Goal: Task Accomplishment & Management: Use online tool/utility

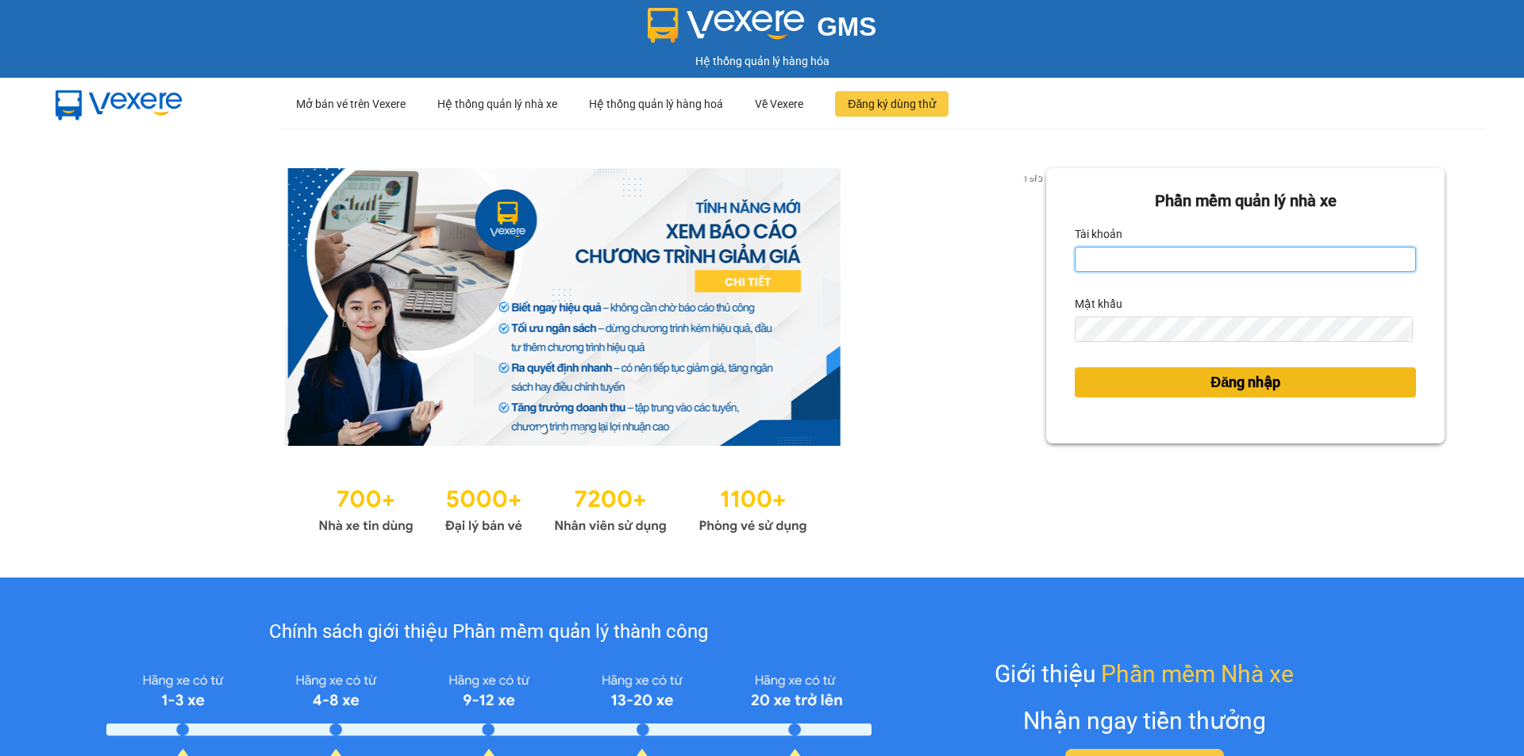
type input "muaalau.longhoan"
click at [1171, 392] on button "Đăng nhập" at bounding box center [1245, 382] width 341 height 30
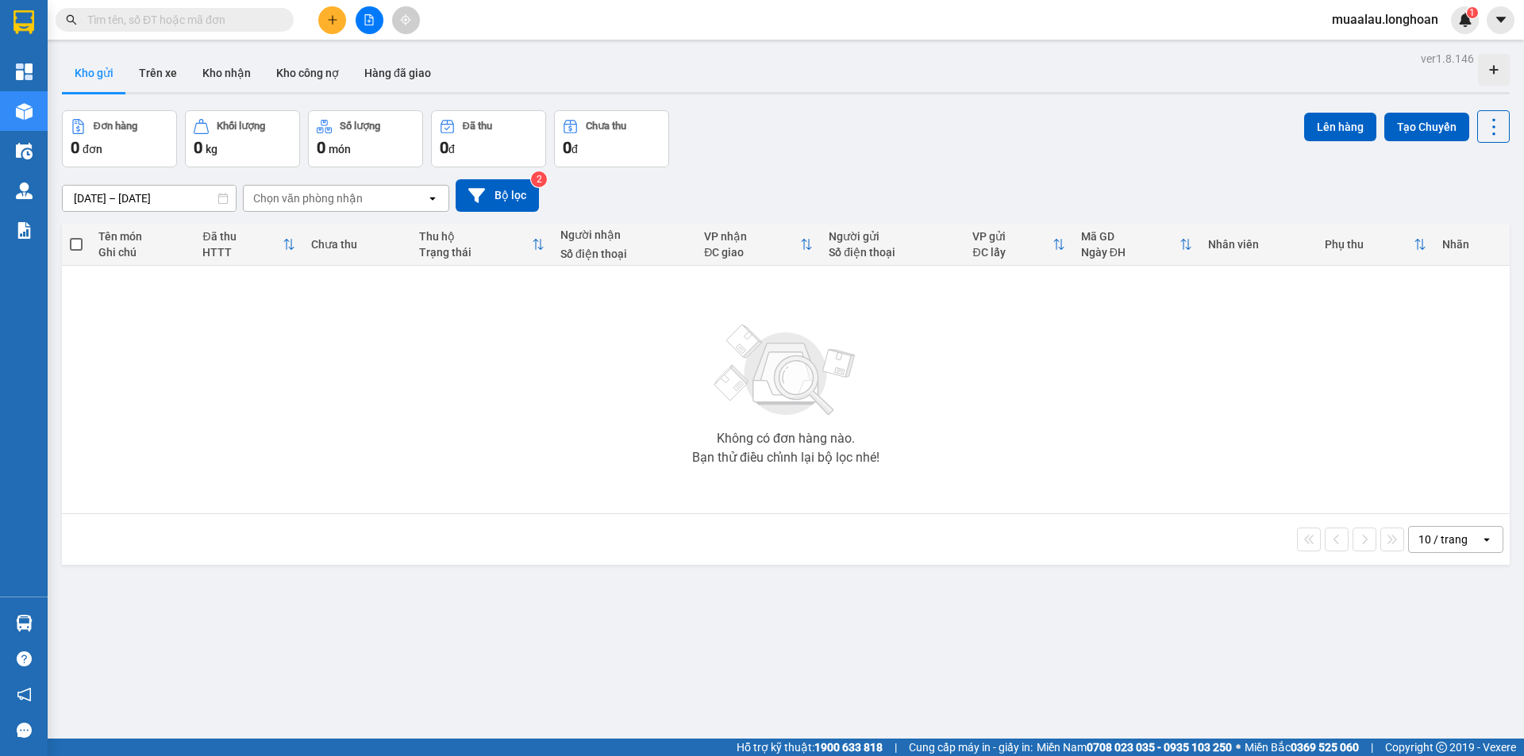
click at [175, 27] on input "text" at bounding box center [180, 19] width 187 height 17
paste input "HNVD0909250056"
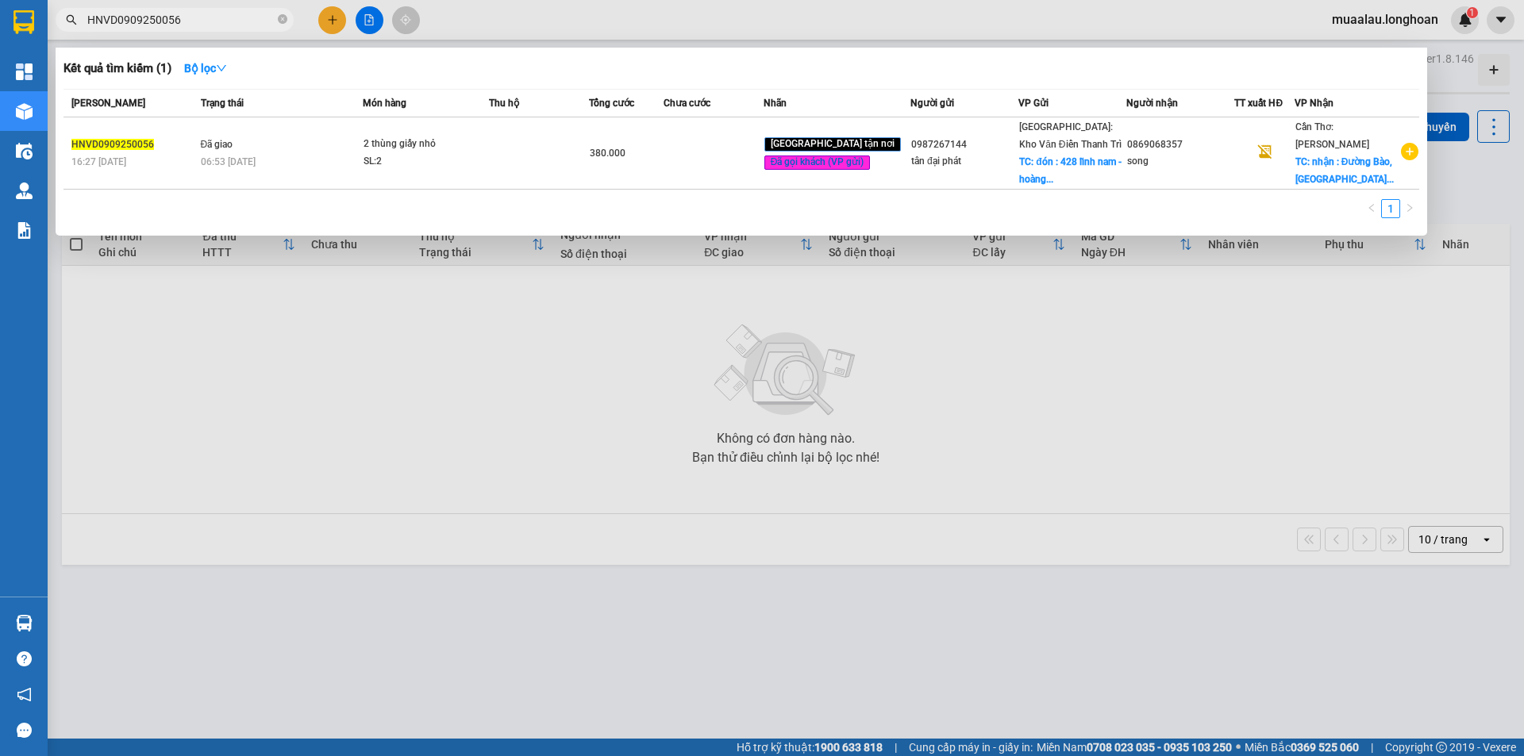
click at [204, 20] on input "HNVD0909250056" at bounding box center [180, 19] width 187 height 17
paste input "DNTK2909250013"
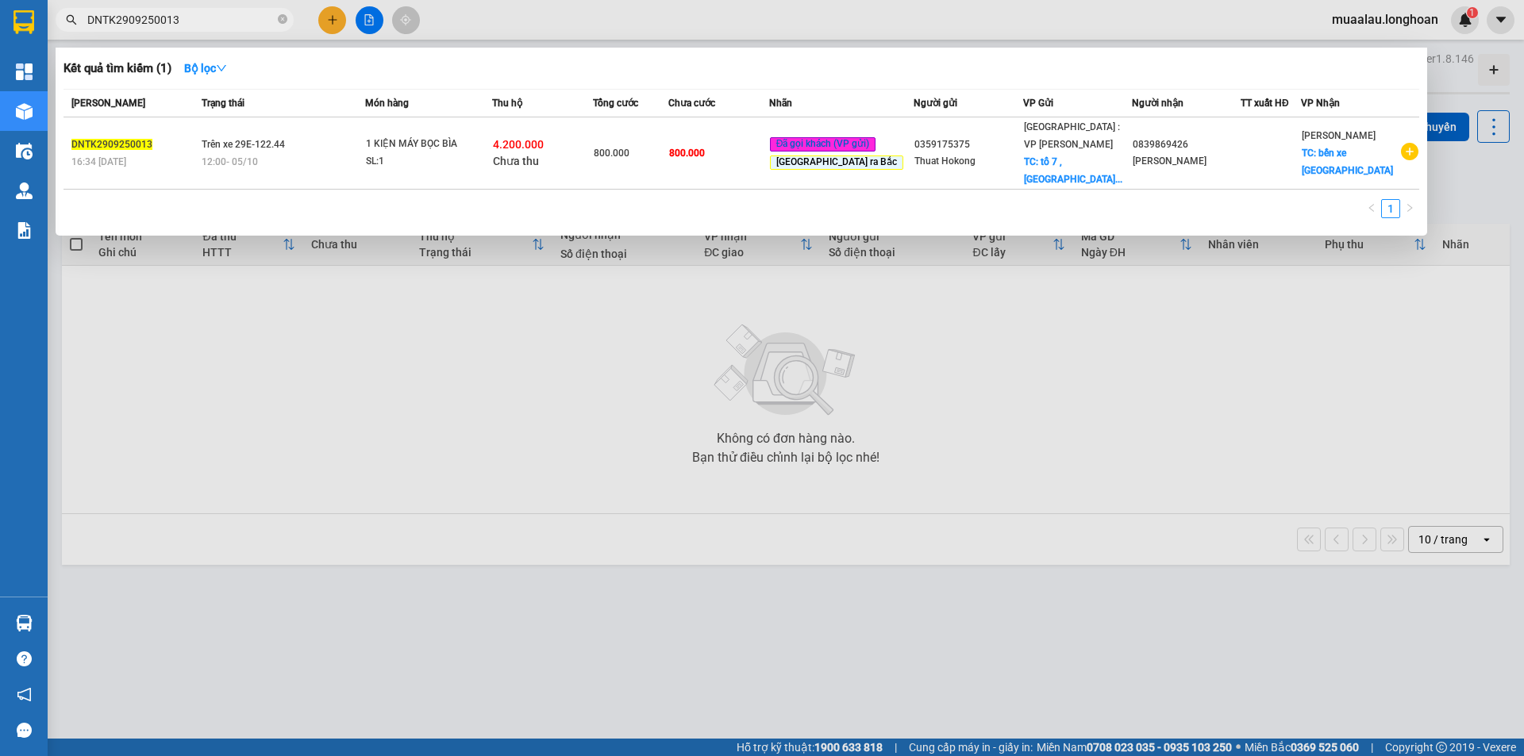
click at [187, 25] on input "DNTK2909250013" at bounding box center [180, 19] width 187 height 17
paste input "BXMT0710250007"
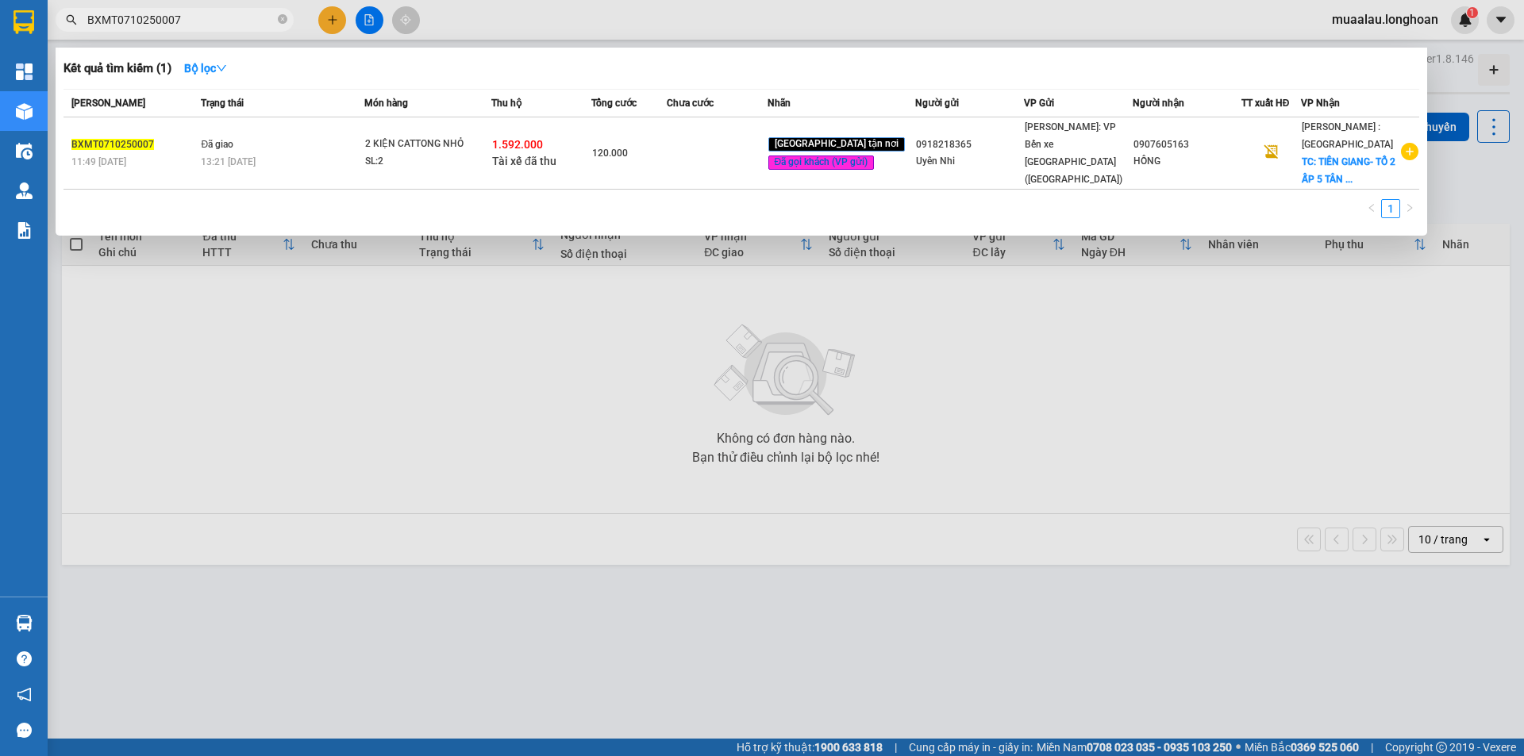
click at [196, 19] on input "BXMT0710250007" at bounding box center [180, 19] width 187 height 17
paste input "HNHD081025004"
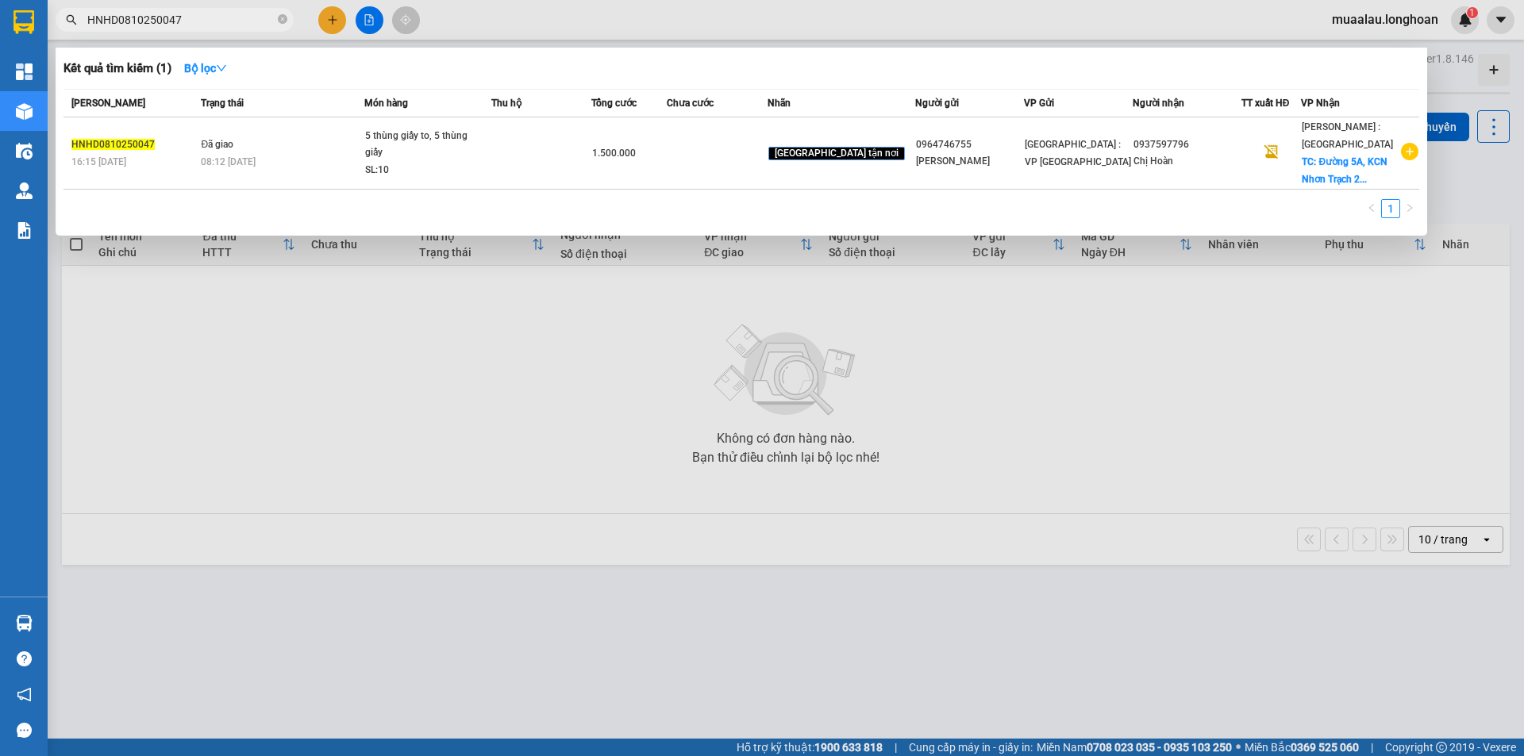
click at [190, 25] on input "HNHD0810250047" at bounding box center [180, 19] width 187 height 17
paste input "VPHM0810250001"
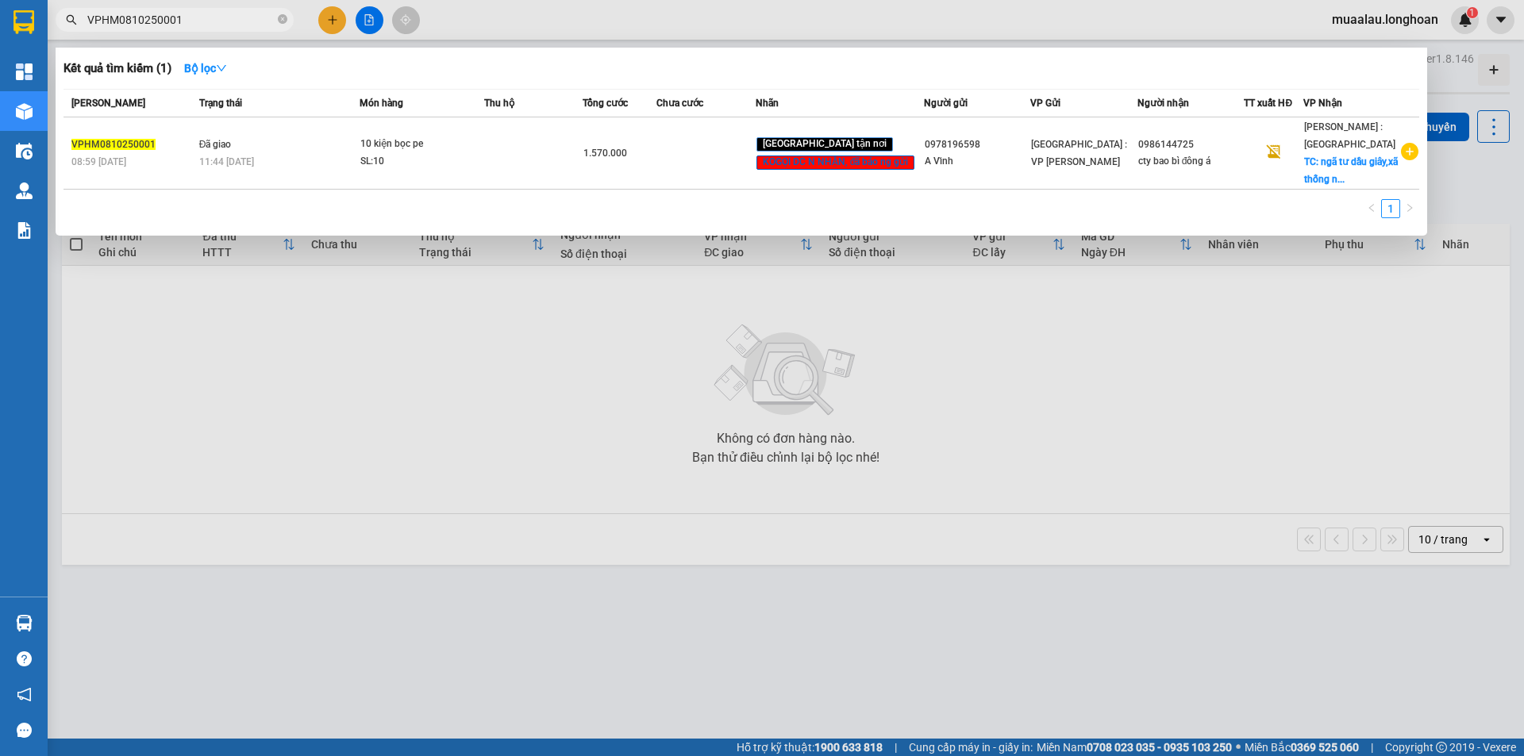
click at [602, 348] on div at bounding box center [762, 378] width 1524 height 756
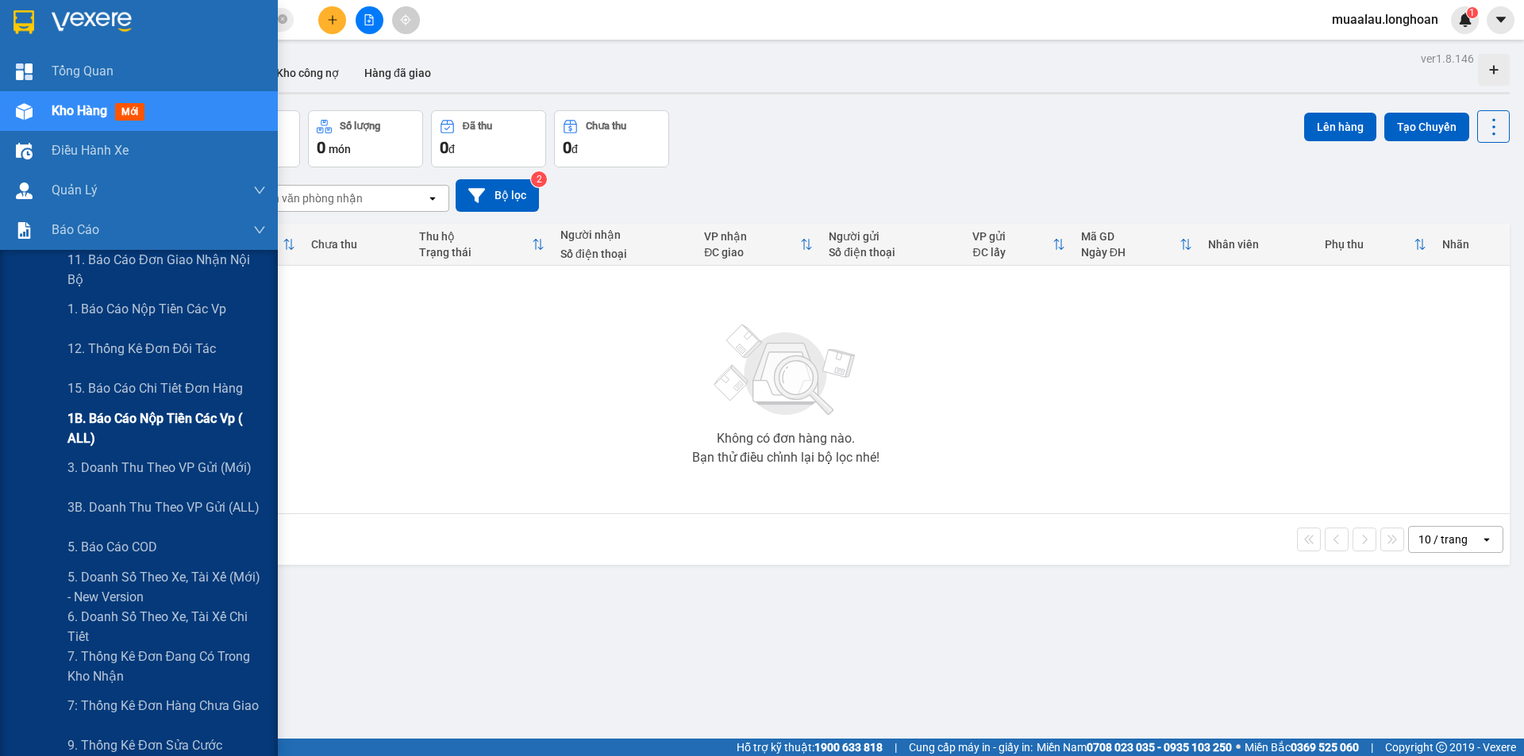
click at [149, 424] on span "1B. Báo cáo nộp tiền các vp ( ALL)" at bounding box center [166, 429] width 198 height 40
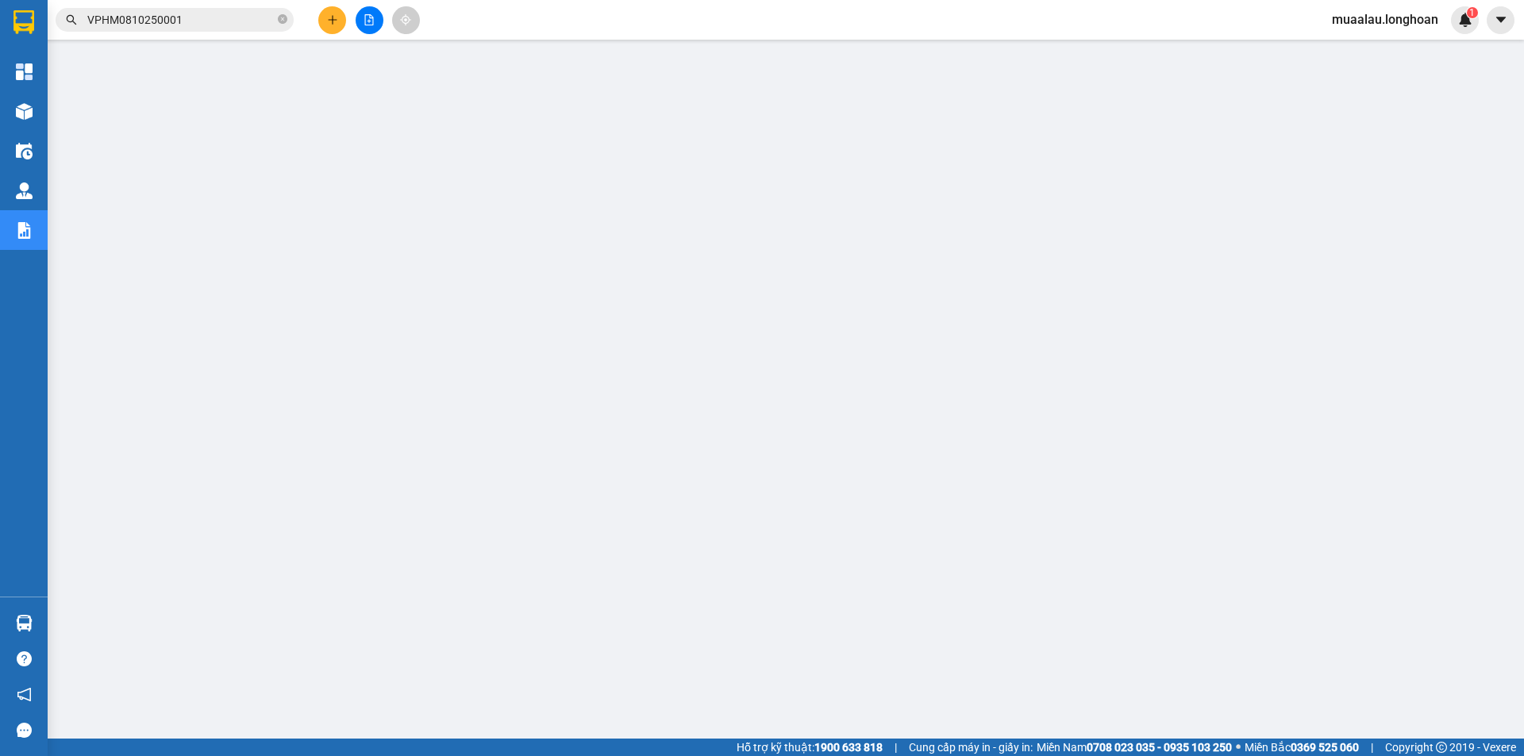
click at [187, 22] on input "VPHM0810250001" at bounding box center [180, 19] width 187 height 17
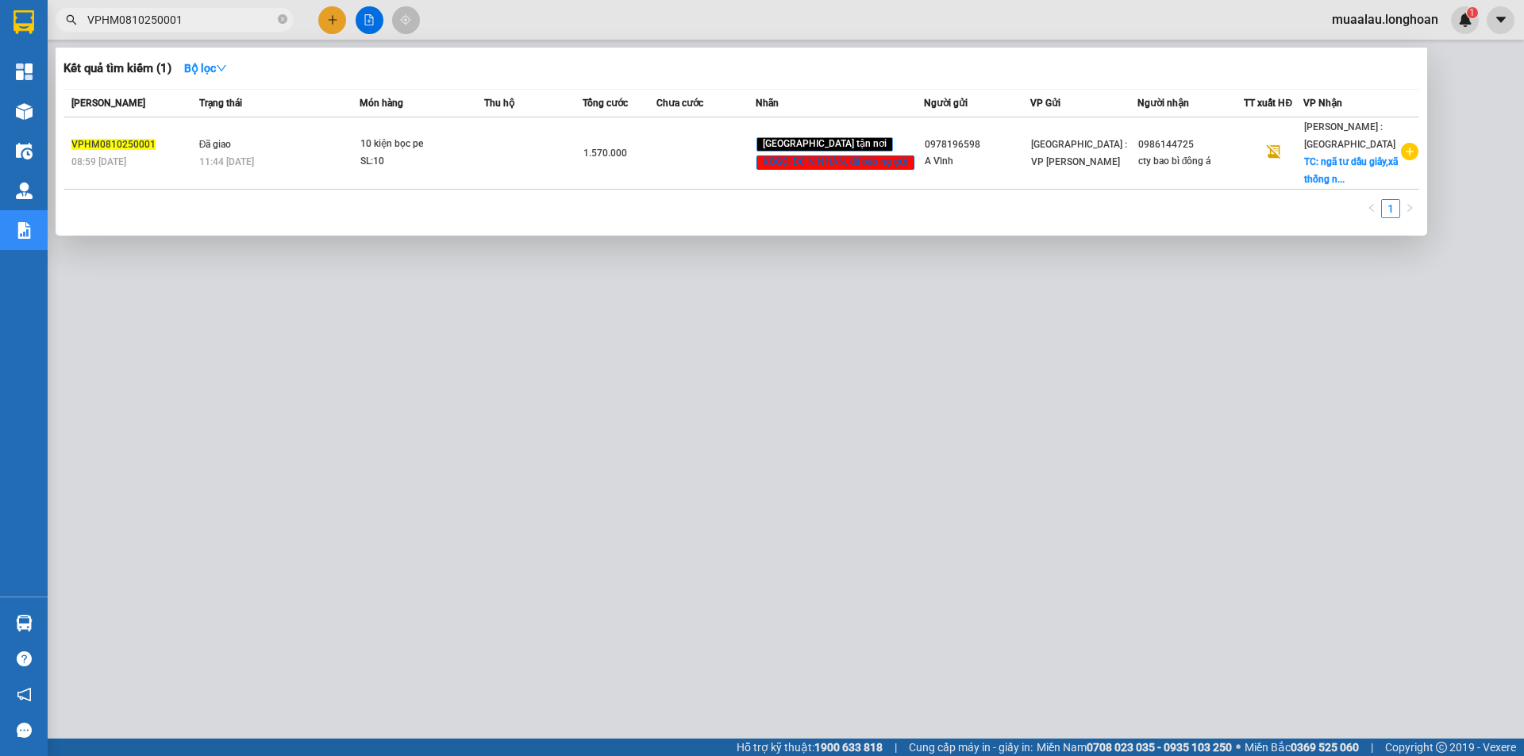
click at [187, 22] on input "VPHM0810250001" at bounding box center [180, 19] width 187 height 17
paste input "20"
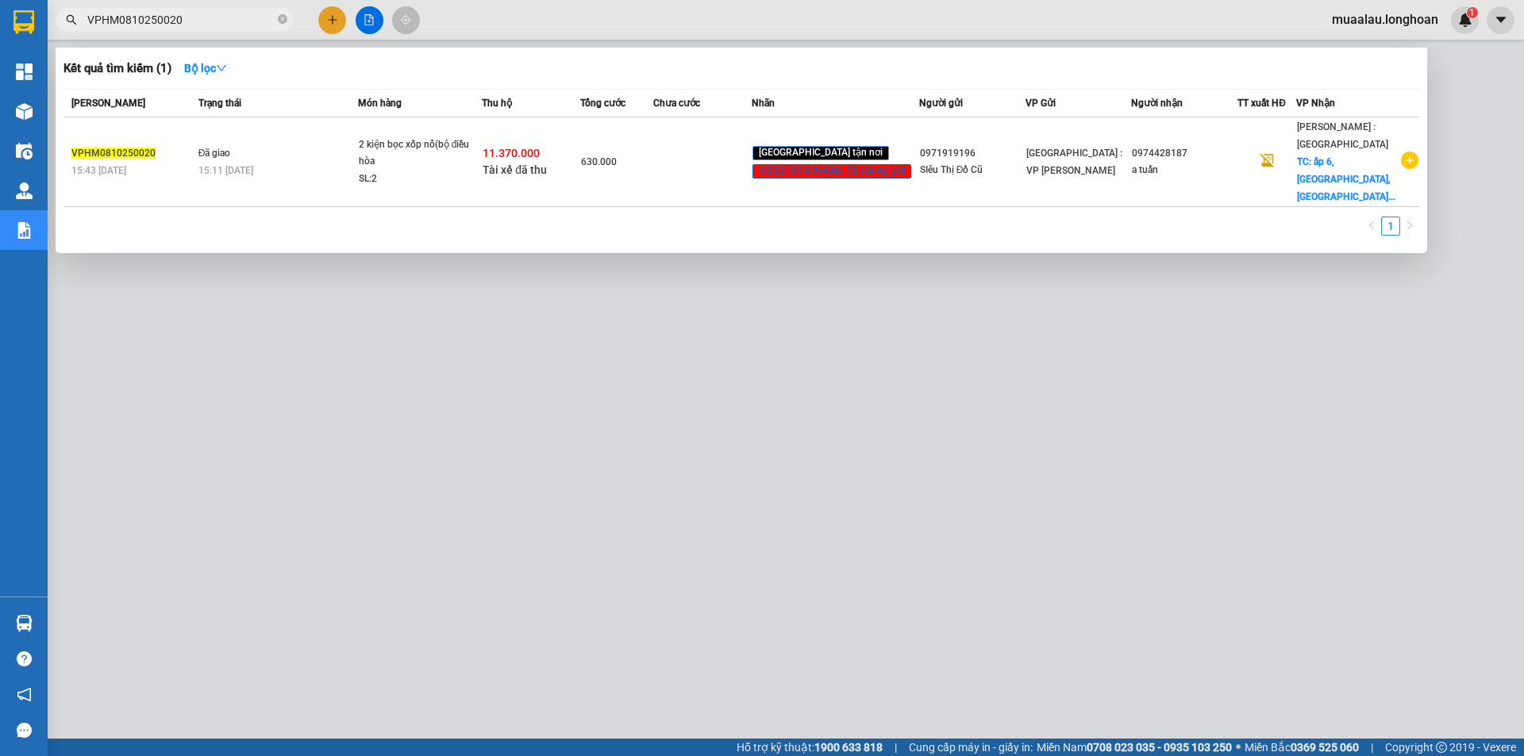
type input "VPHM0810250020"
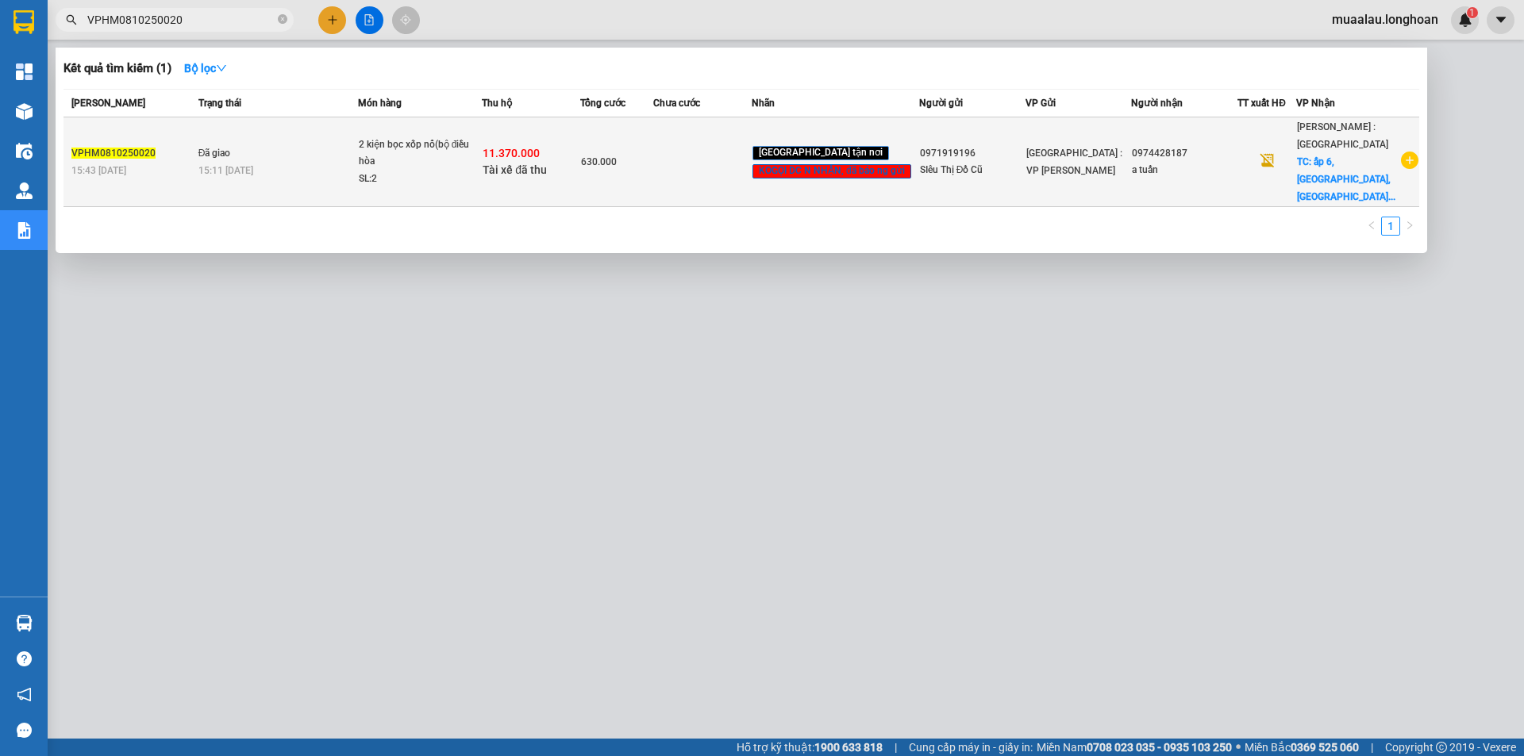
click at [199, 148] on span "Đã giao" at bounding box center [214, 153] width 33 height 11
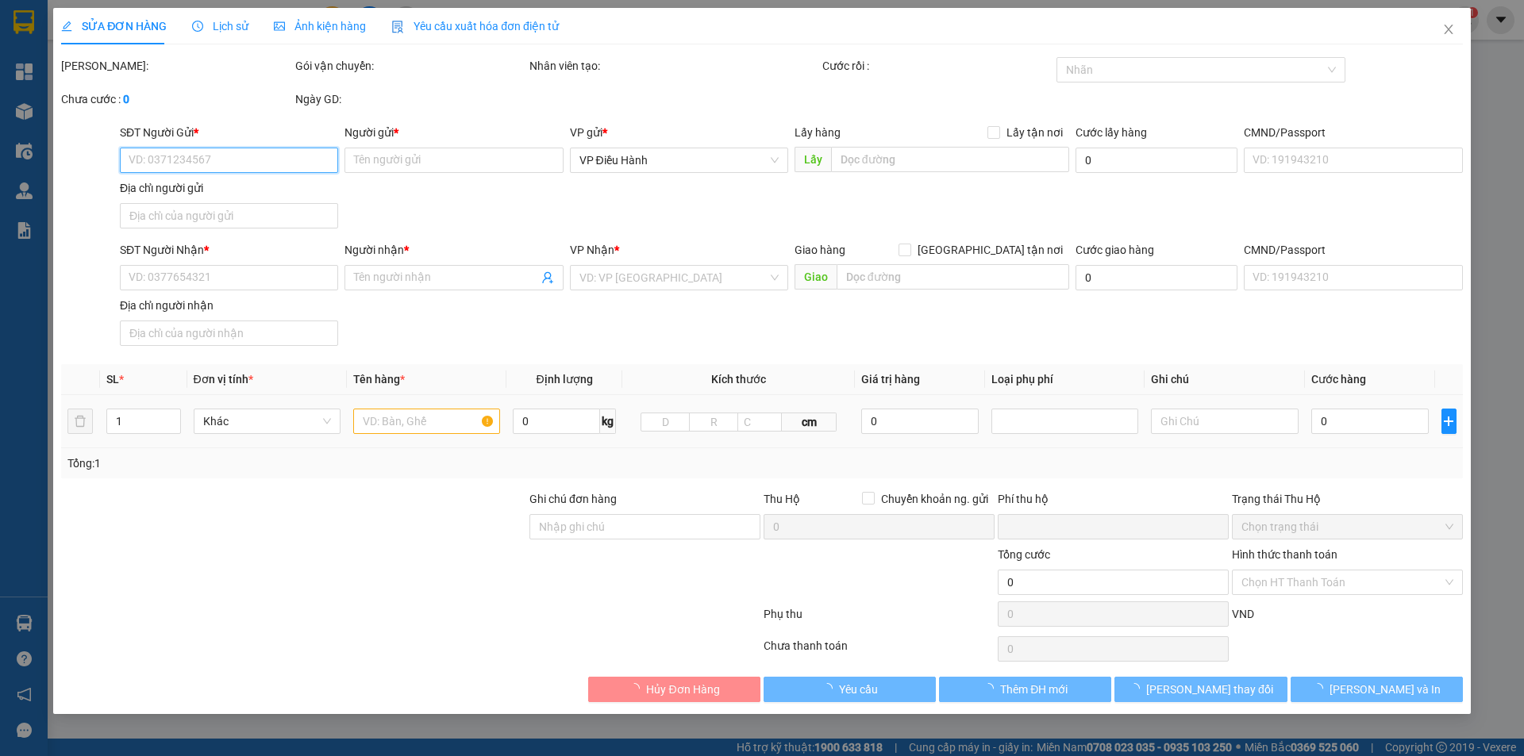
type input "0971919196"
type input "SIêu Thị Đồ Cũ"
type input "0974428187"
type input "a tuấn"
checkbox input "true"
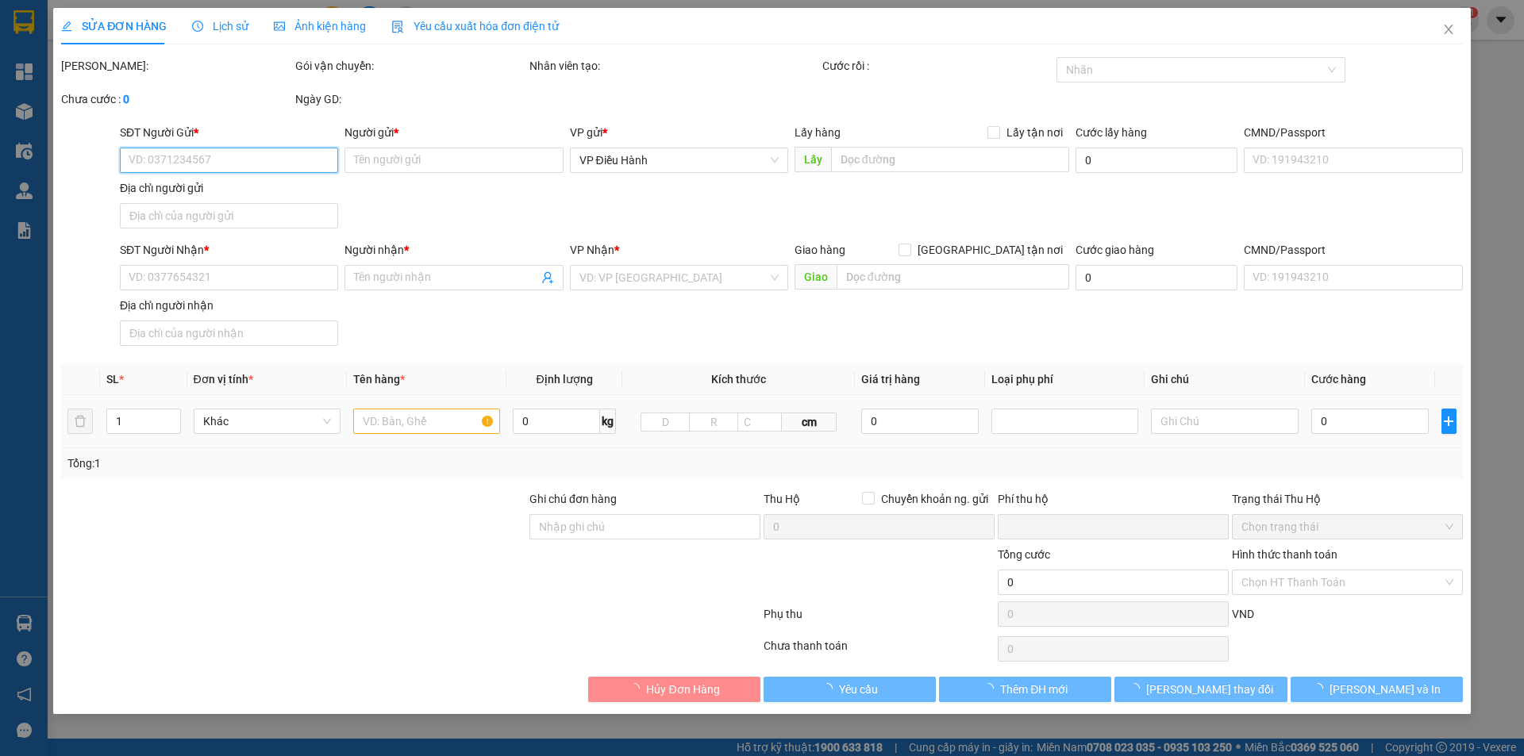
type input "ấp 6,phước bình,long thành,đồng nai"
type input "nhận nguyên kiện,giao nguyên kiện,bể vỡ k đền"
checkbox input "true"
type input "11.370.000"
type input "30.000"
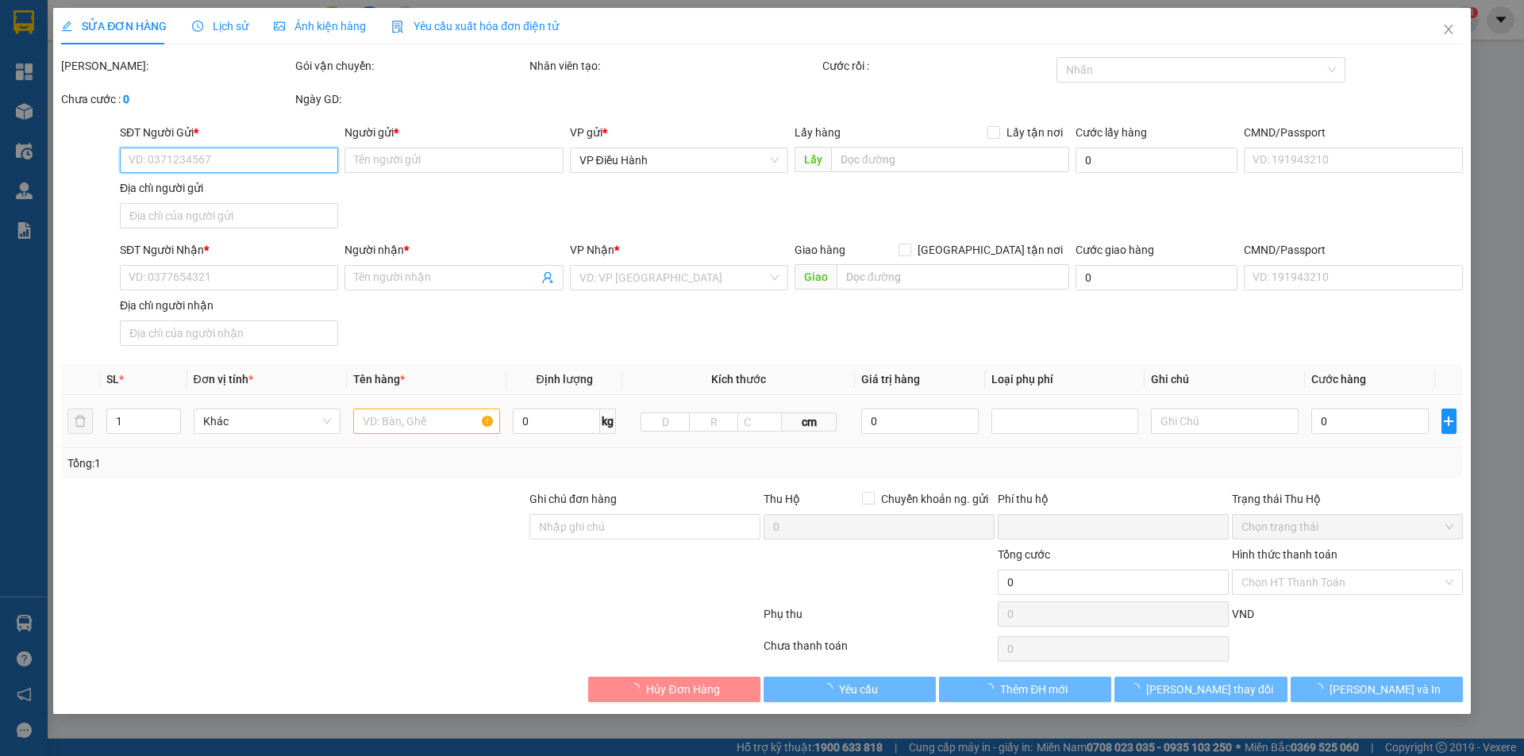
type input "630.000"
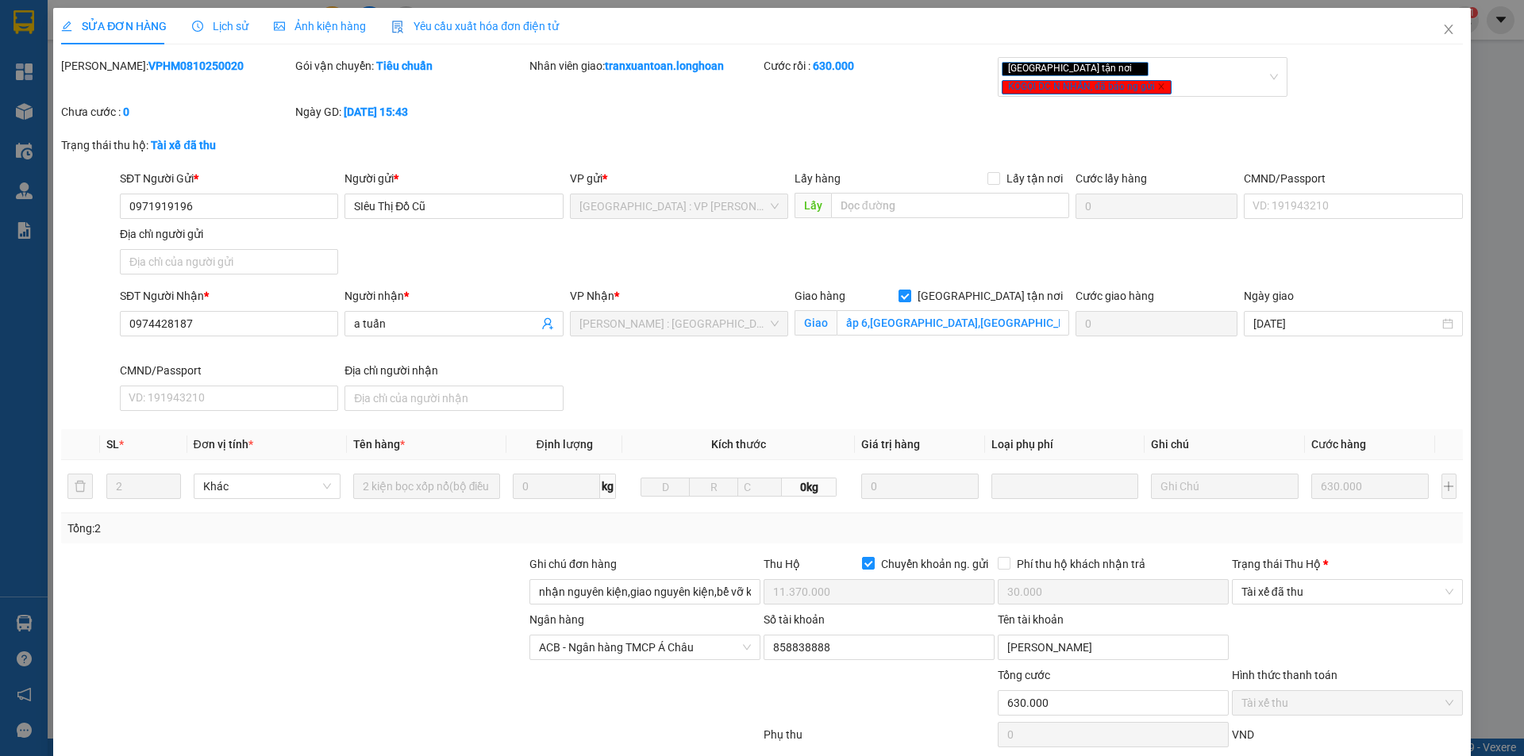
click at [205, 29] on span "Lịch sử" at bounding box center [220, 26] width 56 height 13
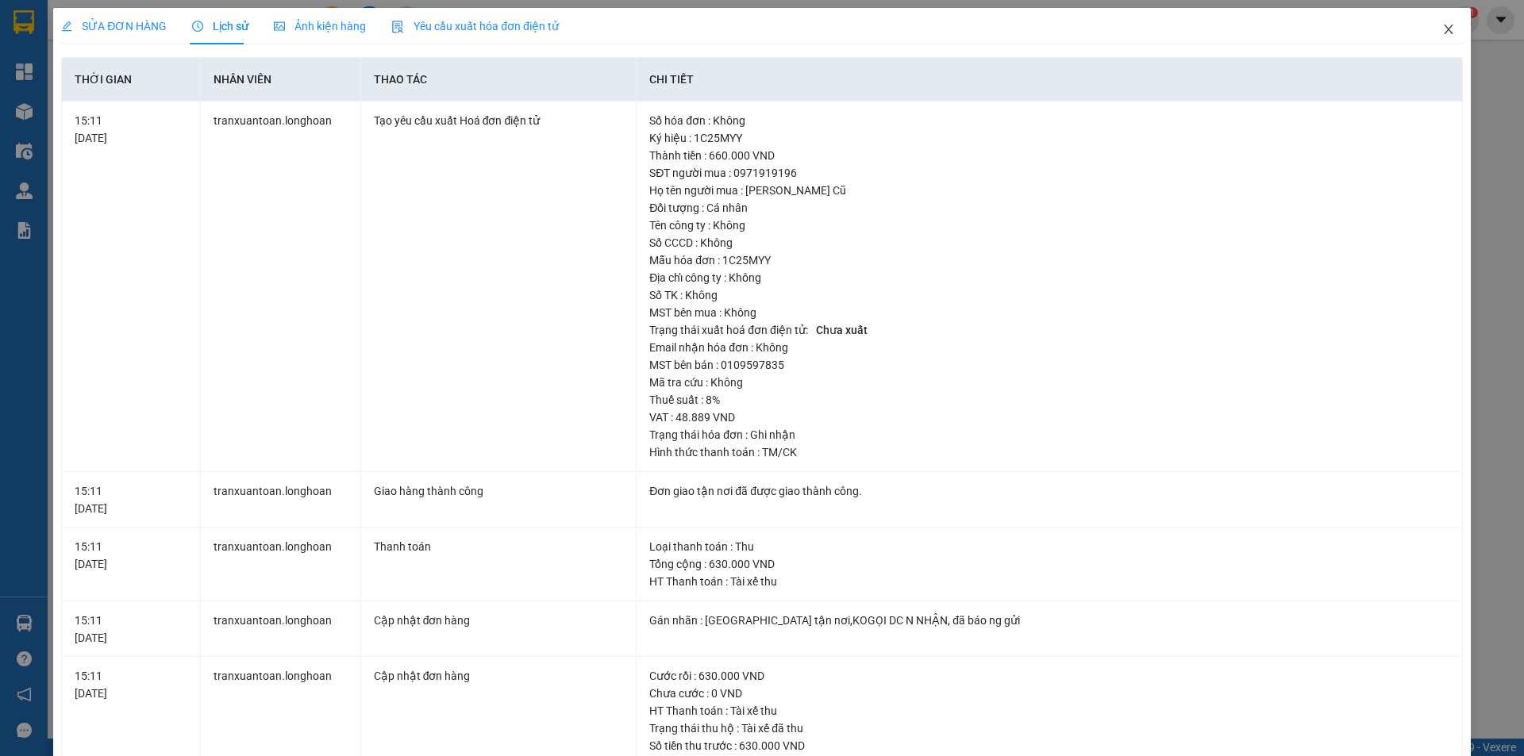
click at [1442, 30] on icon "close" at bounding box center [1448, 29] width 13 height 13
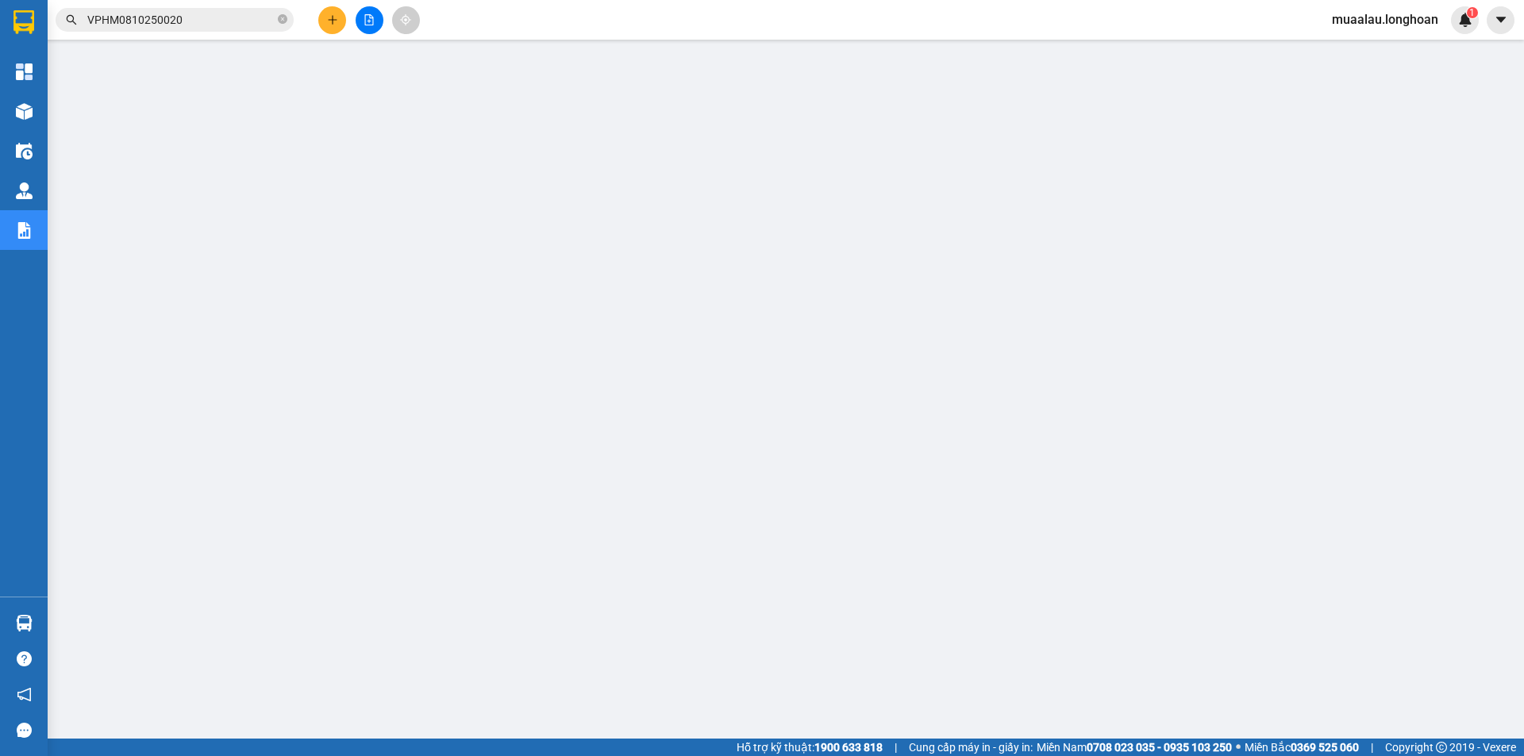
click at [183, 16] on input "VPHM0810250020" at bounding box center [180, 19] width 187 height 17
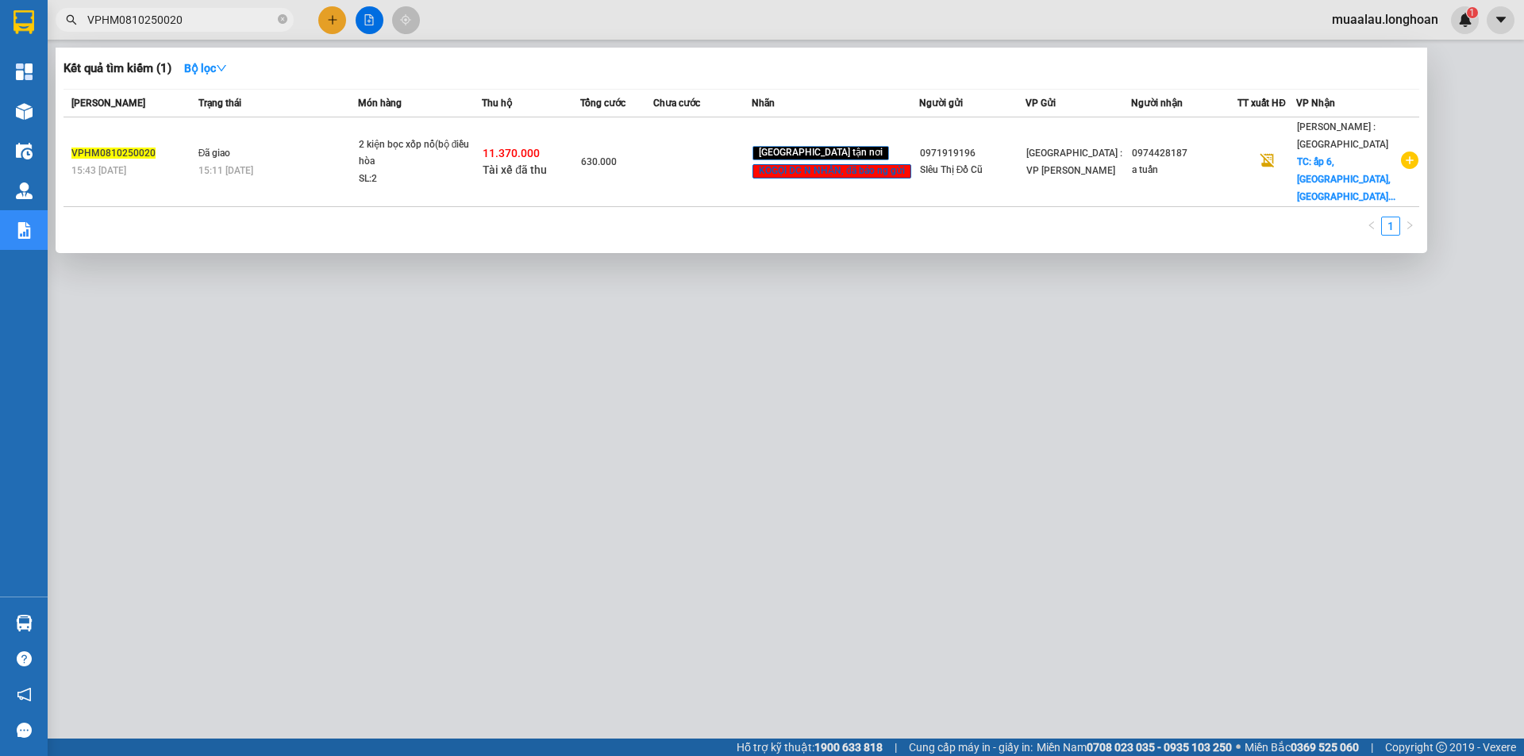
click at [183, 16] on input "VPHM0810250020" at bounding box center [180, 19] width 187 height 17
paste input "VD0310250052"
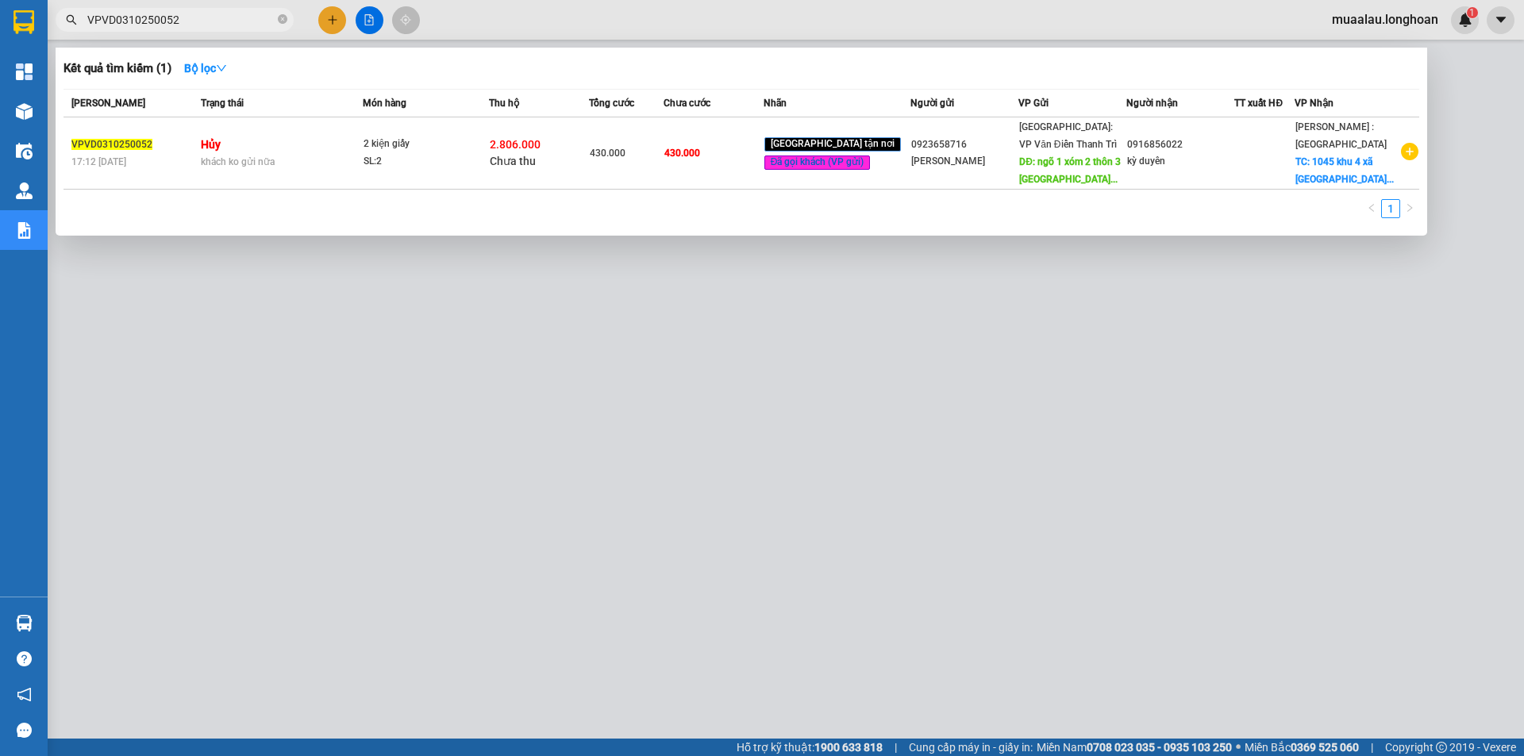
type input "VPVD0310250052"
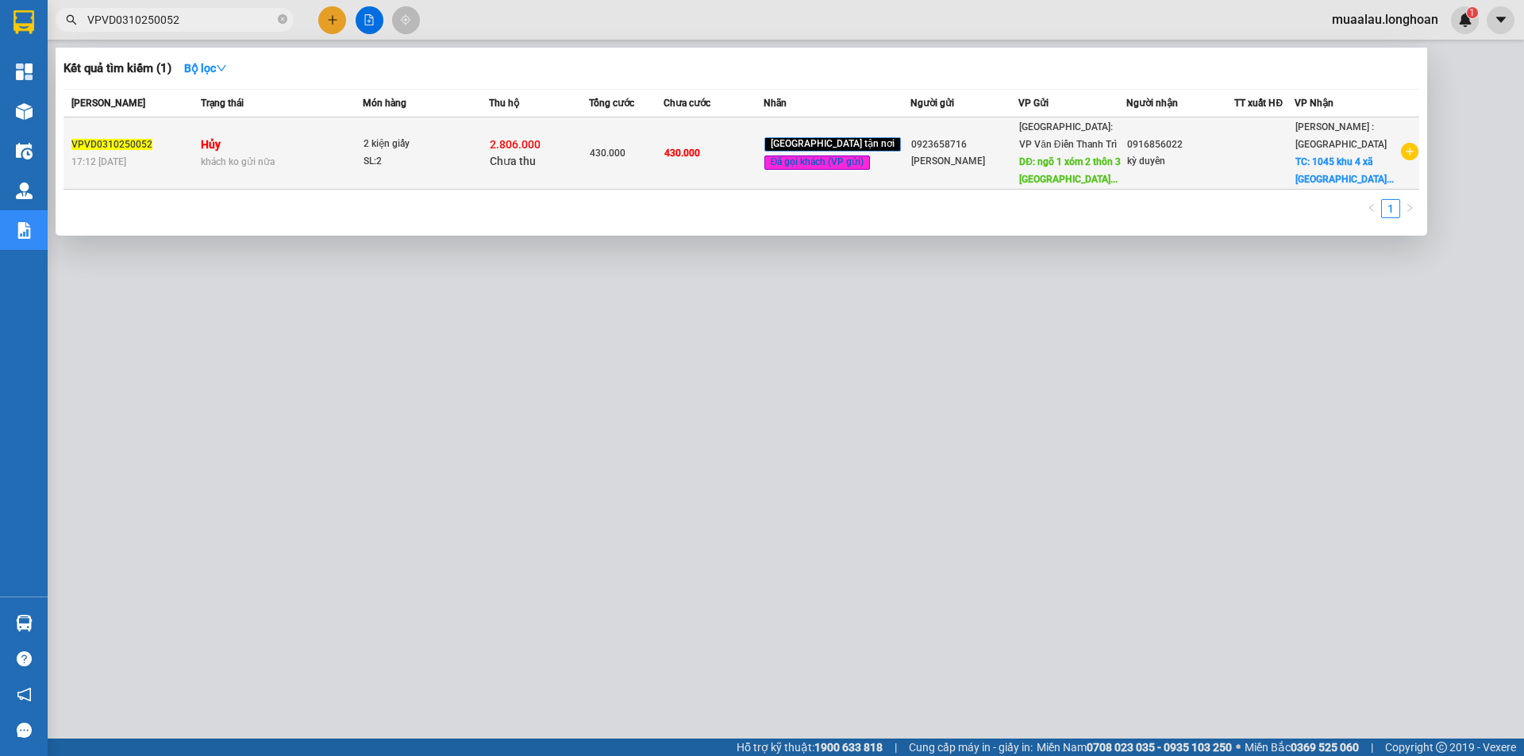
click at [144, 164] on div "17:12 - 03/10" at bounding box center [133, 161] width 125 height 17
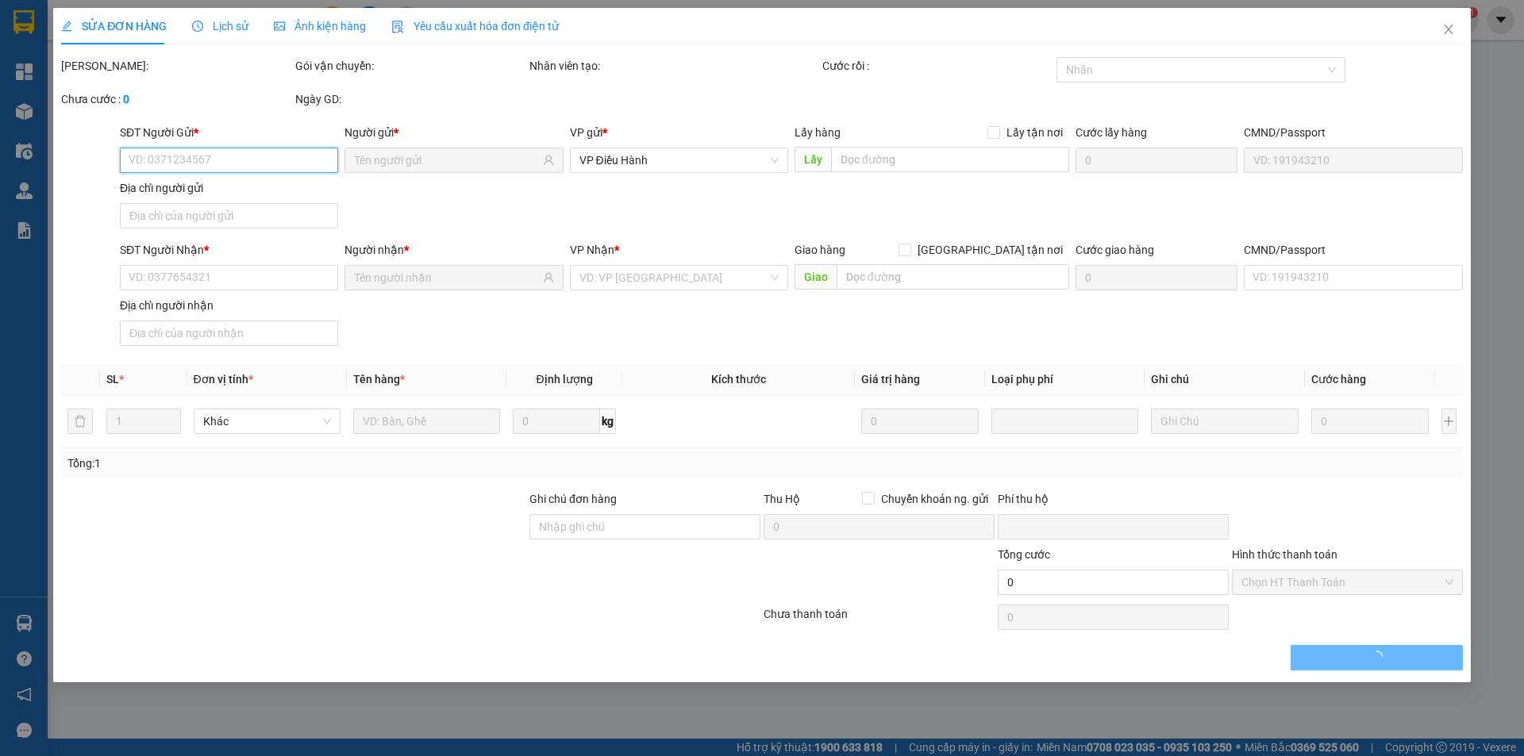
type input "0923658716"
type input "Ngọc Điệp"
type input "ngõ 1 xóm 2 thôn 3 vạn phúc thanh trì hà nôi"
type input "65.000"
type input "0916856022"
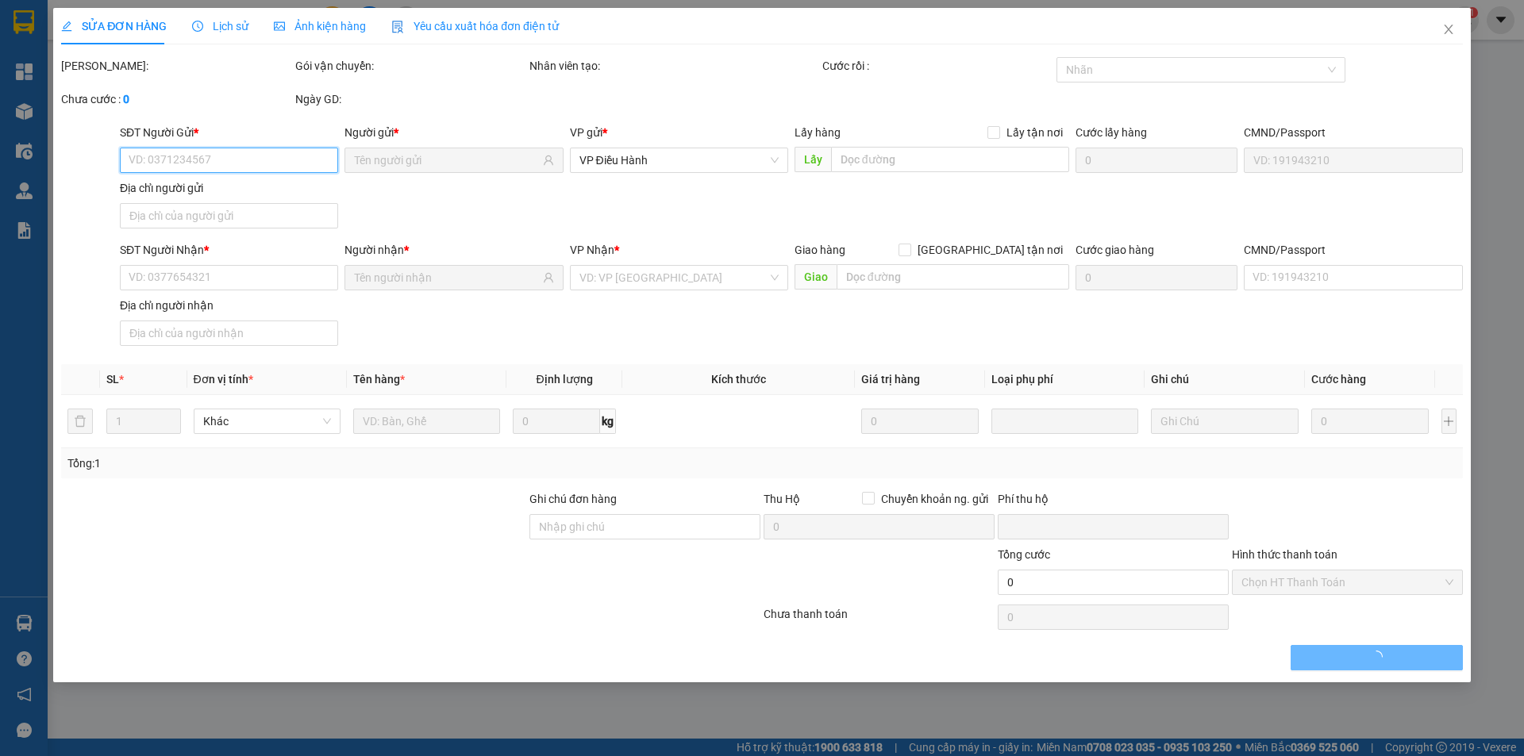
type input "kỳ duyên"
checkbox input "true"
type input "1045 khu 4 xã Tân phú Đồng Nai"
type input "430.000"
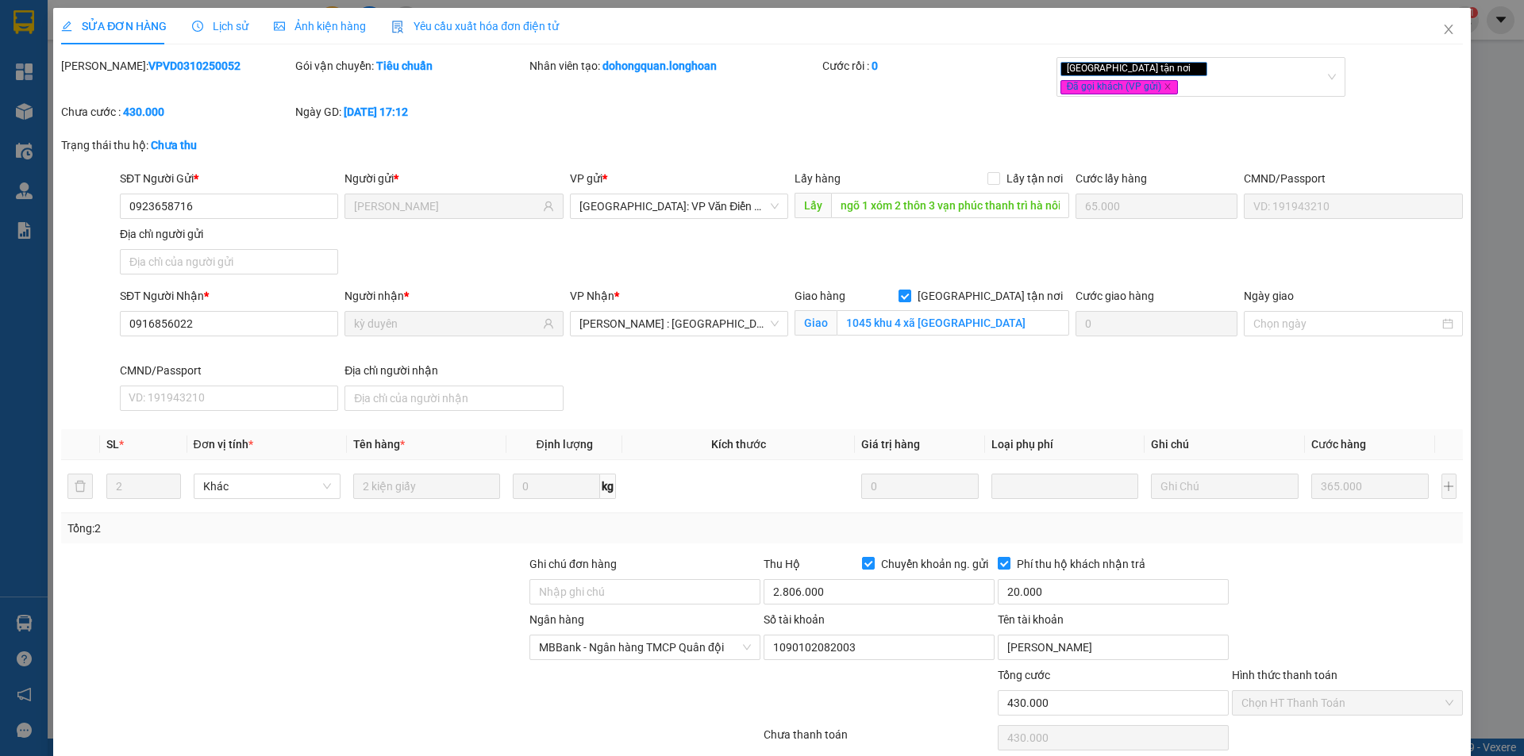
click at [228, 106] on div "Chưa cước : 430.000" at bounding box center [176, 111] width 231 height 17
click at [234, 26] on span "Lịch sử" at bounding box center [220, 26] width 56 height 13
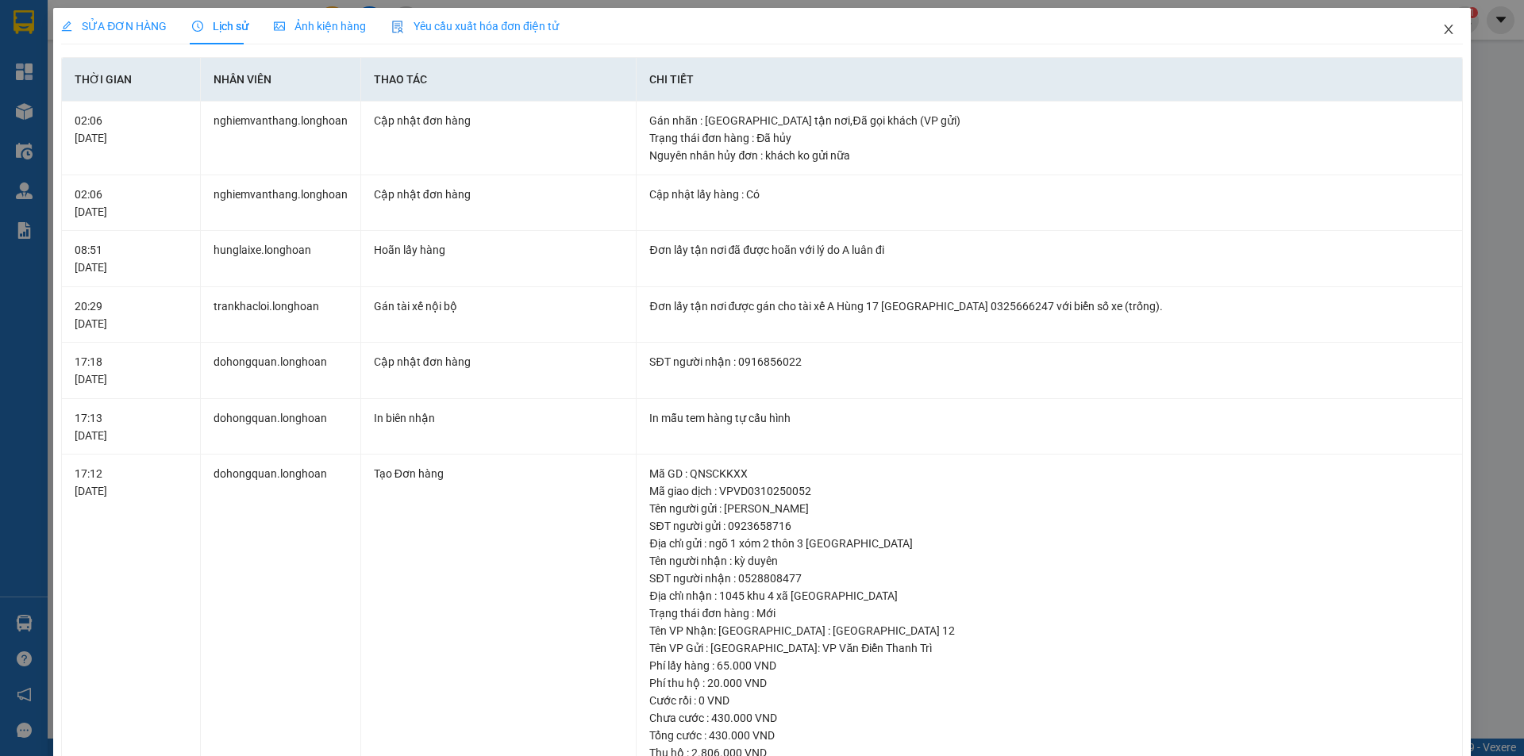
click at [1442, 34] on icon "close" at bounding box center [1448, 29] width 13 height 13
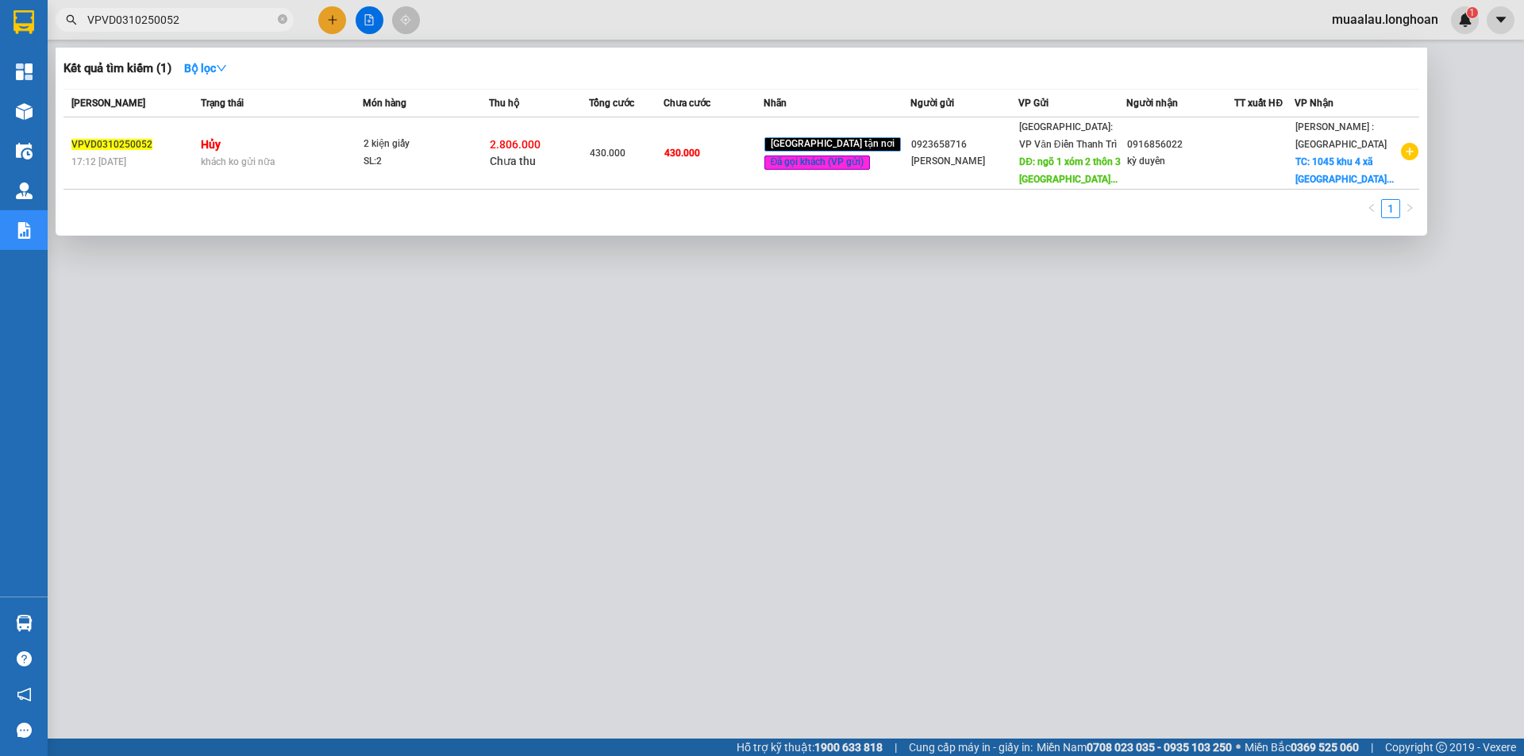
click at [197, 17] on input "VPVD0310250052" at bounding box center [180, 19] width 187 height 17
click at [152, 433] on div at bounding box center [762, 378] width 1524 height 756
click at [198, 24] on input "VPVD0310250052" at bounding box center [180, 19] width 187 height 17
paste input "HCM90410250023"
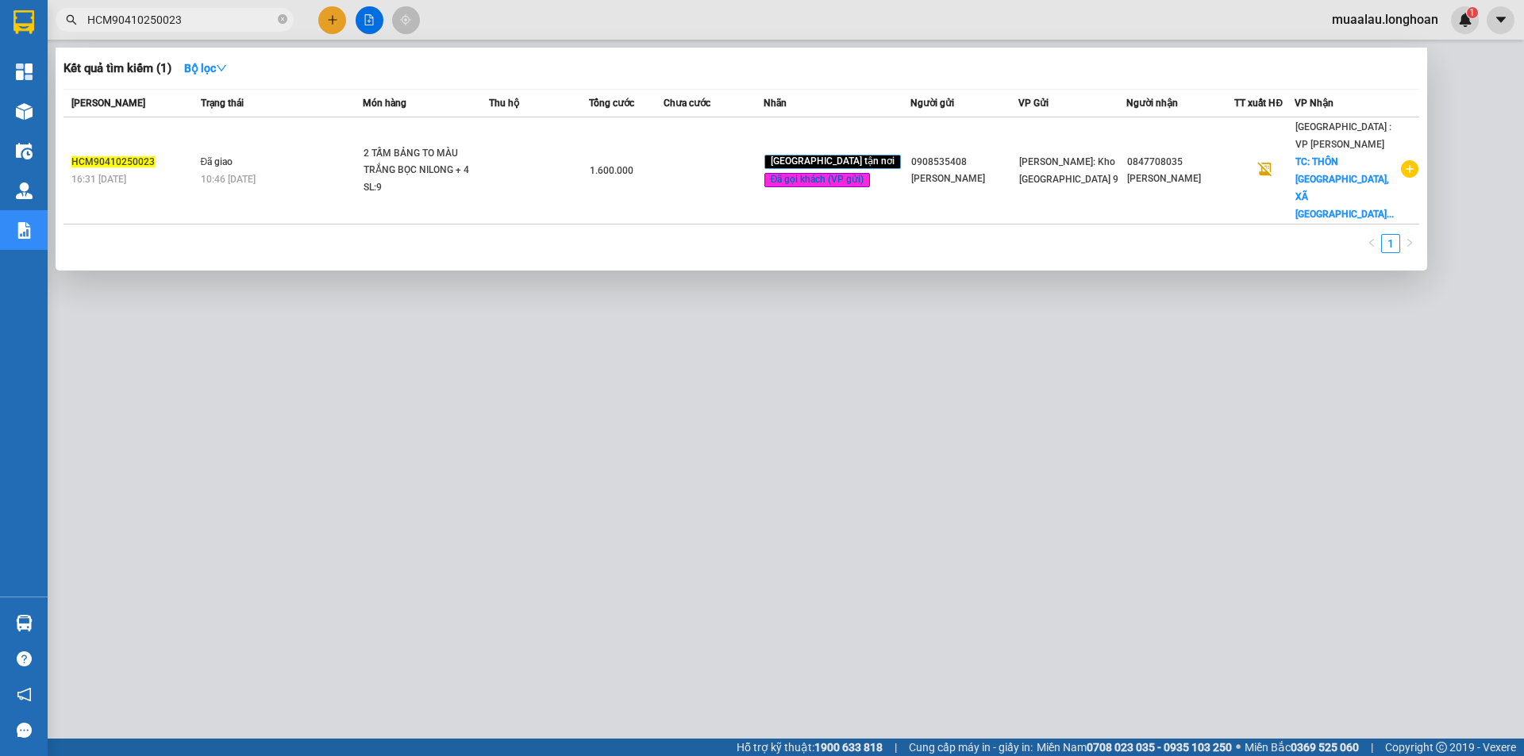
click at [202, 21] on input "HCM90410250023" at bounding box center [180, 19] width 187 height 17
paste input "3009250009"
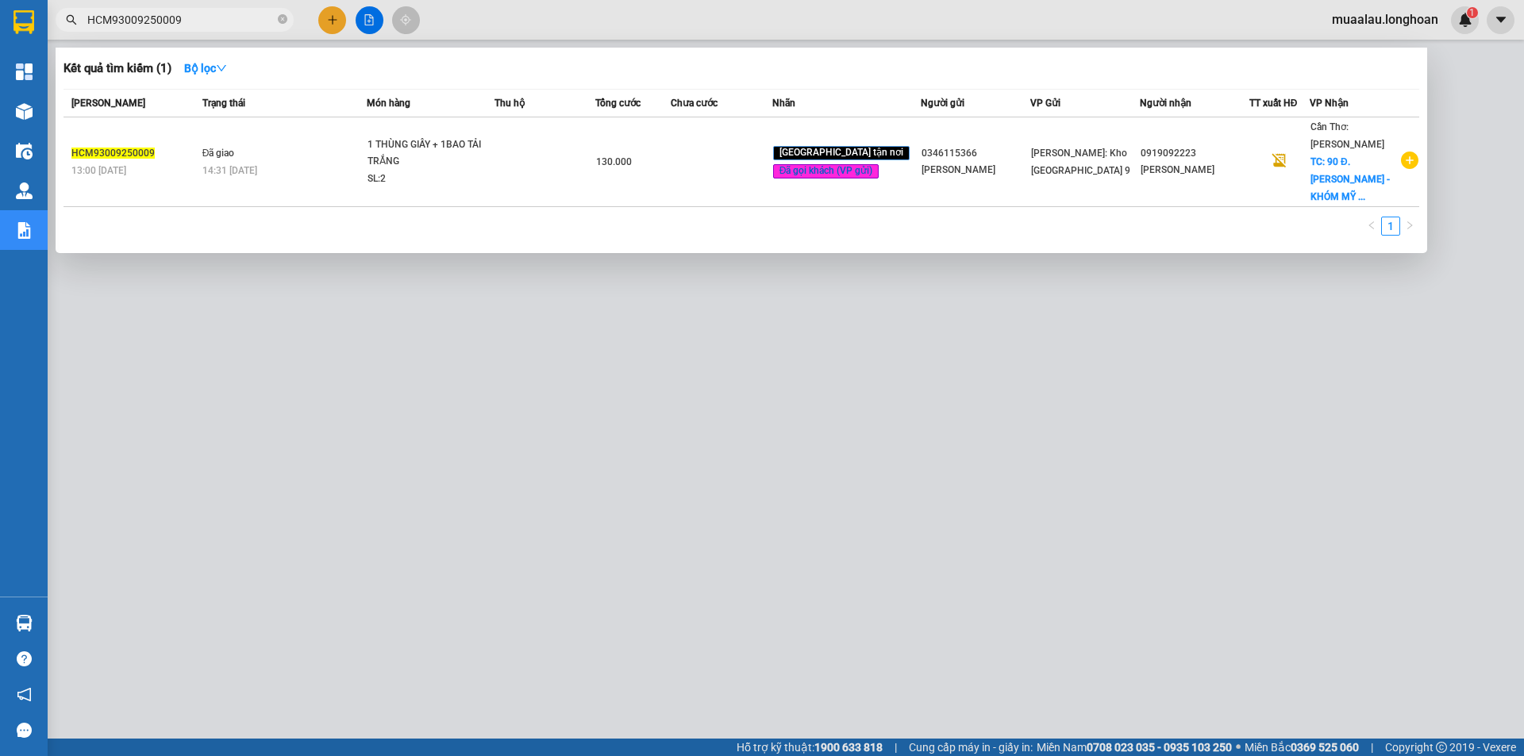
click at [209, 12] on input "HCM93009250009" at bounding box center [180, 19] width 187 height 17
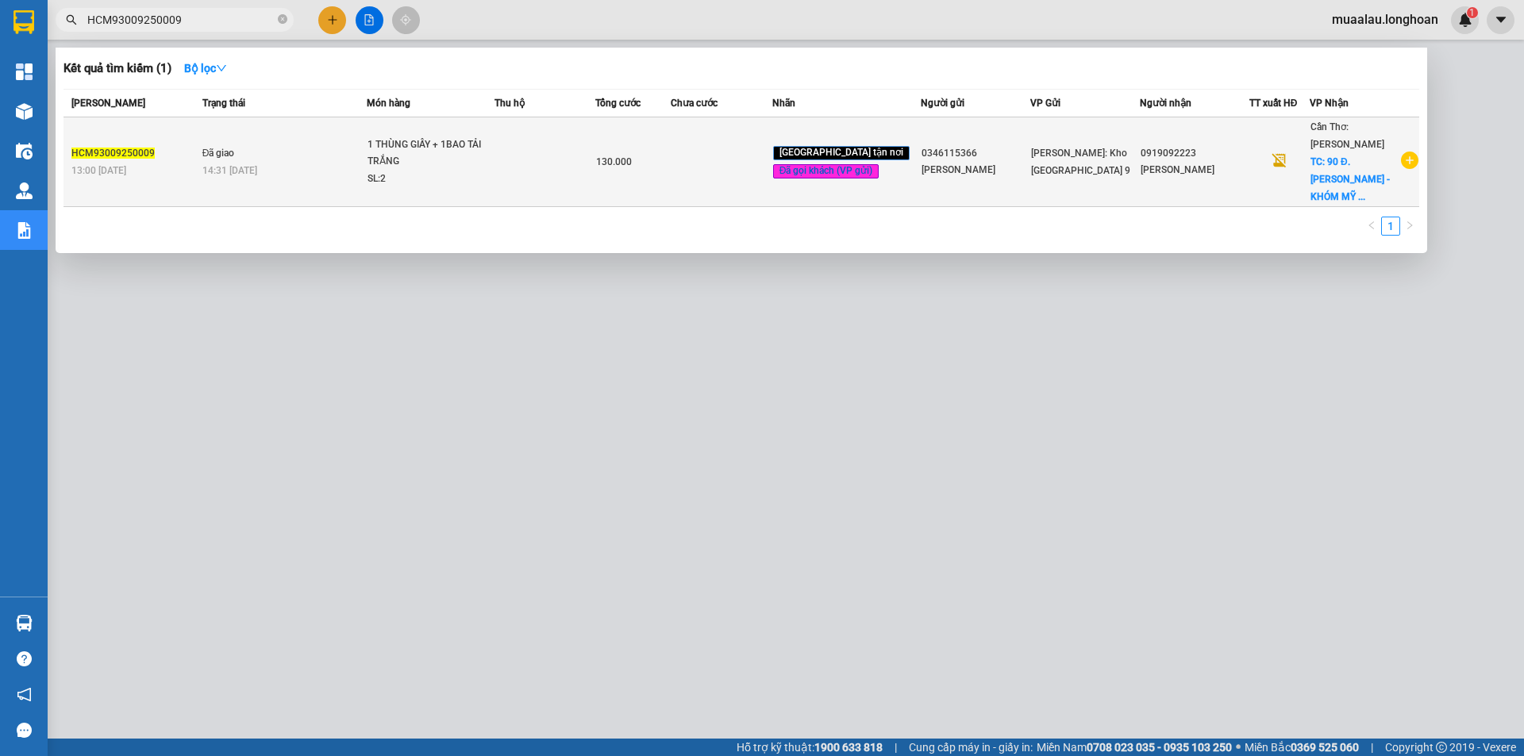
paste input "2409250006"
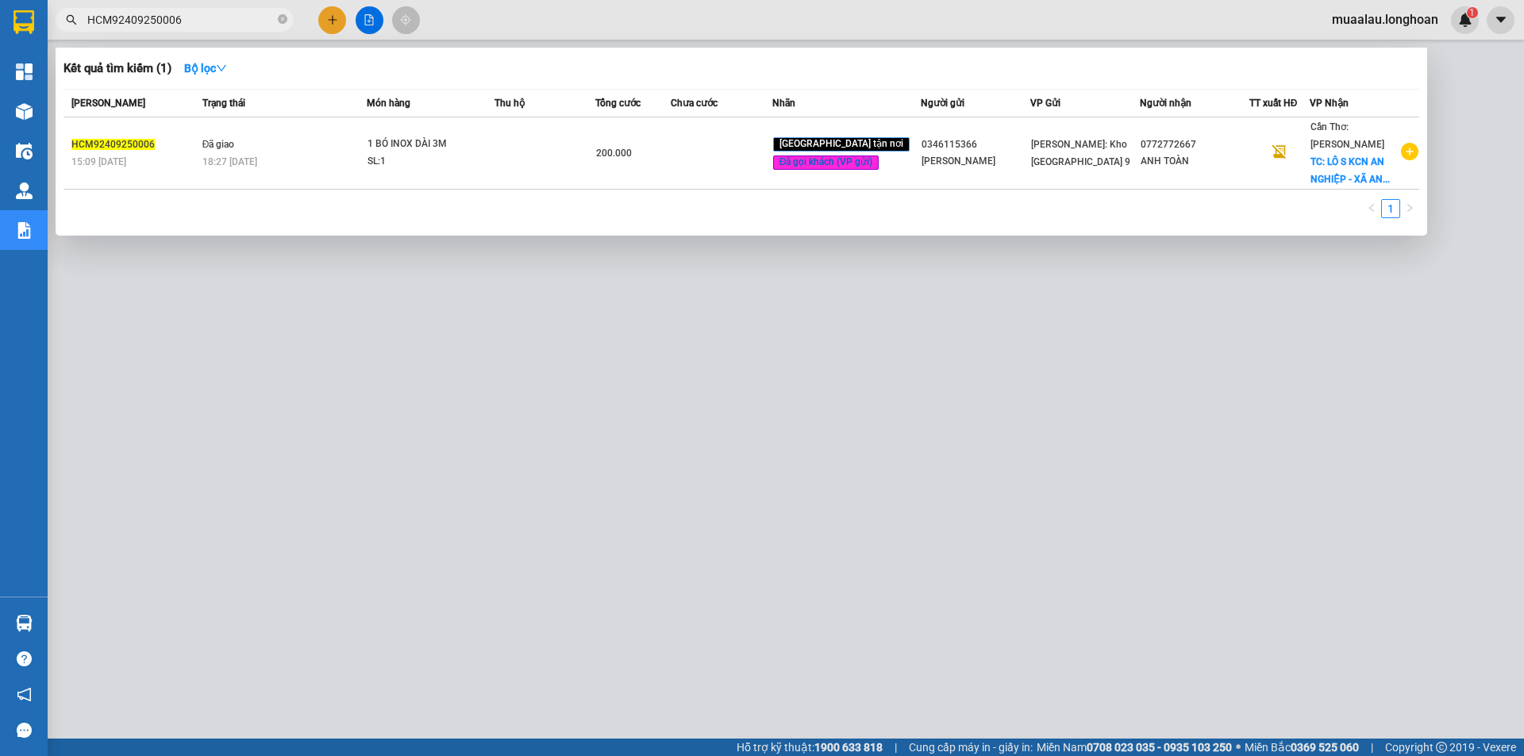
click at [198, 17] on input "HCM92409250006" at bounding box center [180, 19] width 187 height 17
paste input "VPVD0310250052"
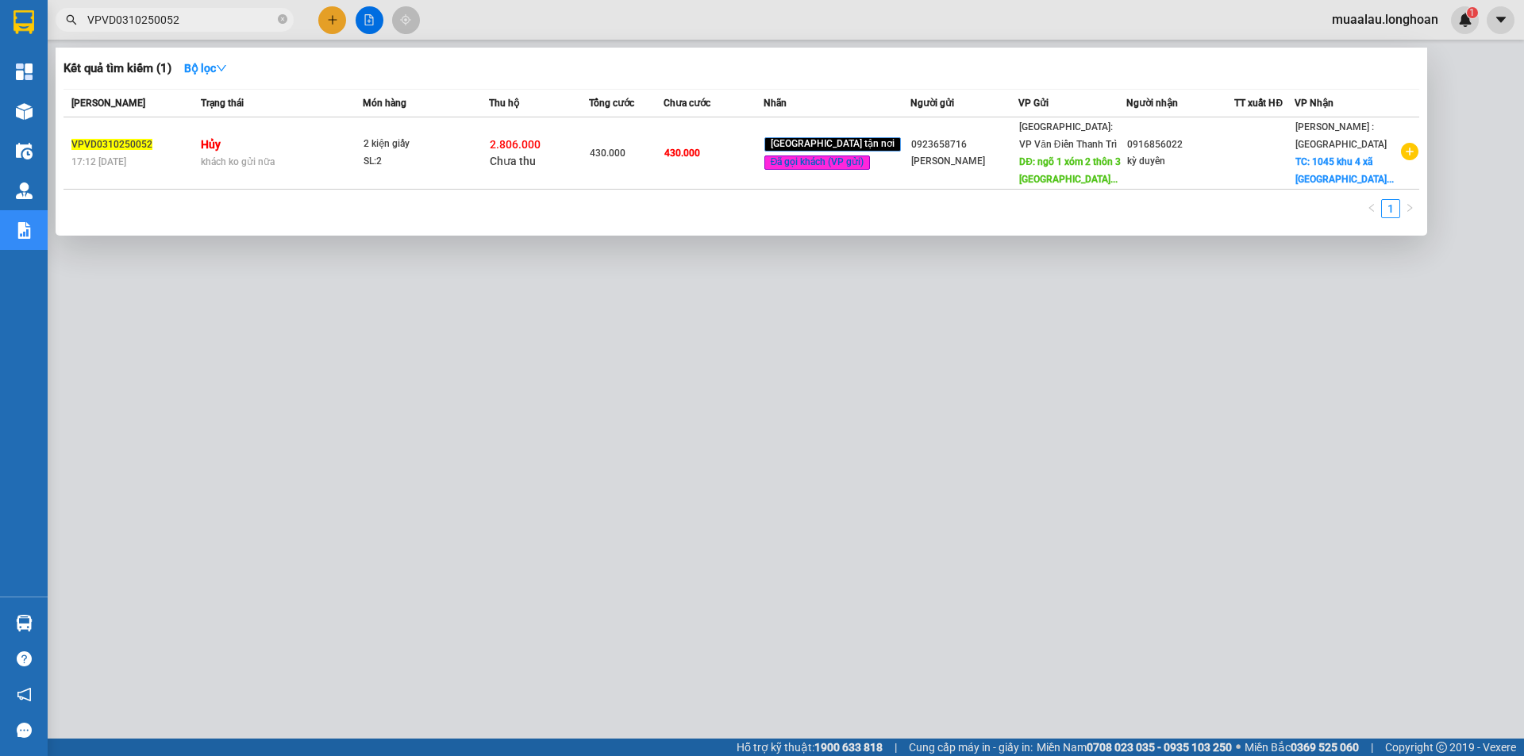
click at [597, 510] on div at bounding box center [762, 378] width 1524 height 756
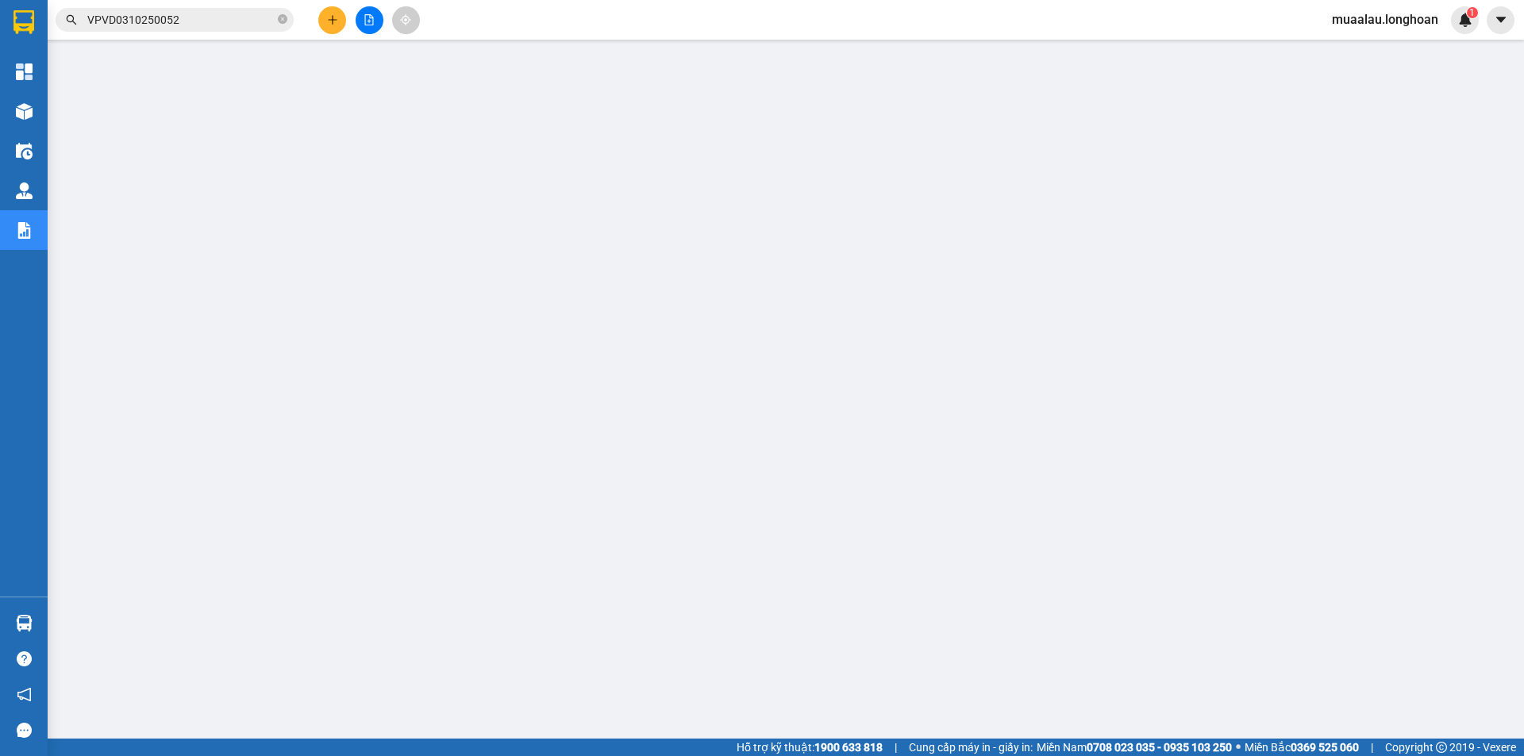
click at [185, 25] on input "VPVD0310250052" at bounding box center [180, 19] width 187 height 17
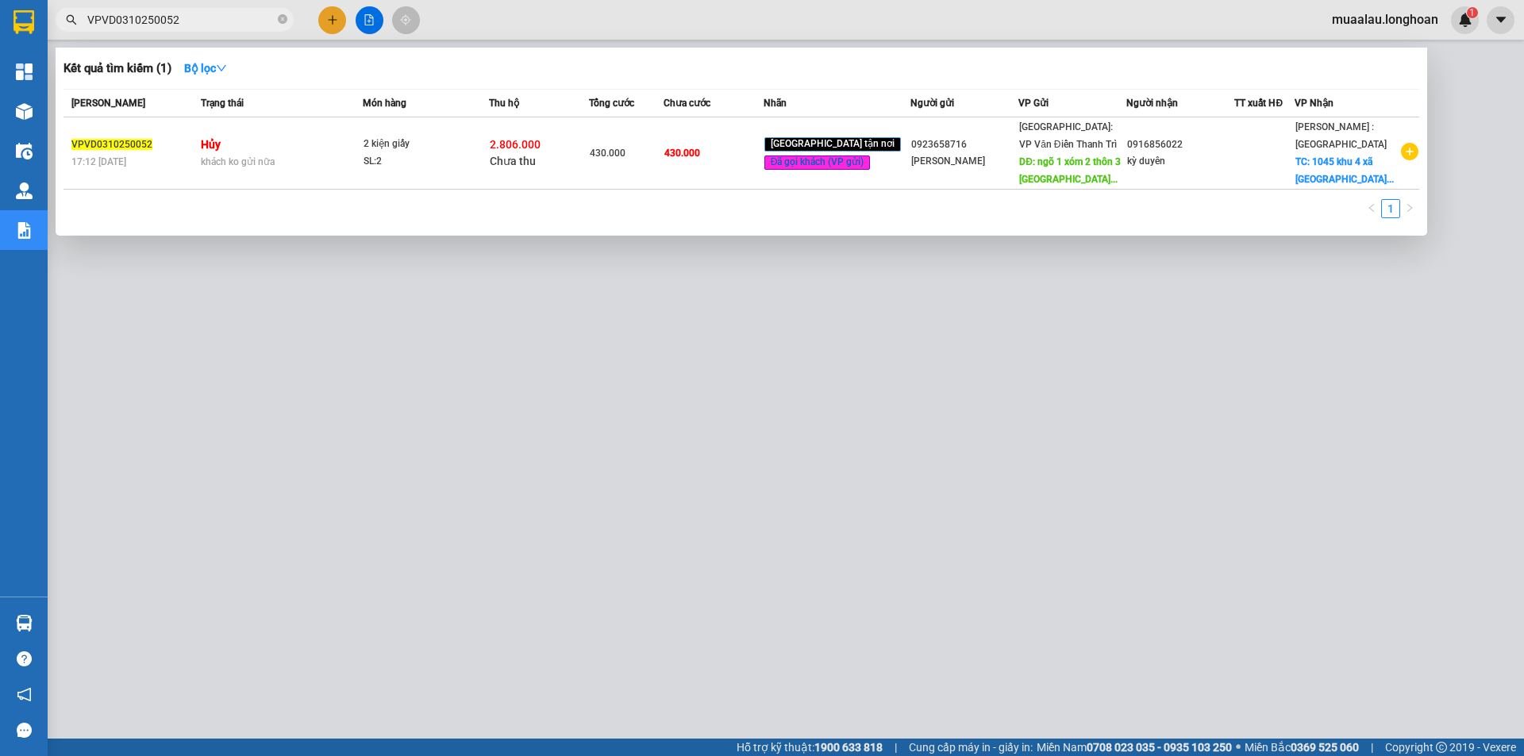
click at [185, 25] on input "VPVD0310250052" at bounding box center [180, 19] width 187 height 17
paste input "710250035"
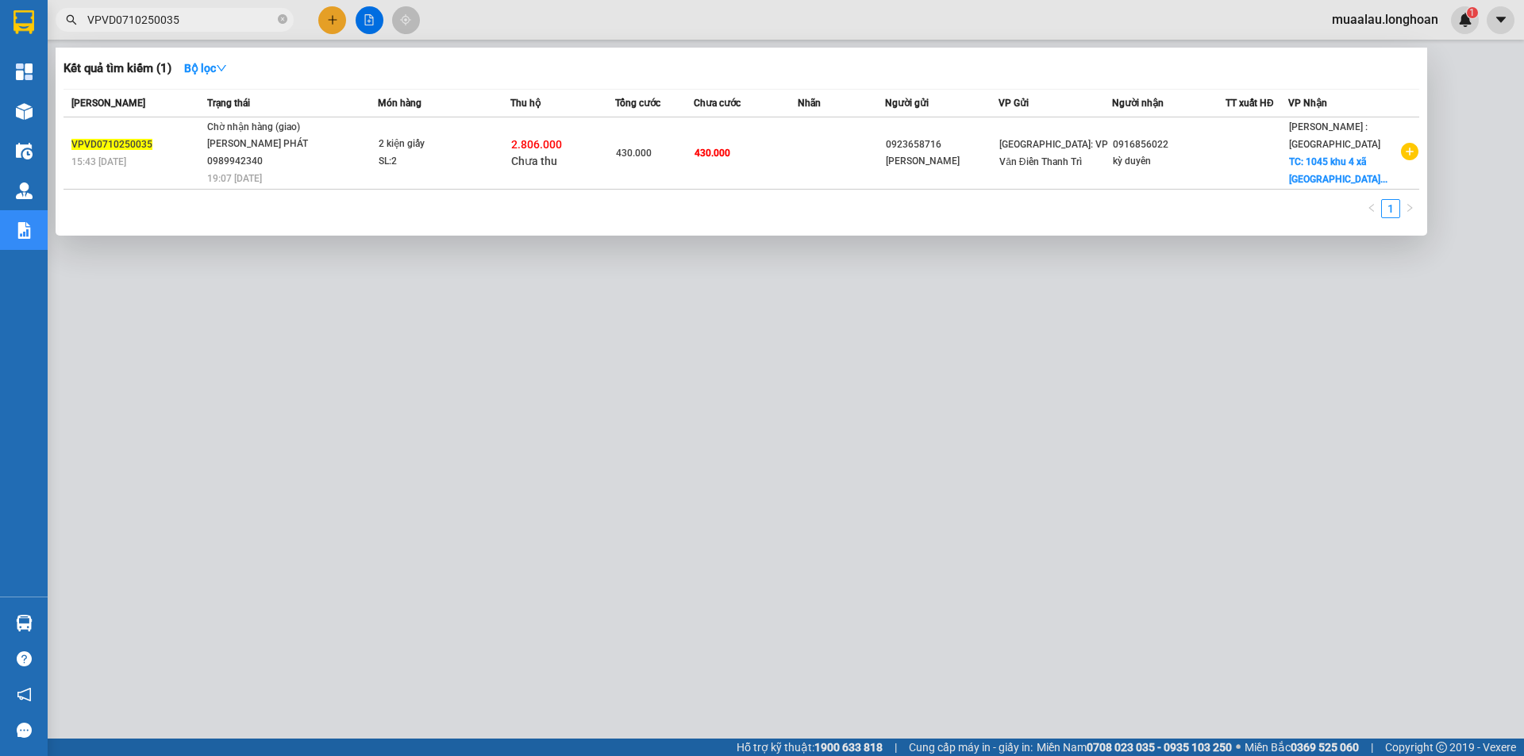
type input "VPVD0710250035"
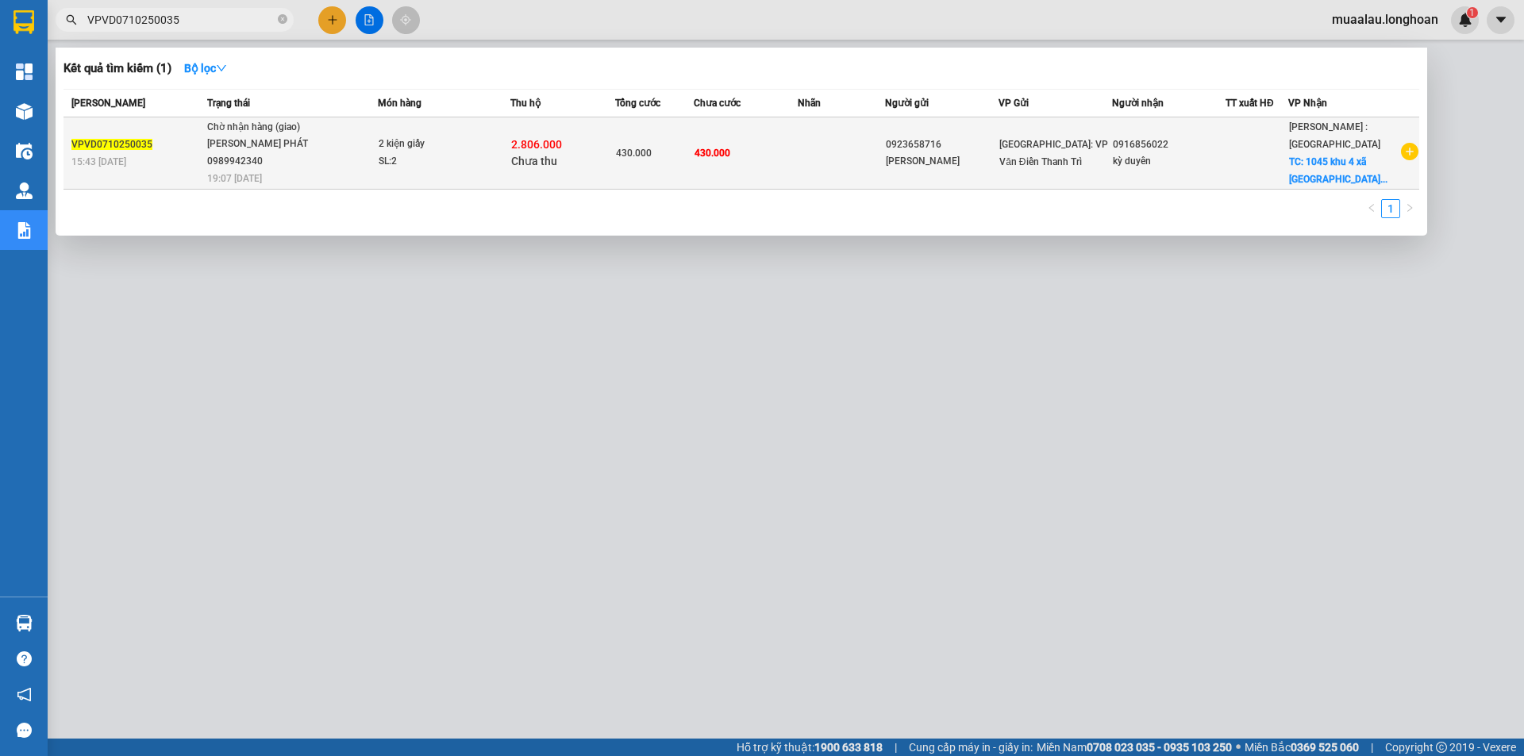
click at [171, 161] on div "15:43 - 07/10" at bounding box center [136, 161] width 131 height 17
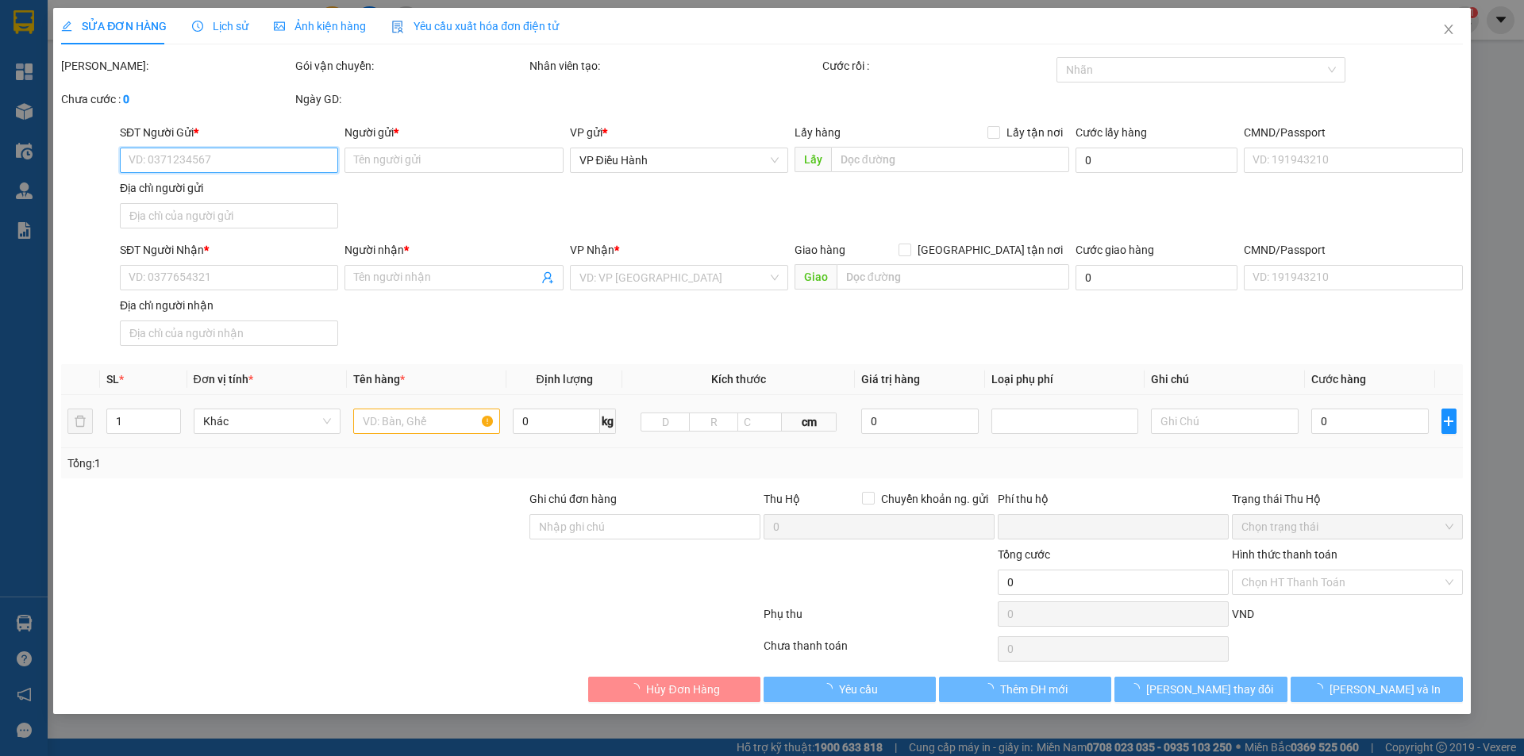
type input "0923658716"
type input "Ngọc Điệp"
type input "0916856022"
type input "kỳ duyên"
checkbox input "true"
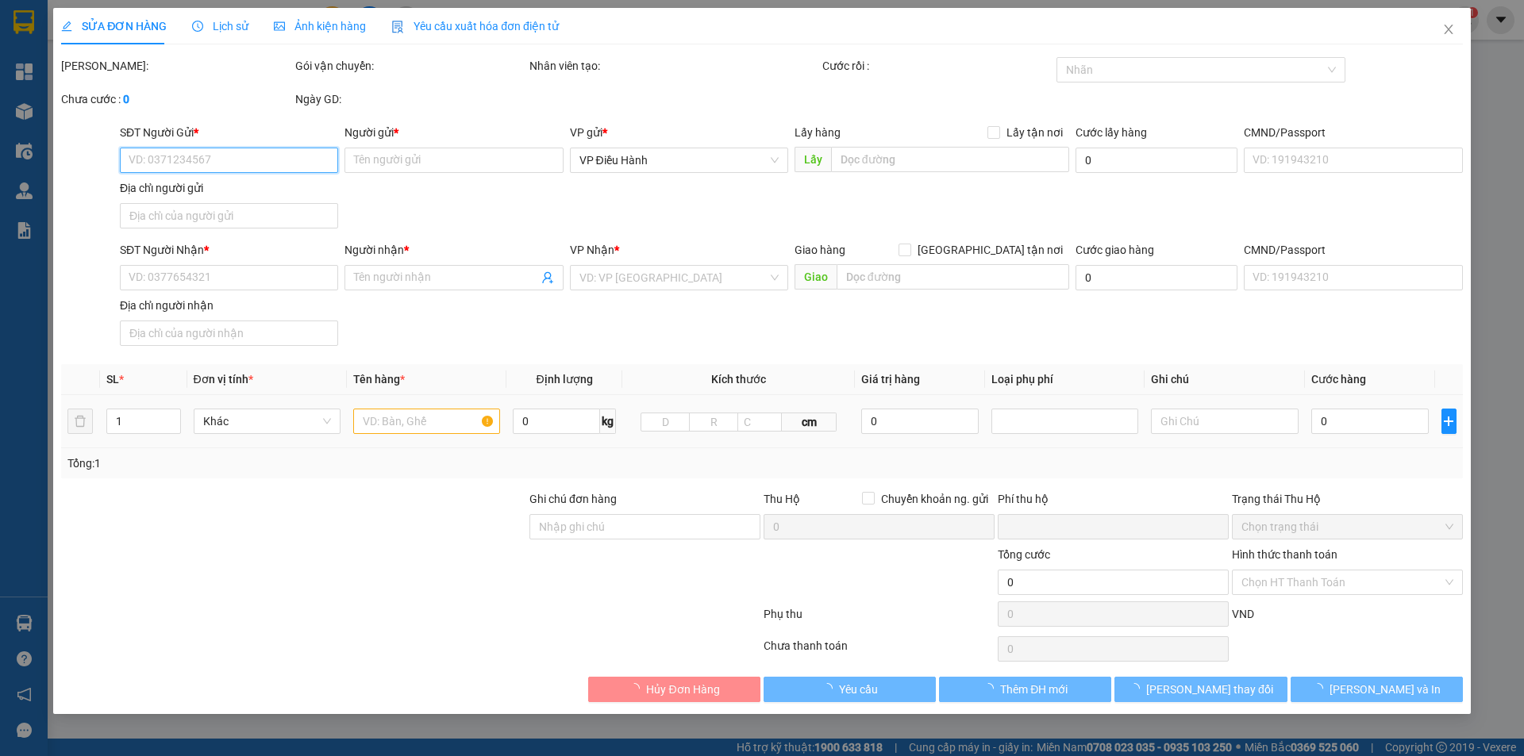
type input "1045 khu 4 xã Tân phú Đồng Nai"
type input "430.000"
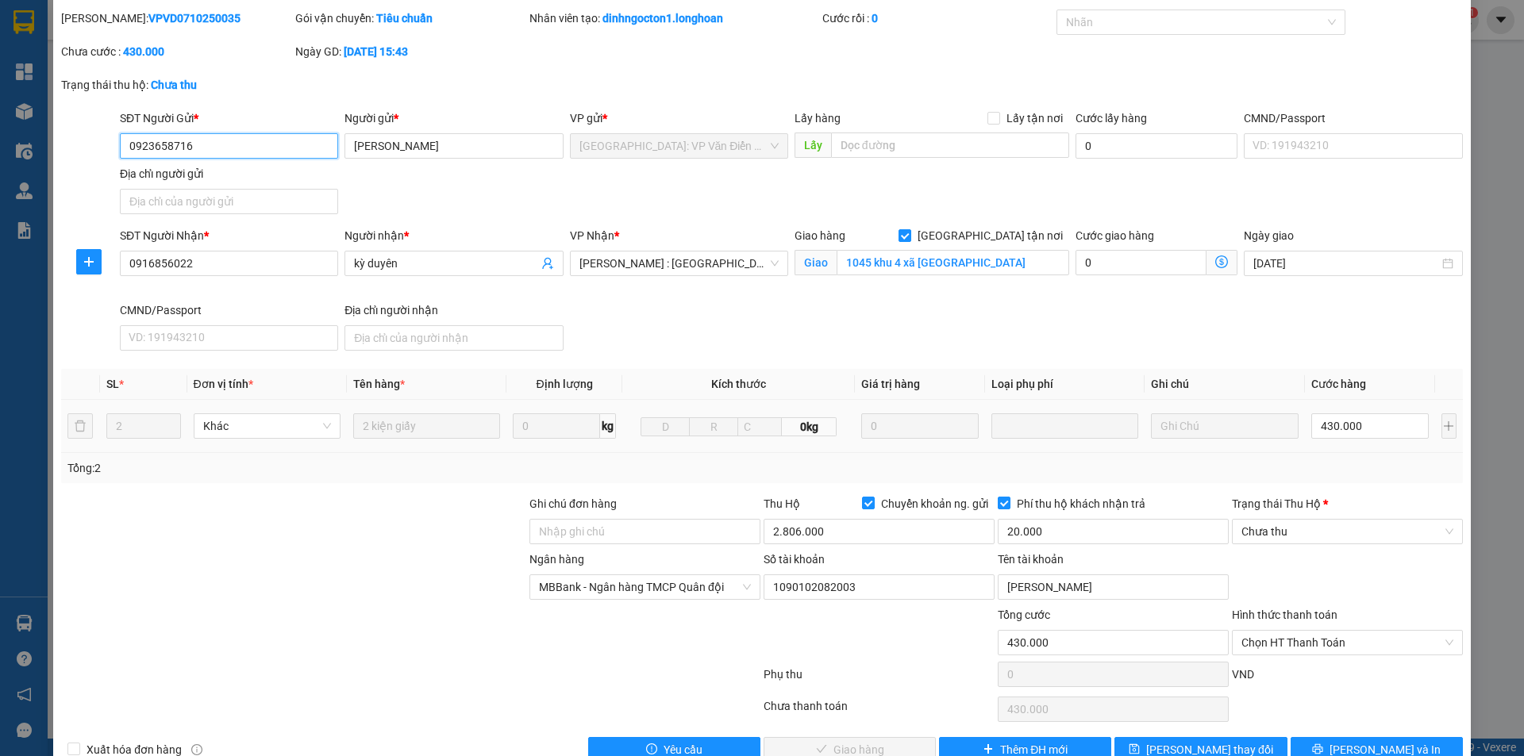
scroll to position [85, 0]
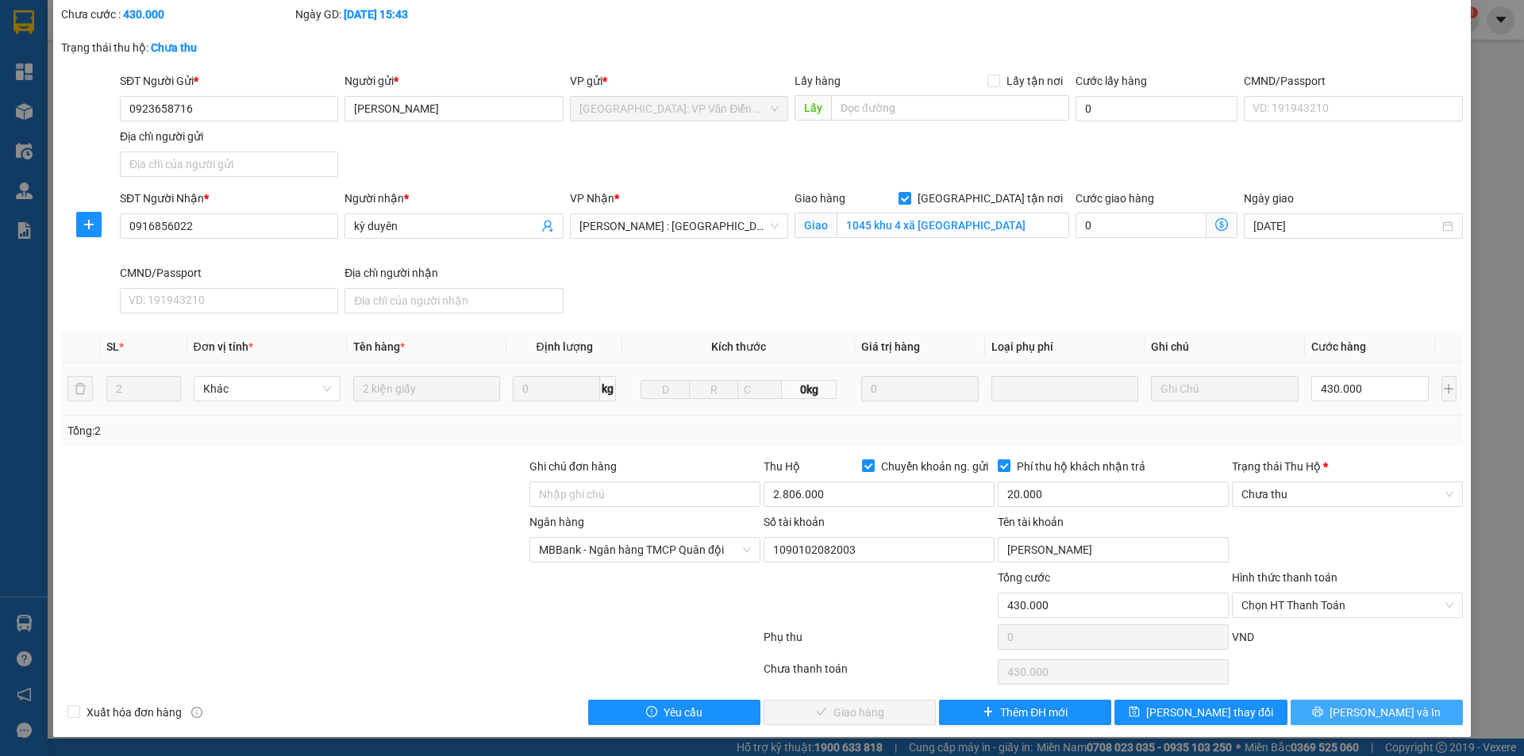
click at [1364, 717] on span "Lưu và In" at bounding box center [1384, 712] width 111 height 17
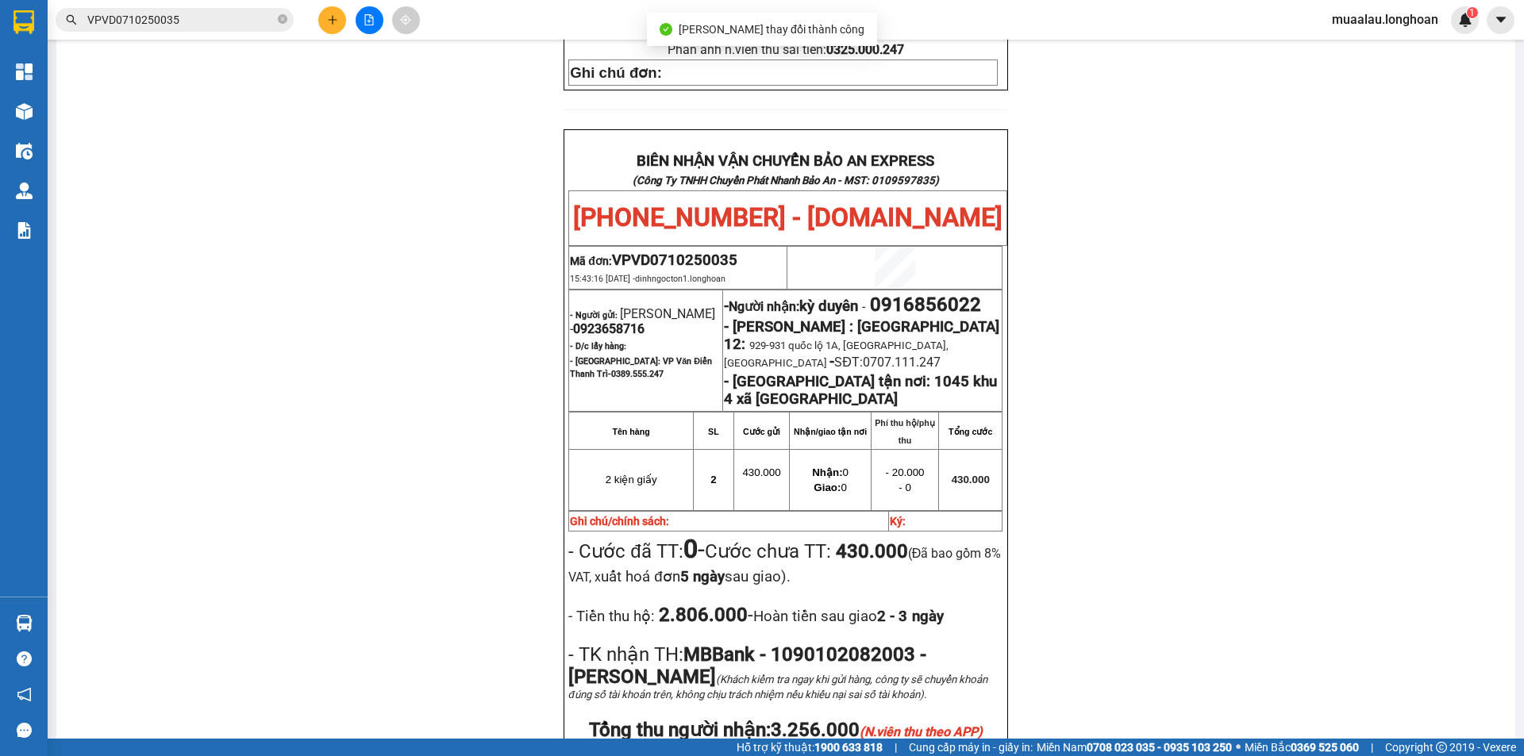
scroll to position [714, 0]
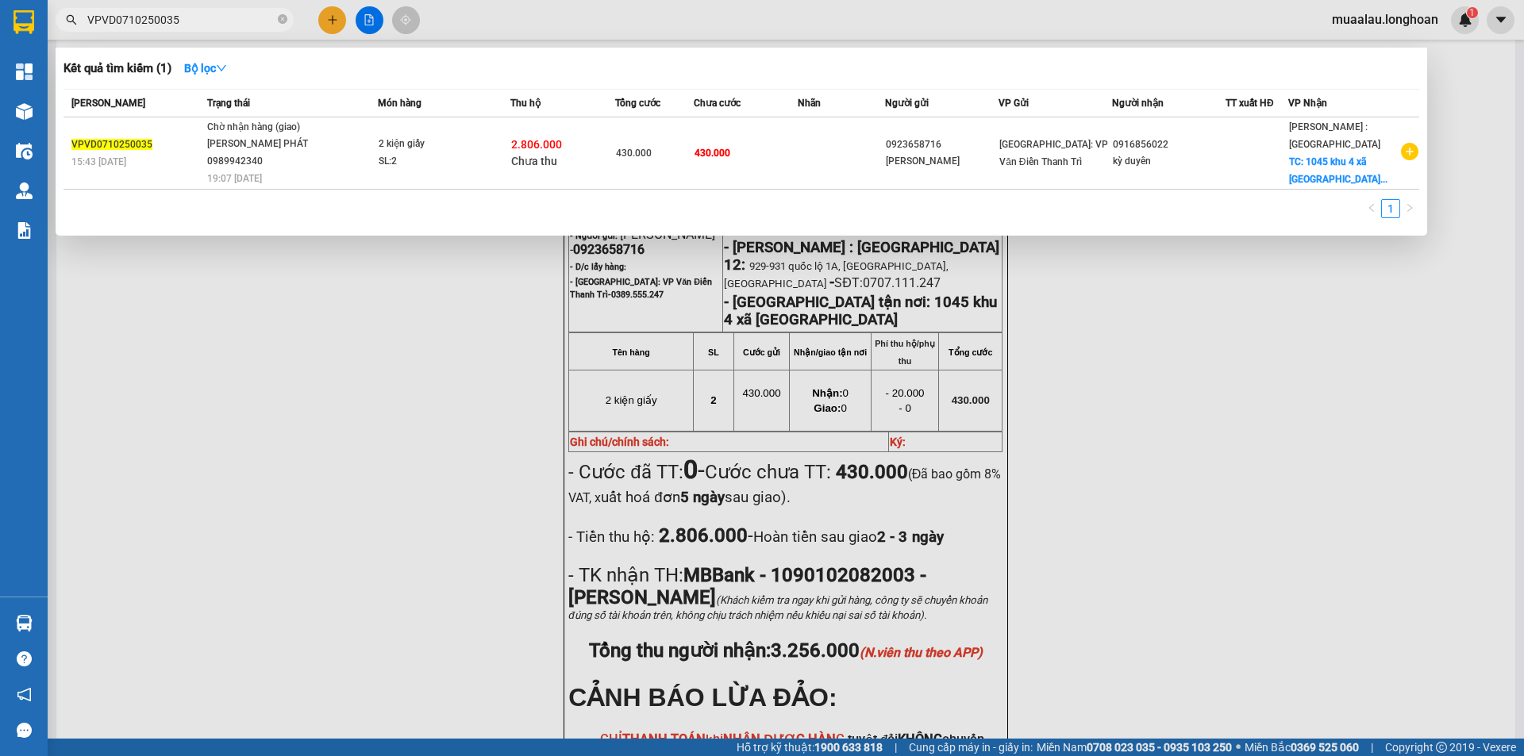
click at [220, 19] on input "VPVD0710250035" at bounding box center [180, 19] width 187 height 17
paste input "CTNK2409250008"
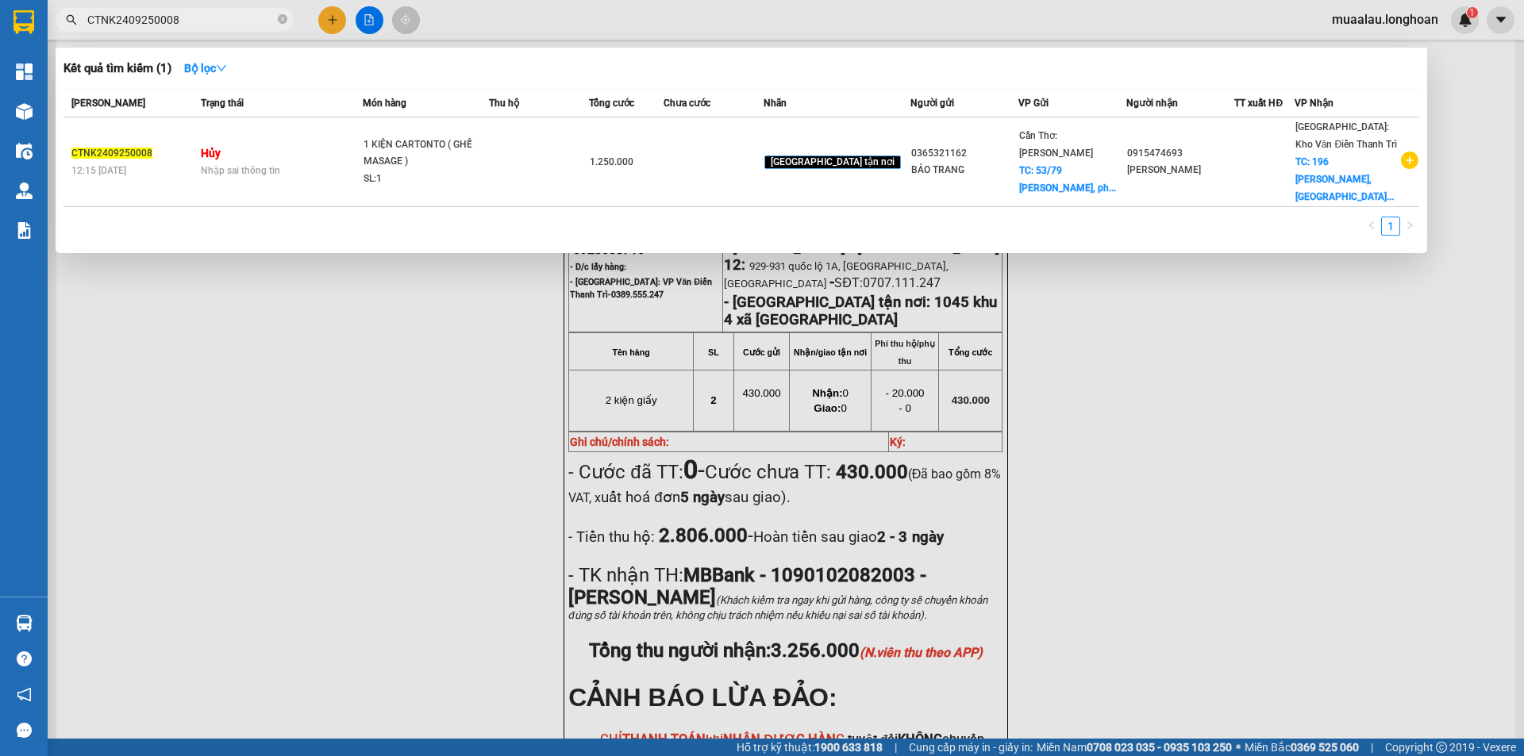
click at [204, 25] on input "CTNK2409250008" at bounding box center [180, 19] width 187 height 17
paste input "VP102509250015"
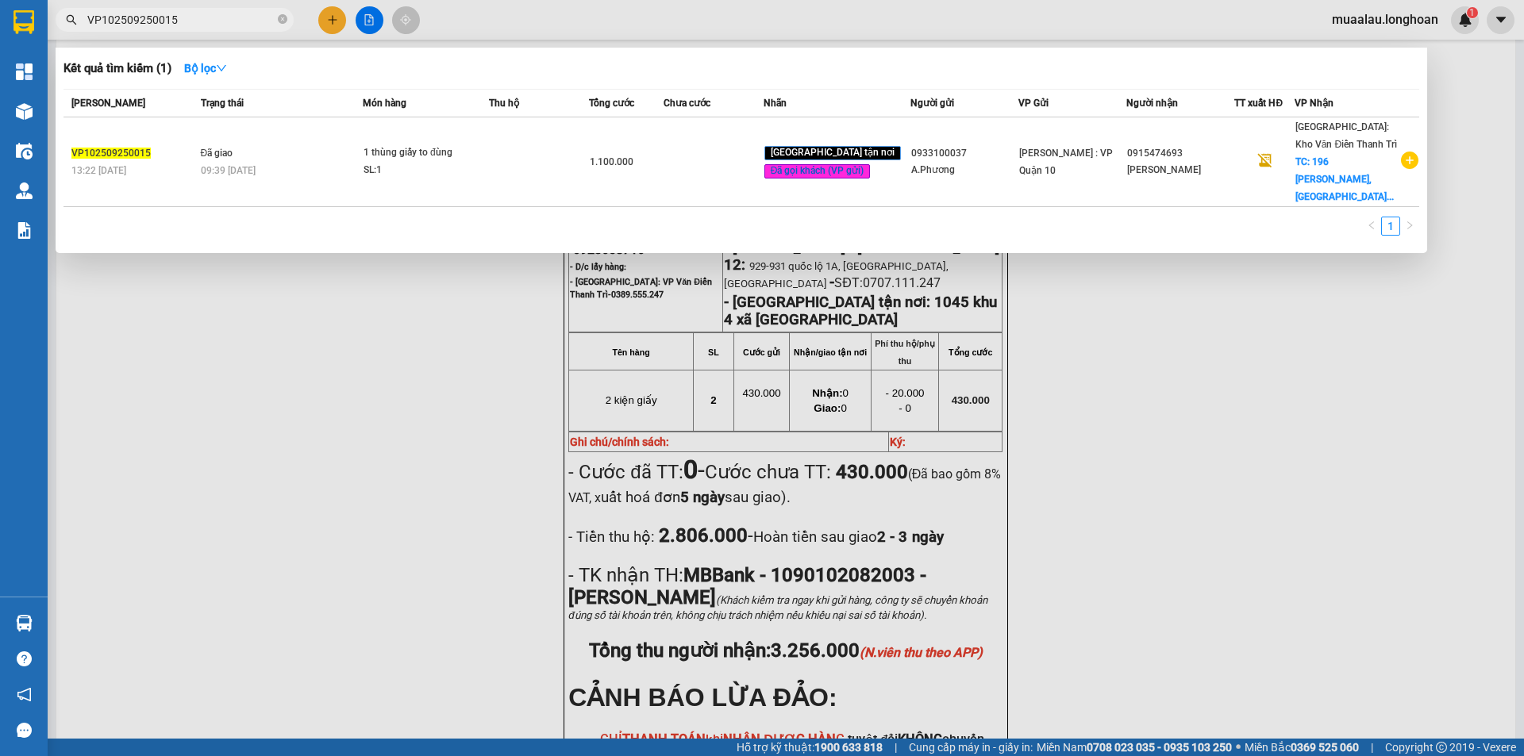
click at [202, 25] on input "VP102509250015" at bounding box center [180, 19] width 187 height 17
paste input "CTNK2409250008"
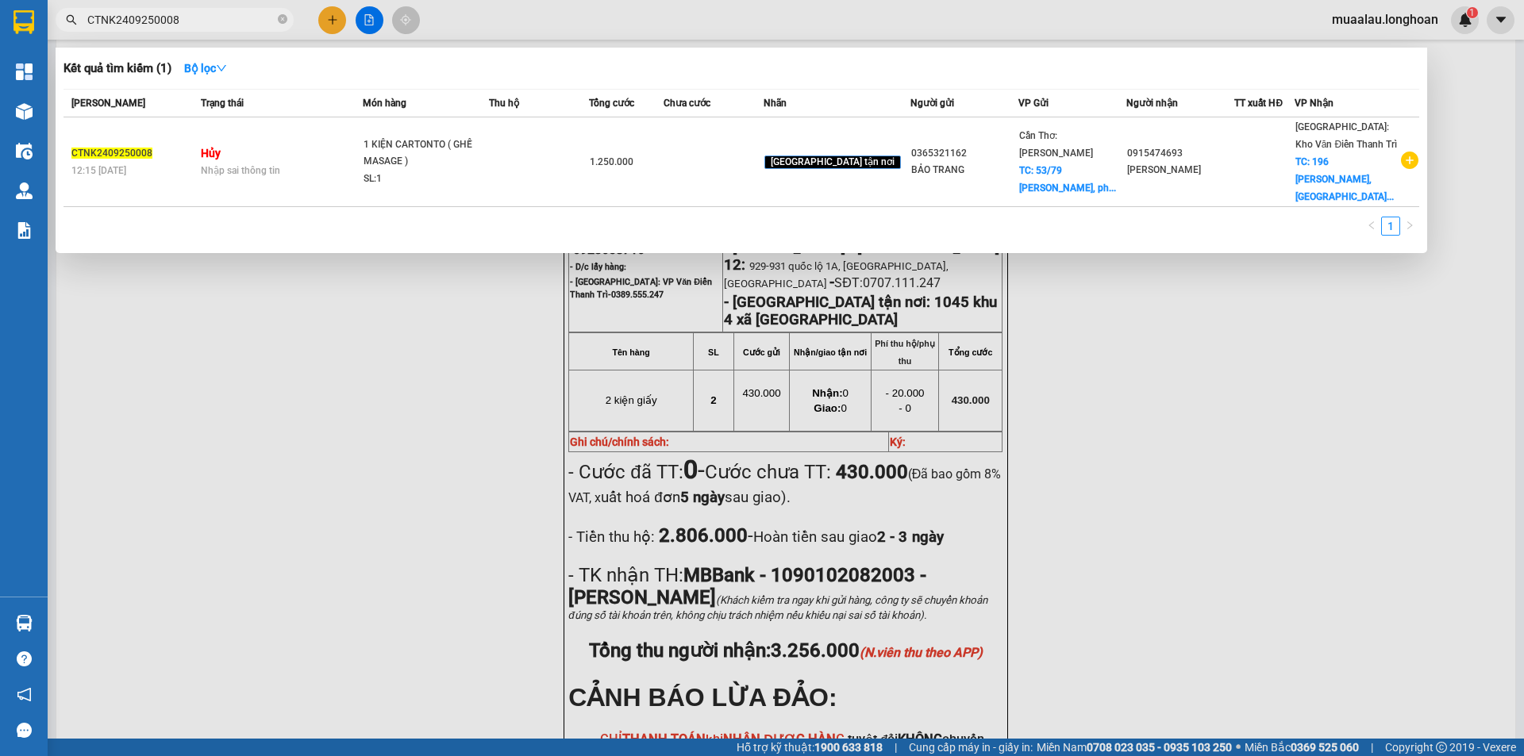
click at [191, 21] on input "CTNK2409250008" at bounding box center [180, 19] width 187 height 17
paste input "0365321162"
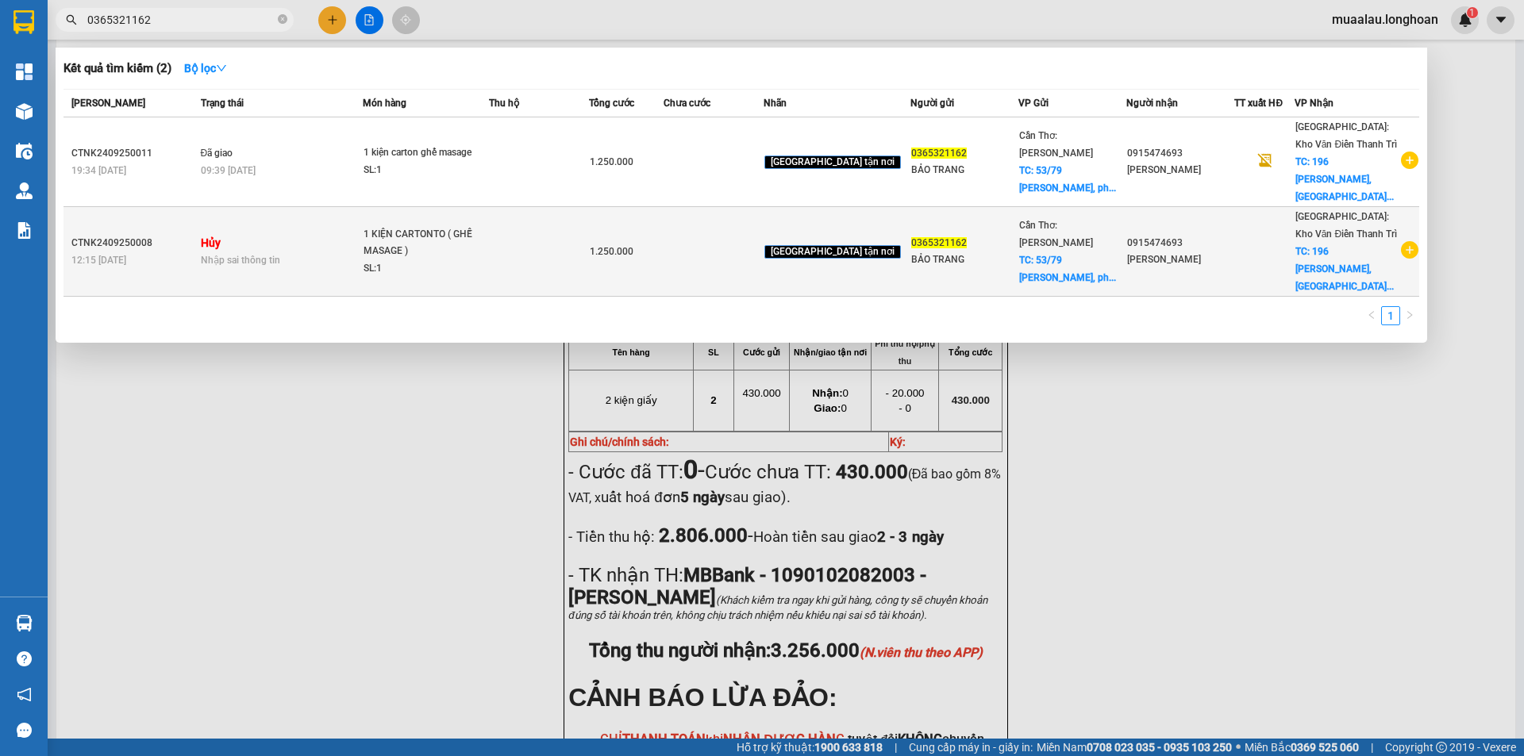
type input "0365321162"
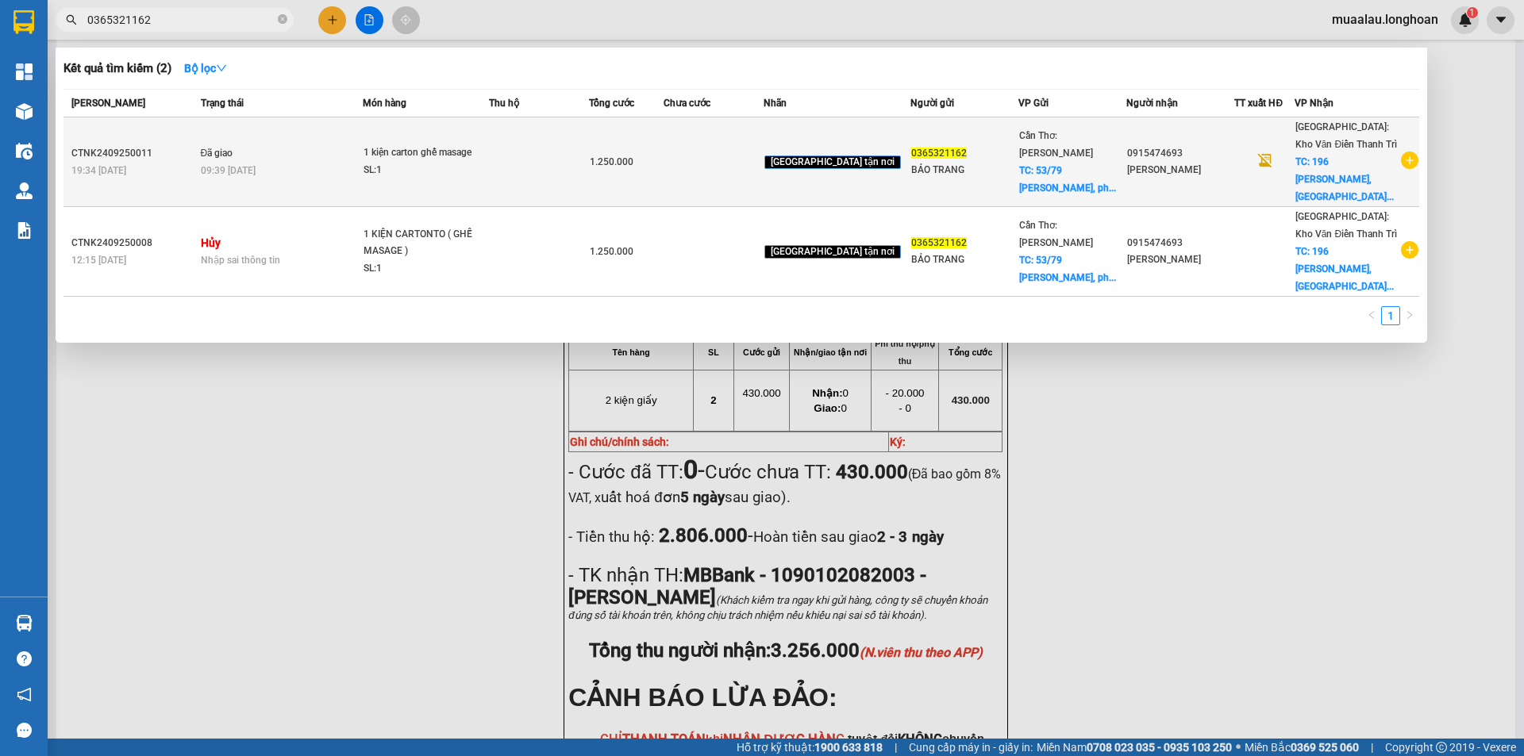
click at [174, 163] on div "19:34 - 24/09" at bounding box center [133, 170] width 125 height 17
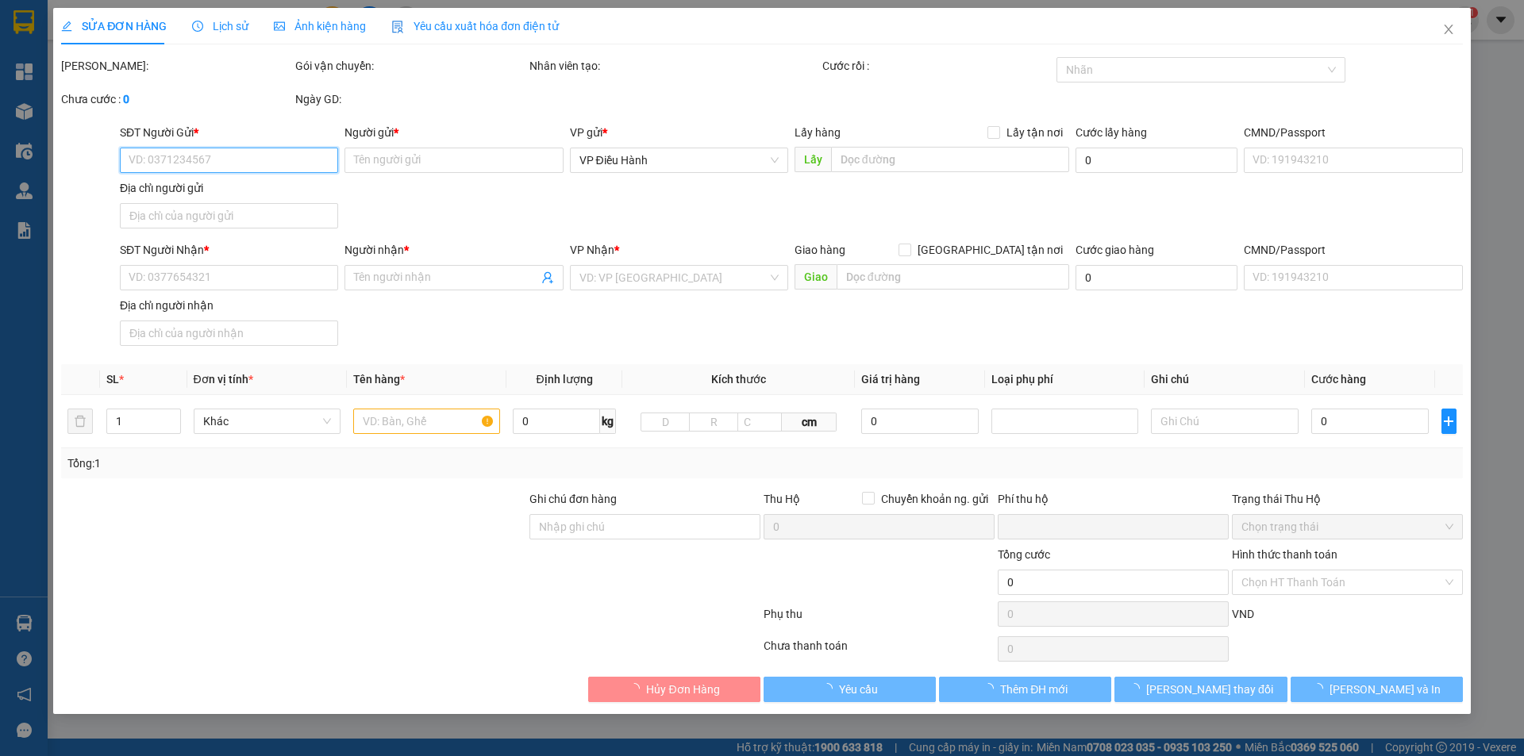
type input "0365321162"
type input "BẢO TRANG"
checkbox input "true"
type input "53/79 Nguyễn Việt Dũng, phương An Thới , Quận Bình Thủy, TP Cần Thơ (Hành Chính)"
type input "150.000"
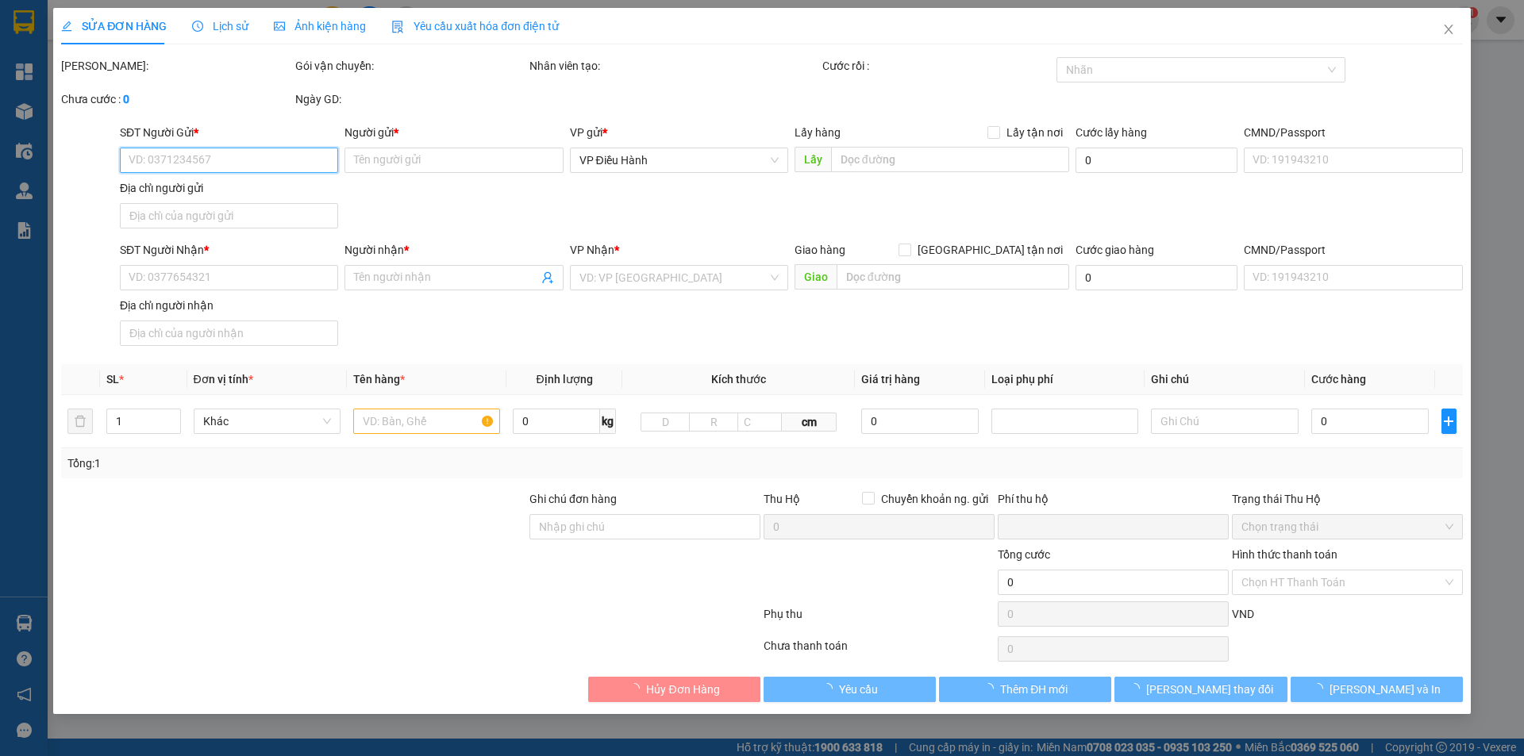
type input "0915474693"
type input "CHỊ PHƯƠNG"
checkbox input "true"
type input "196 Hoàng Ngân, Trung Hòa,Cầu Giấy,HN"
type input "0"
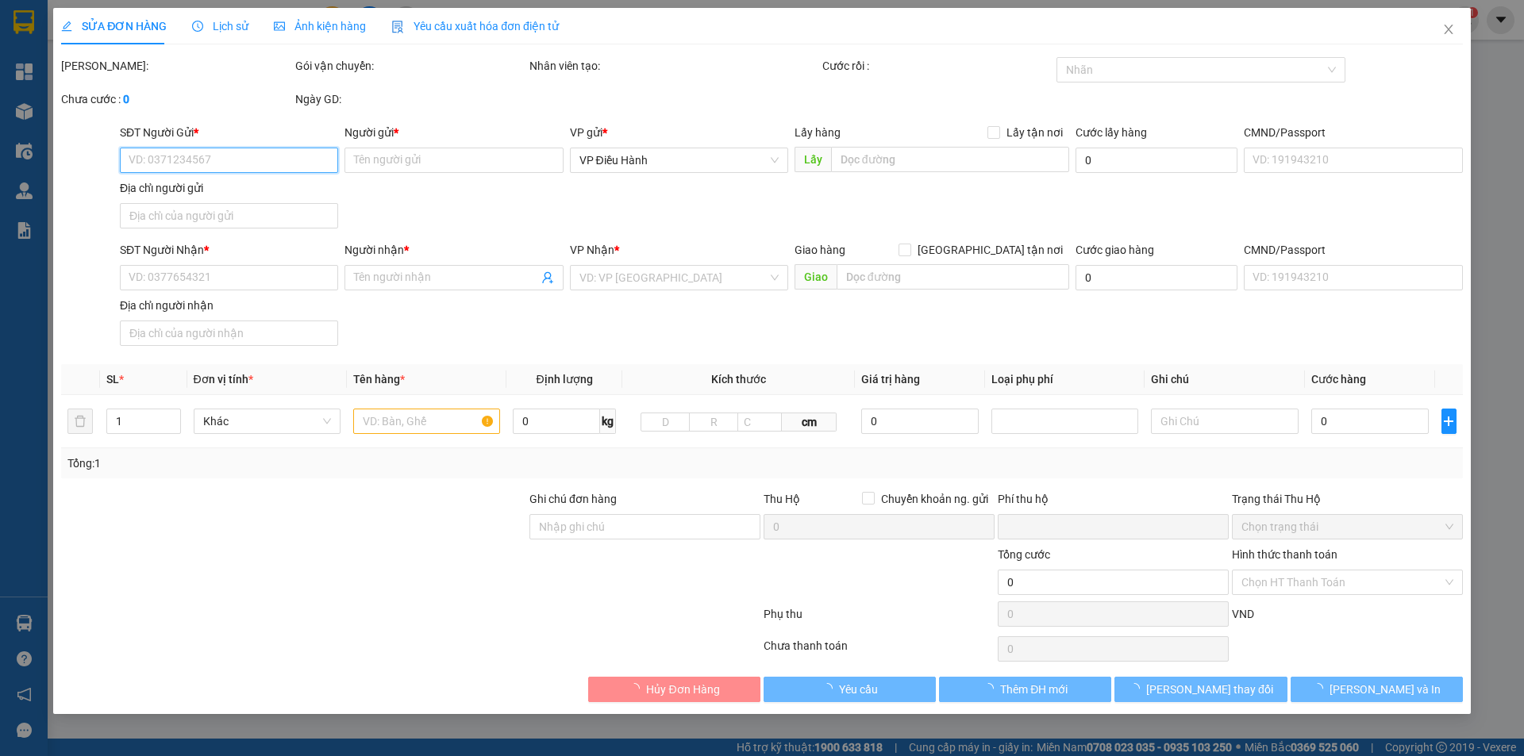
type input "1.250.000"
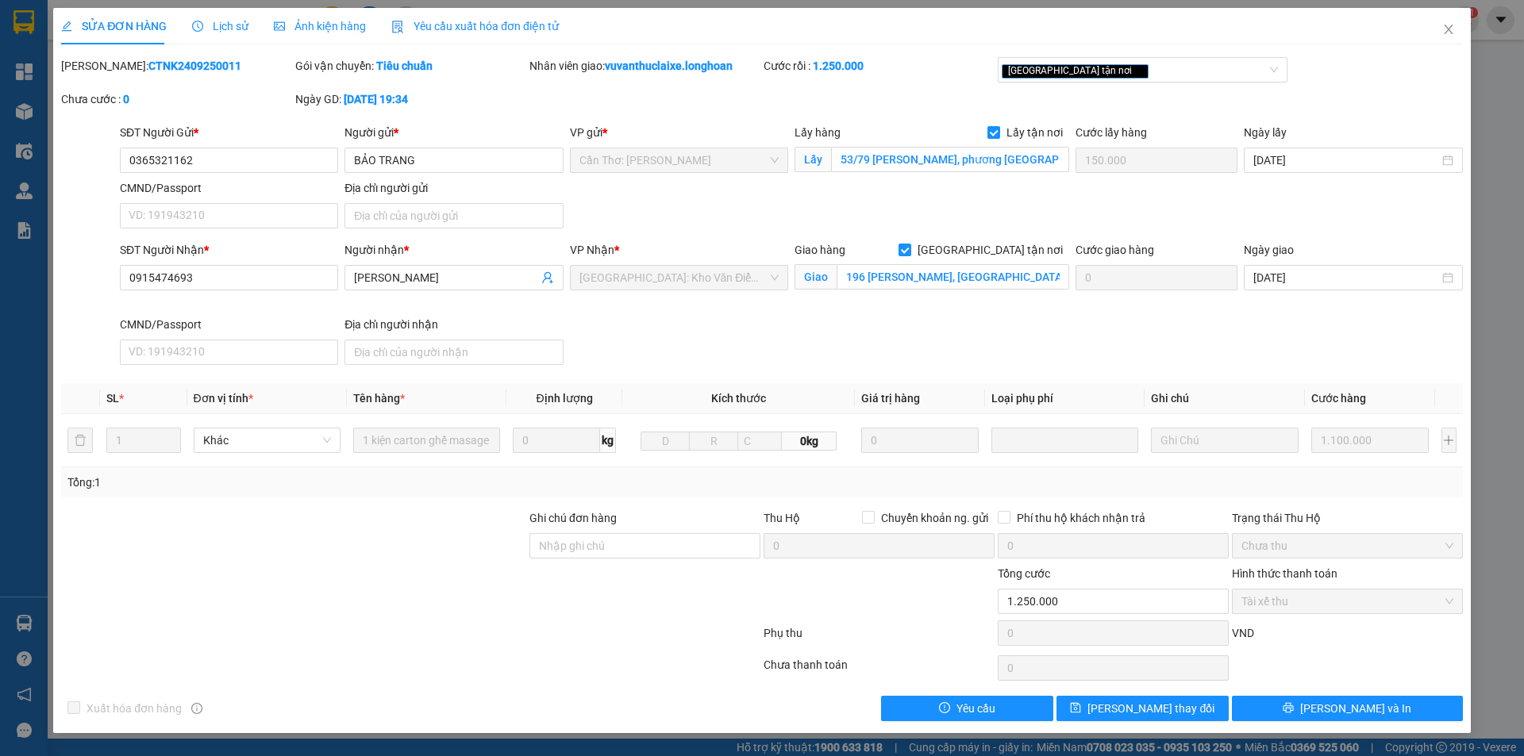
click at [148, 66] on b "CTNK2409250011" at bounding box center [194, 66] width 93 height 13
copy b "CTNK2409250011"
click at [1450, 35] on icon "close" at bounding box center [1448, 29] width 13 height 13
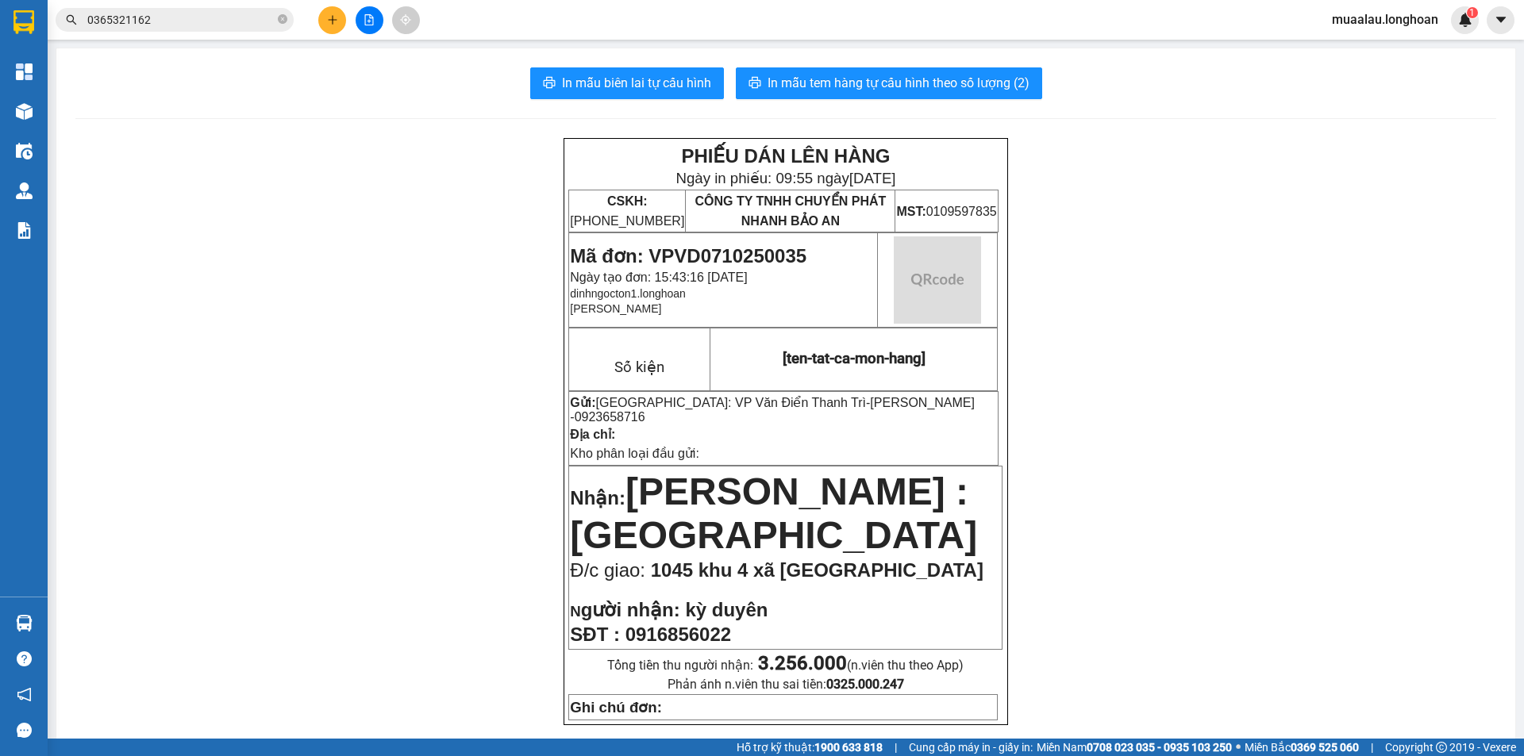
click at [229, 21] on input "0365321162" at bounding box center [180, 19] width 187 height 17
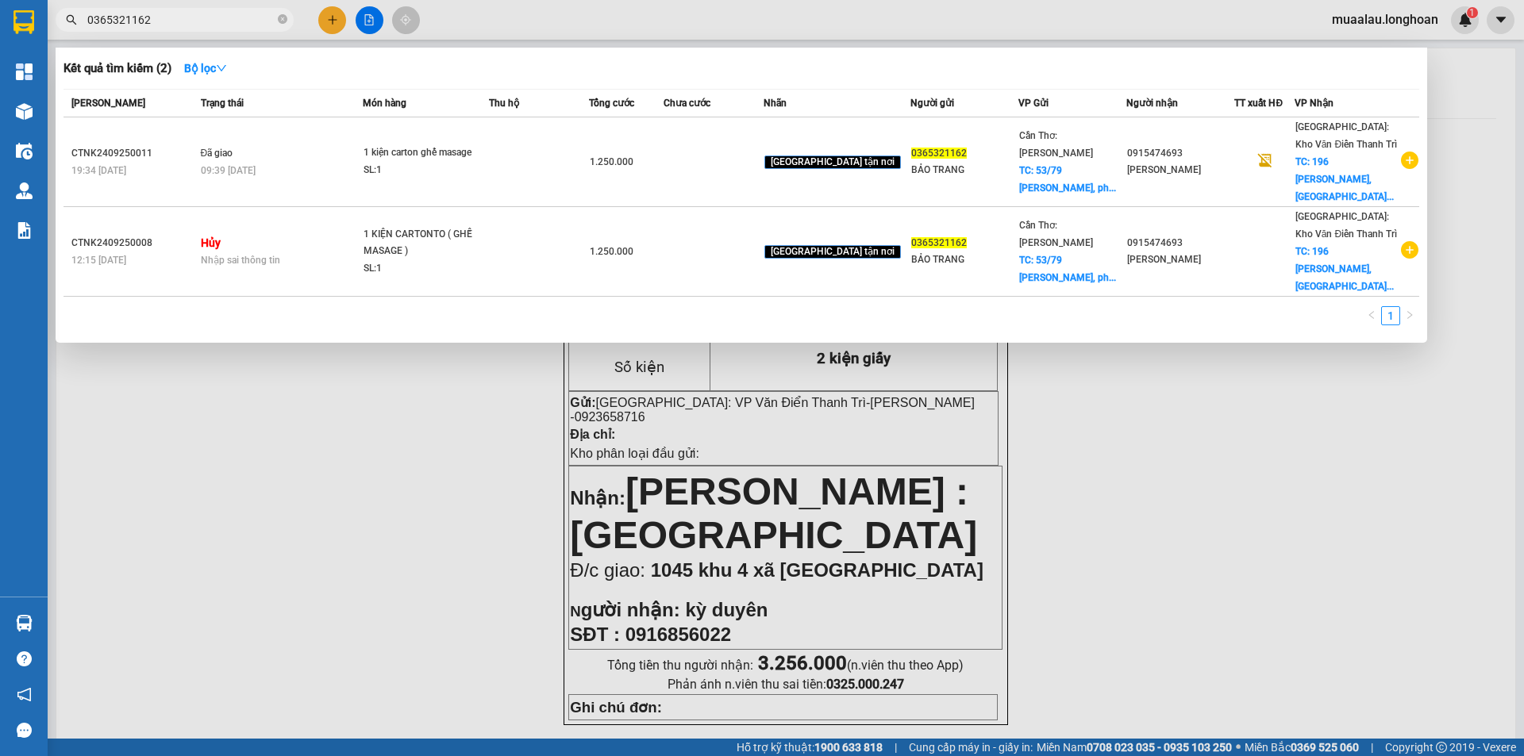
click at [229, 21] on input "0365321162" at bounding box center [180, 19] width 187 height 17
paste input "VP102509250015"
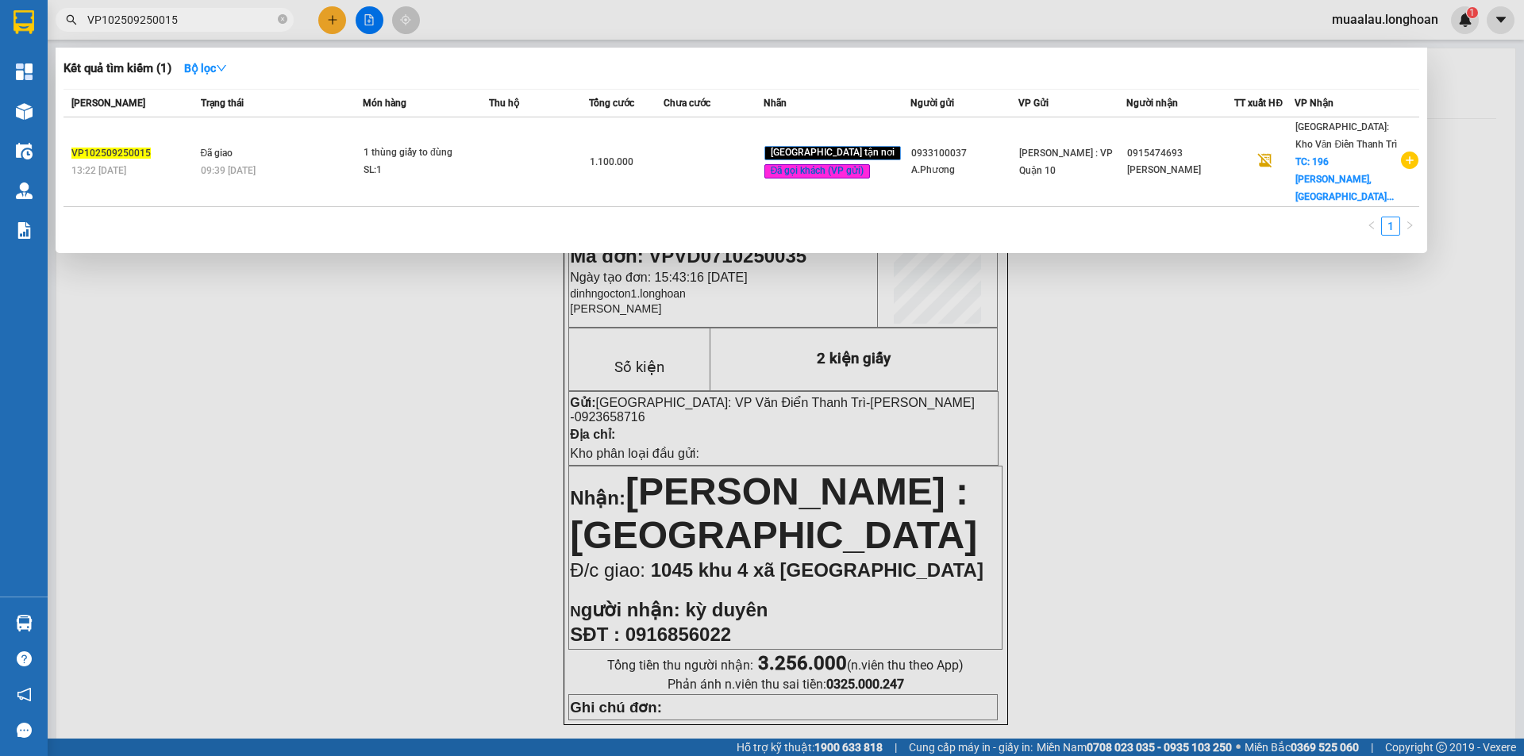
click at [180, 15] on input "VP102509250015" at bounding box center [180, 19] width 187 height 17
click at [214, 10] on span "VP102509250015" at bounding box center [175, 20] width 238 height 24
click at [213, 11] on input "VP102509250015" at bounding box center [180, 19] width 187 height 17
paste input "0365321162"
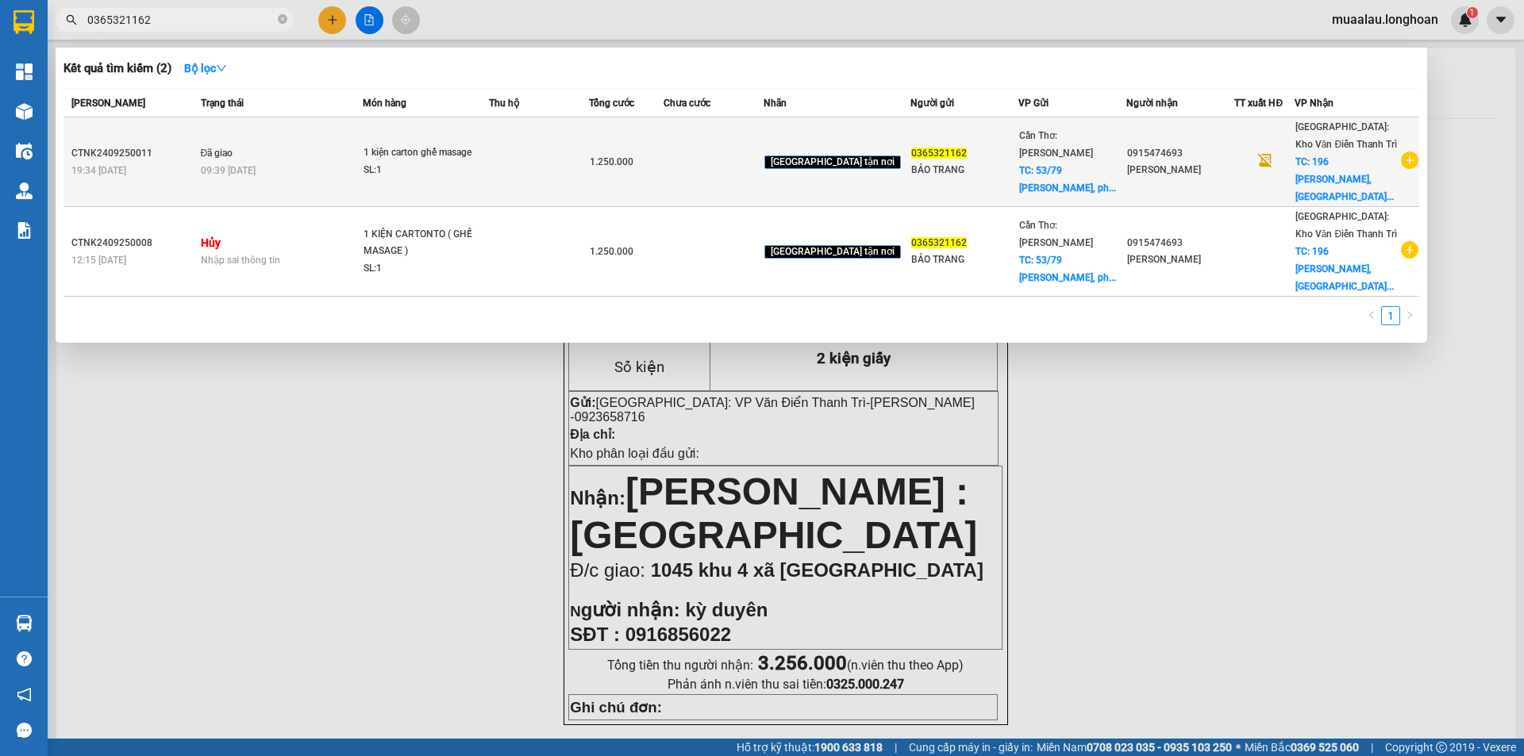
type input "0365321162"
click at [179, 162] on div "19:34 - 24/09" at bounding box center [133, 170] width 125 height 17
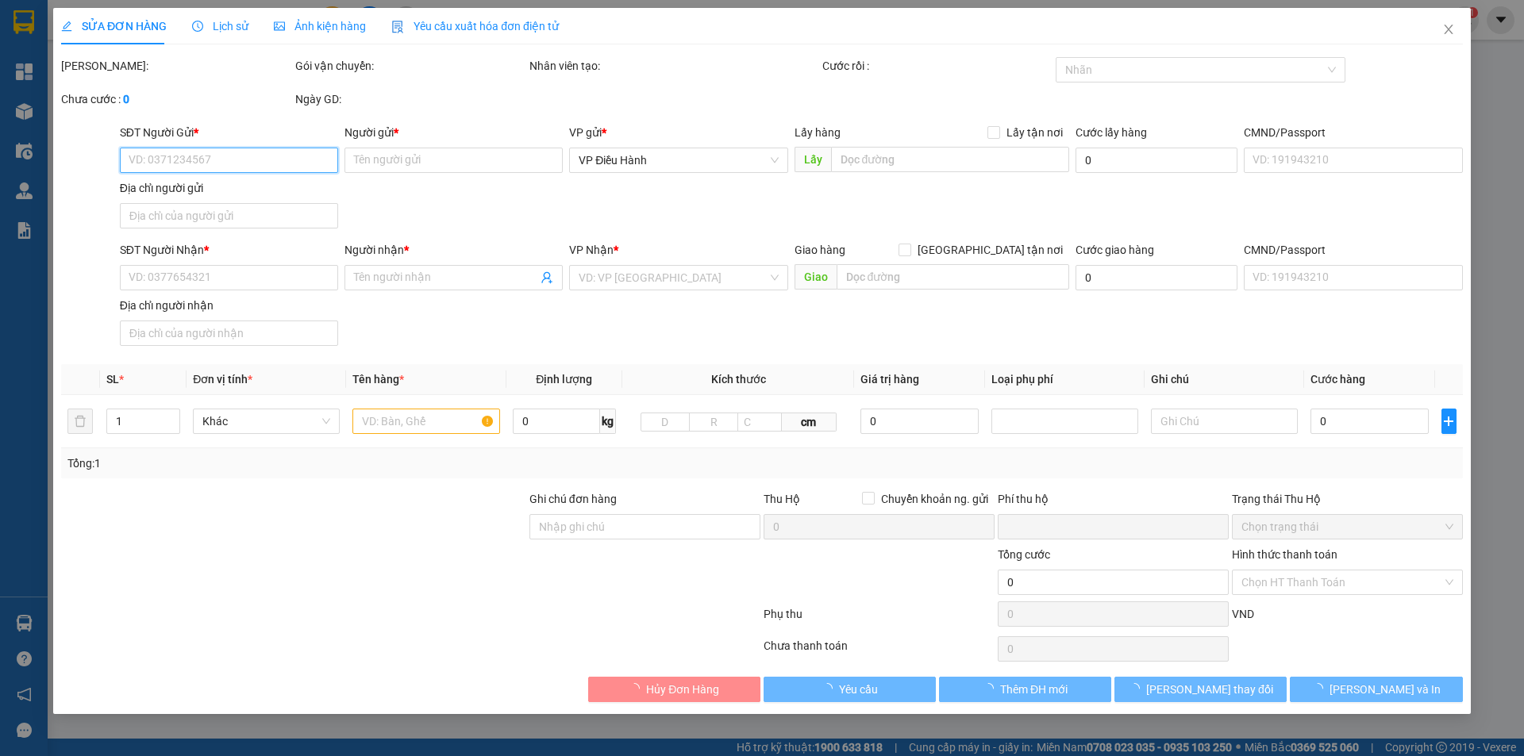
type input "0365321162"
type input "BẢO TRANG"
checkbox input "true"
type input "53/79 Nguyễn Việt Dũng, phương An Thới , Quận Bình Thủy, TP Cần Thơ (Hành Chính)"
type input "150.000"
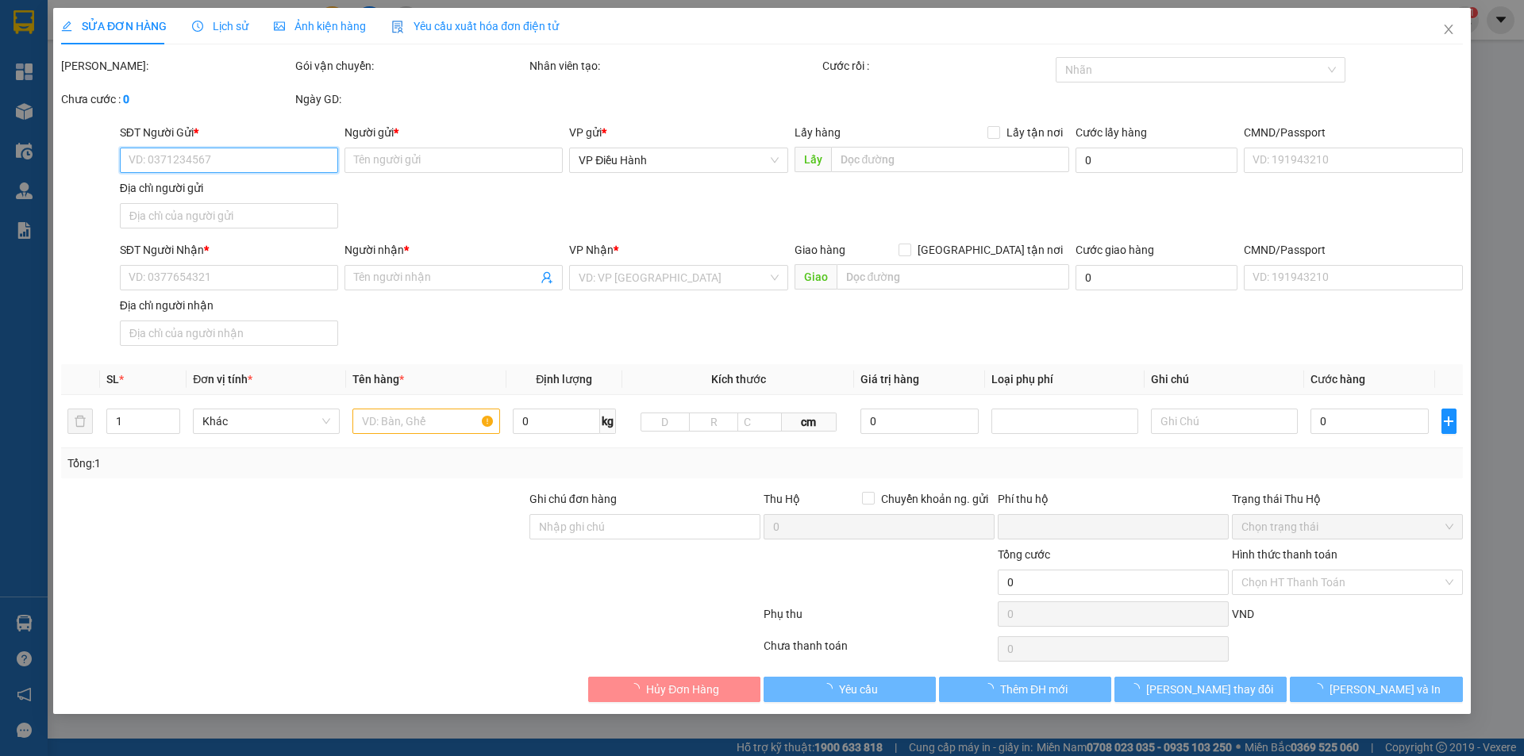
type input "0915474693"
type input "CHỊ PHƯƠNG"
checkbox input "true"
type input "196 Hoàng Ngân, Trung Hòa,Cầu Giấy,HN"
type input "0"
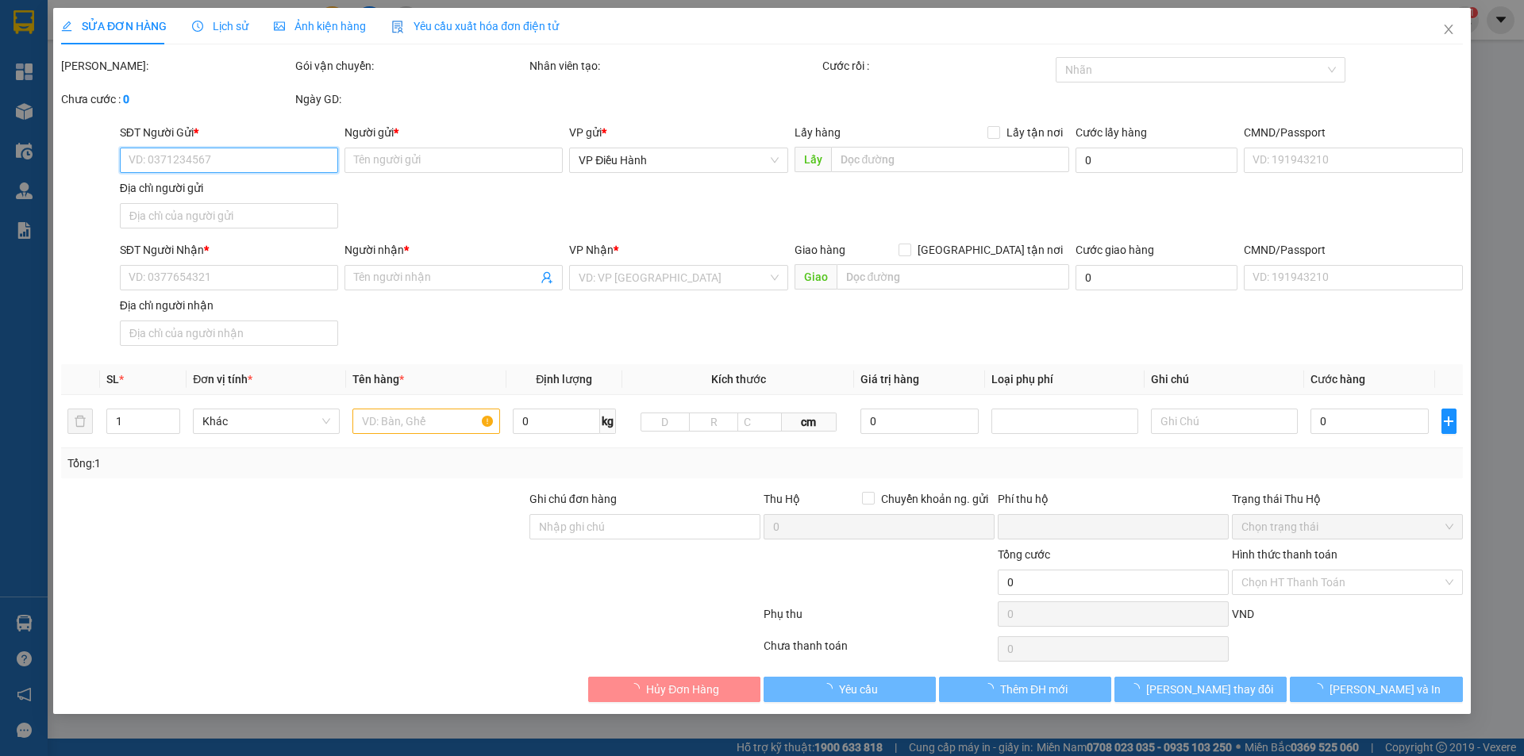
type input "1.250.000"
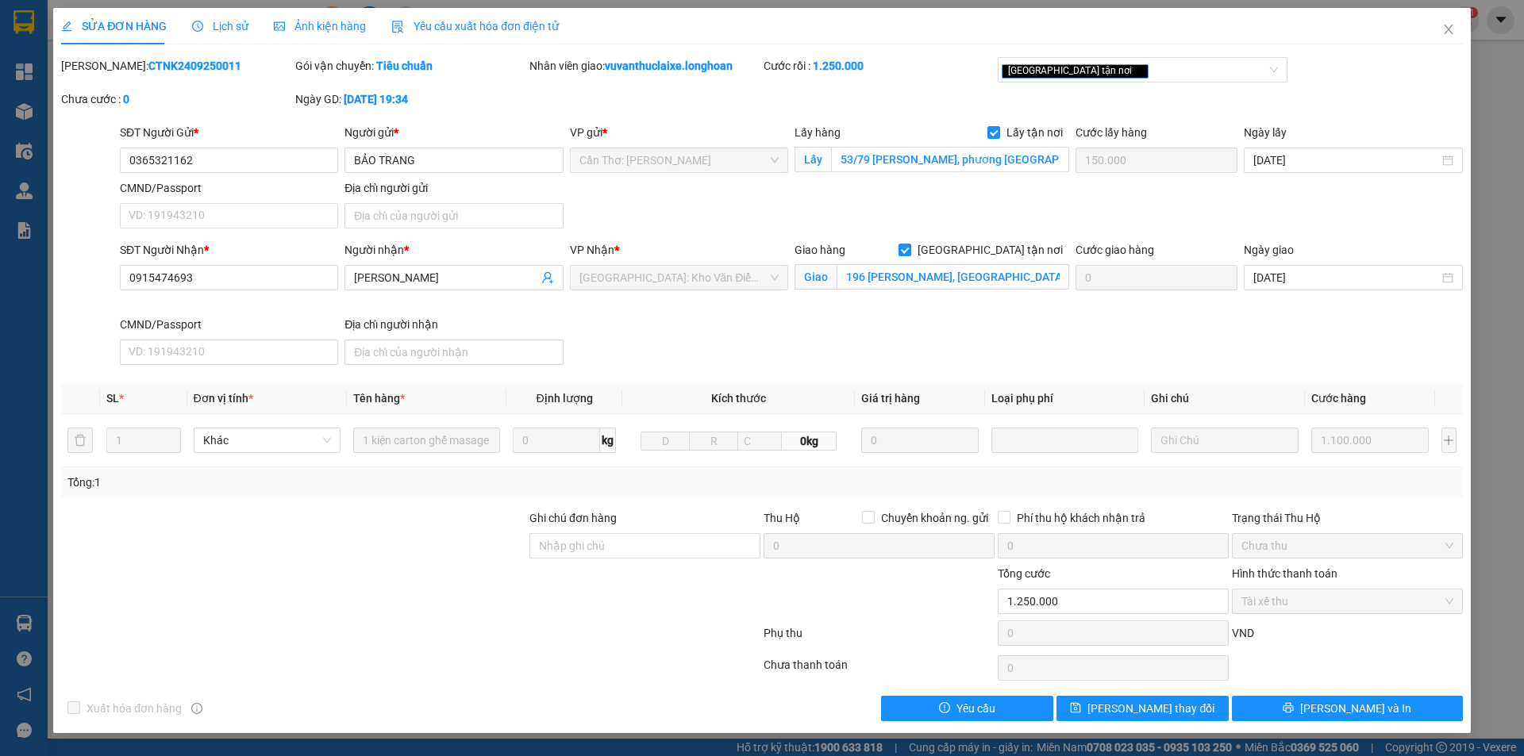
click at [158, 67] on b "CTNK2409250011" at bounding box center [194, 66] width 93 height 13
copy b "CTNK2409250011"
click at [821, 344] on div "SĐT Người Nhận * 0915474693 Người nhận * CHỊ PHƯƠNG VP Nhận * Hà Nội: Kho Văn …" at bounding box center [791, 306] width 1349 height 130
click at [1446, 33] on icon "close" at bounding box center [1448, 30] width 9 height 10
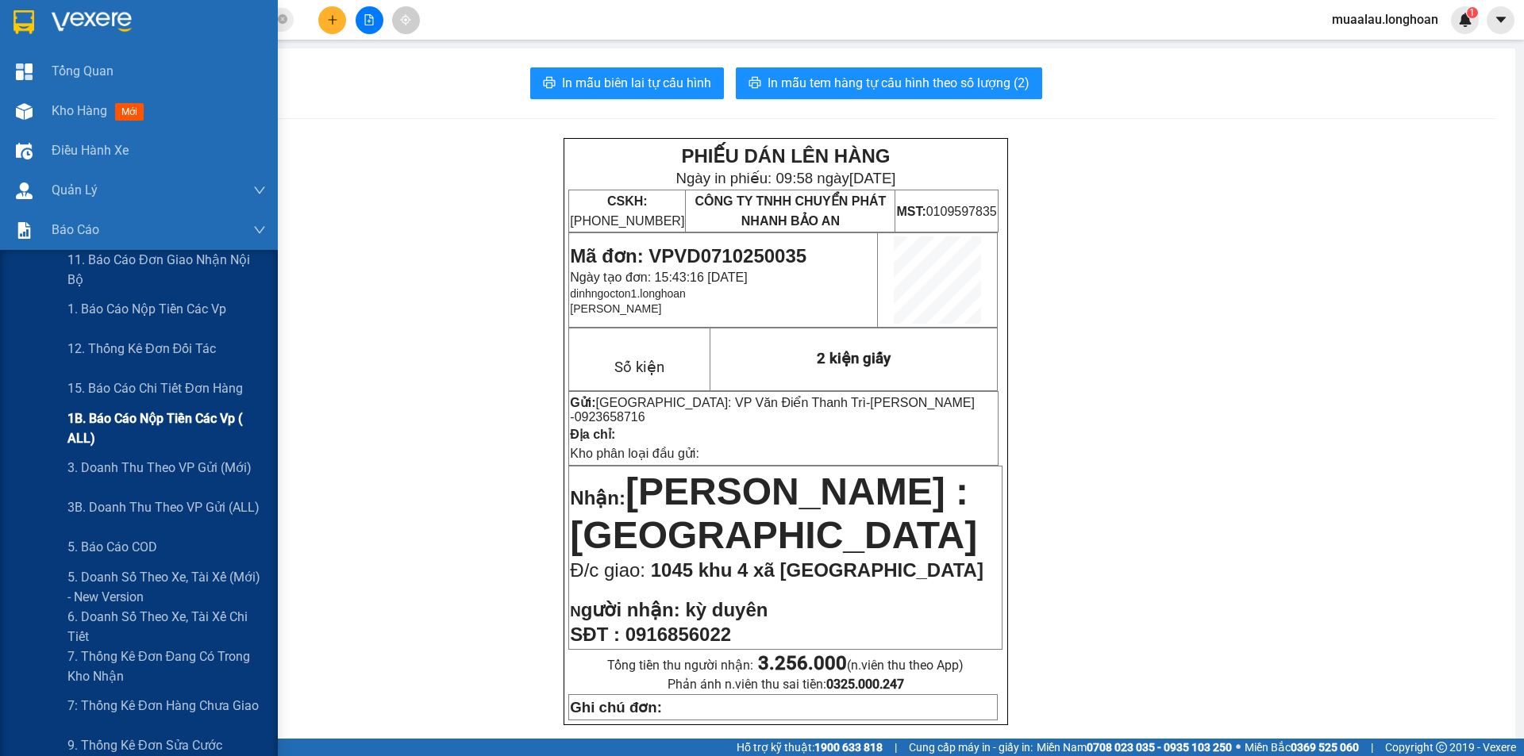
click at [207, 414] on span "1B. Báo cáo nộp tiền các vp ( ALL)" at bounding box center [166, 429] width 198 height 40
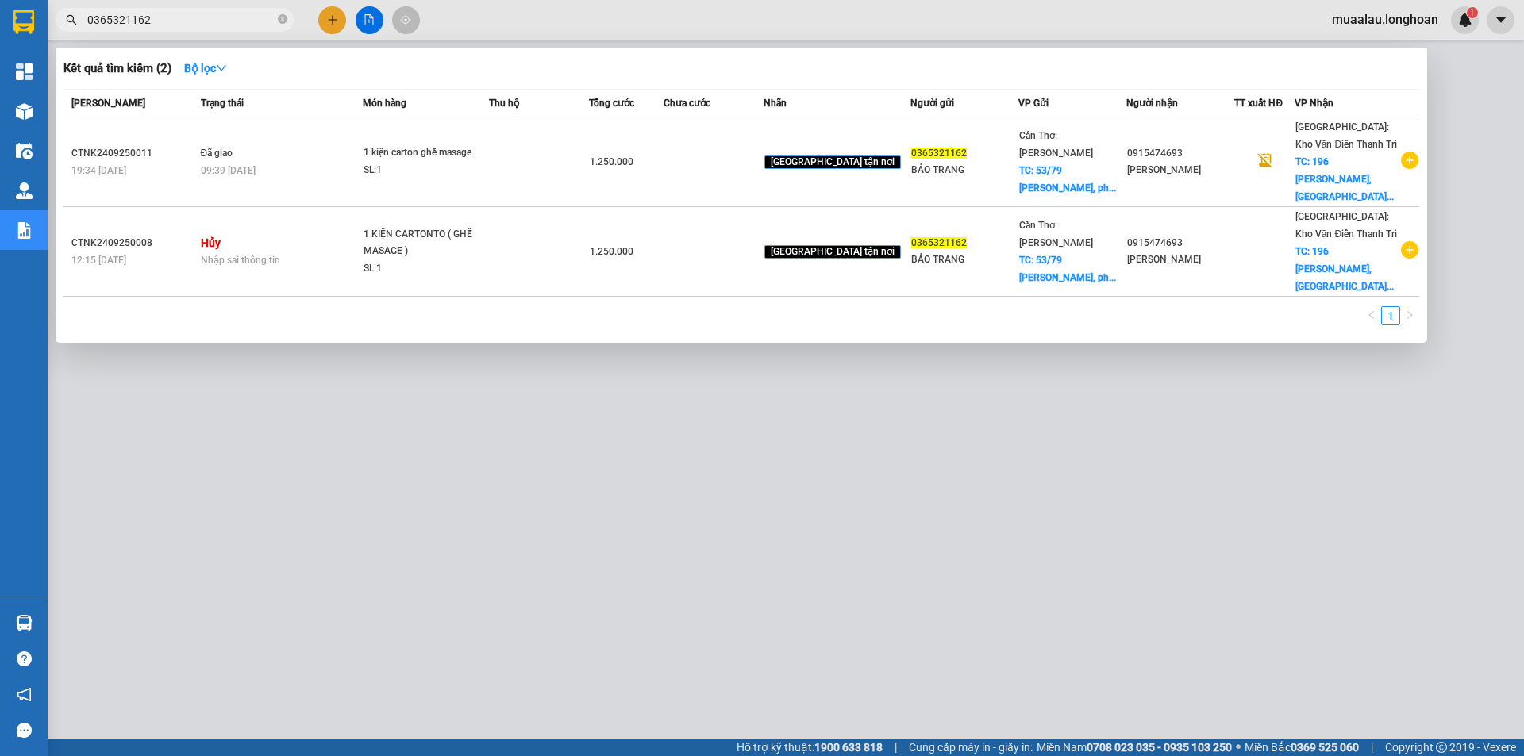
click at [169, 18] on input "0365321162" at bounding box center [180, 19] width 187 height 17
click at [161, 21] on input "0365321162" at bounding box center [180, 19] width 187 height 17
paste input "CTNK2409250011"
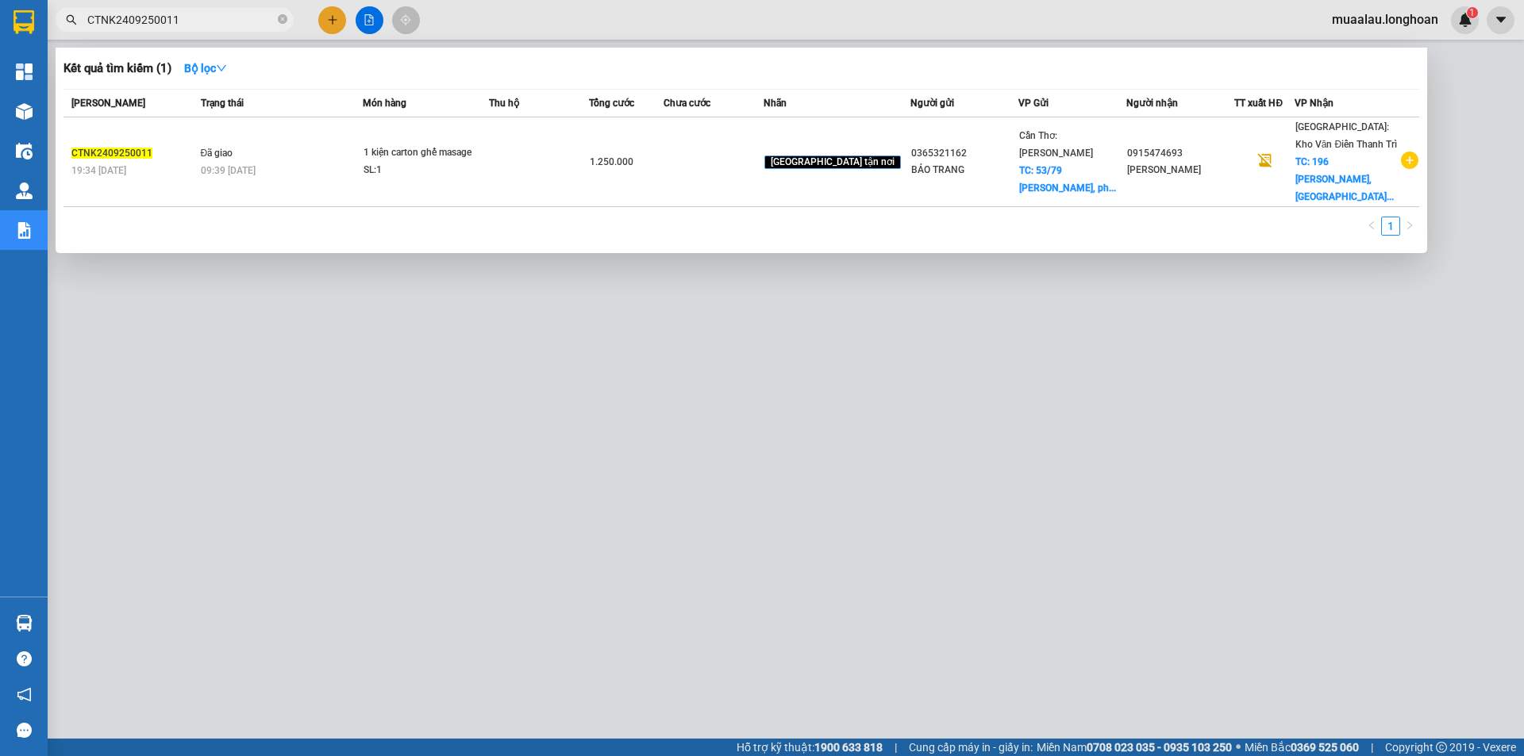
click at [190, 20] on input "CTNK2409250011" at bounding box center [180, 19] width 187 height 17
paste input "VPLB0710250010"
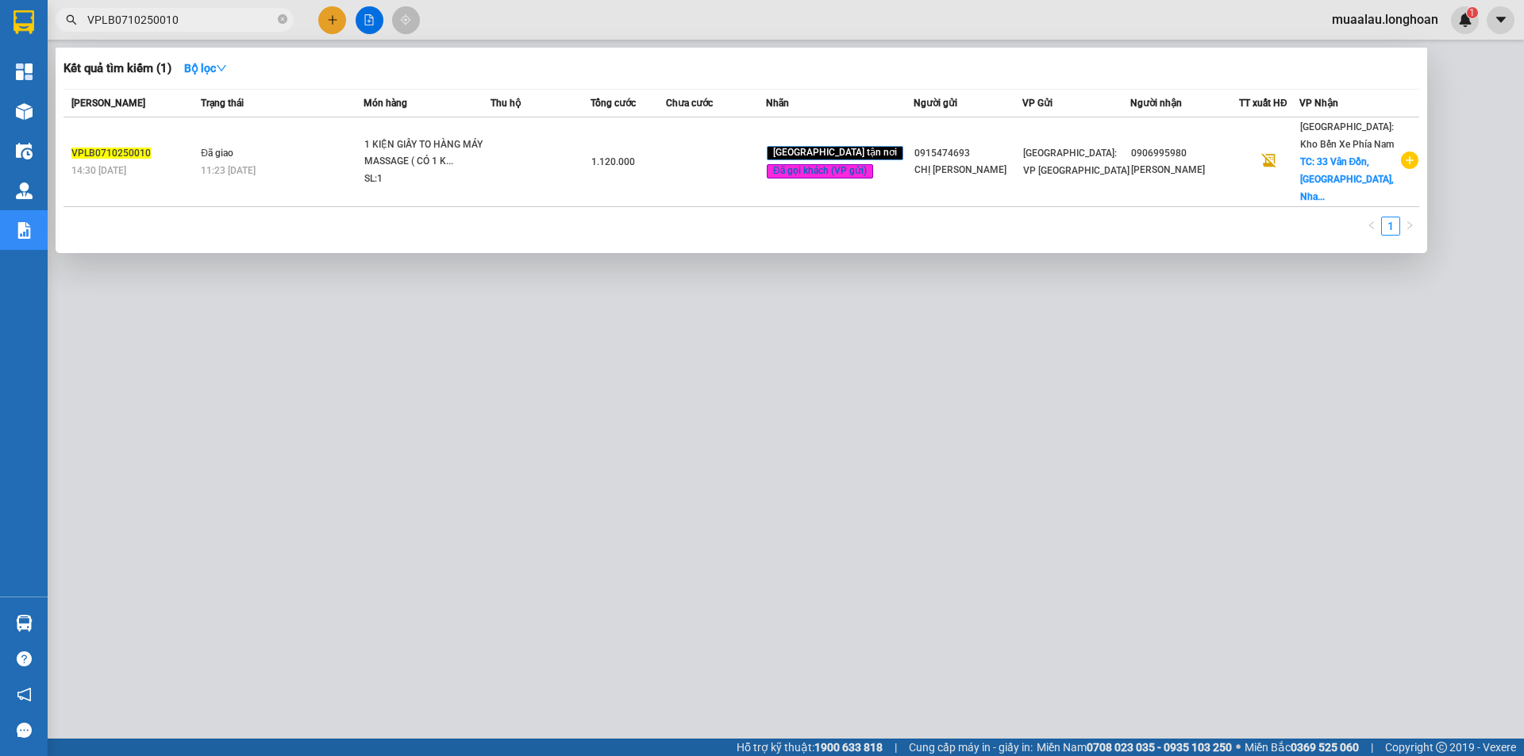
click at [192, 25] on input "VPLB0710250010" at bounding box center [180, 19] width 187 height 17
paste input "KQ122409250015"
click at [198, 13] on input "KQ122409250015" at bounding box center [180, 19] width 187 height 17
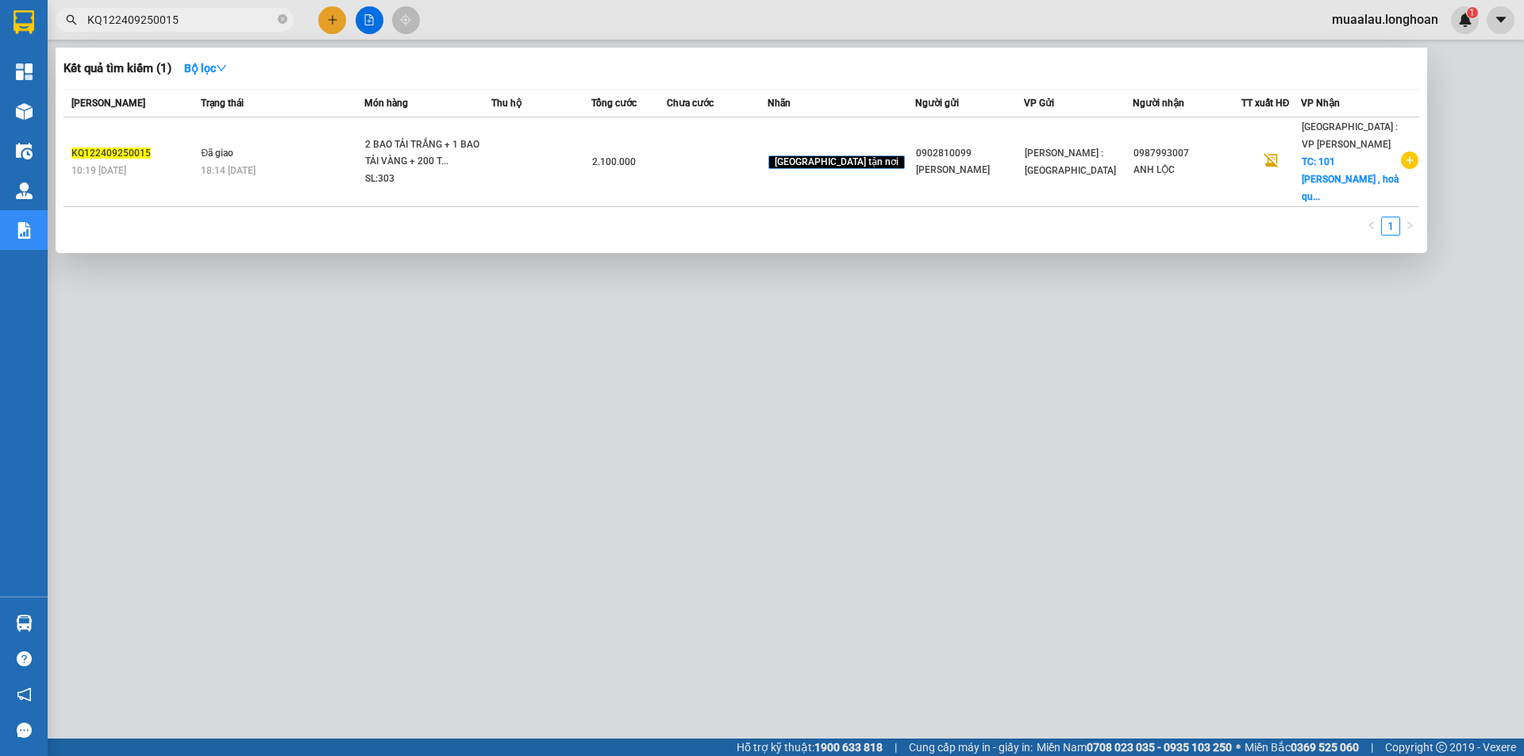
paste input "180925003"
click at [201, 22] on input "KQ121809250035" at bounding box center [180, 19] width 187 height 17
click at [186, 22] on input "KQ121809250035" at bounding box center [180, 19] width 187 height 17
paste input "2609250019"
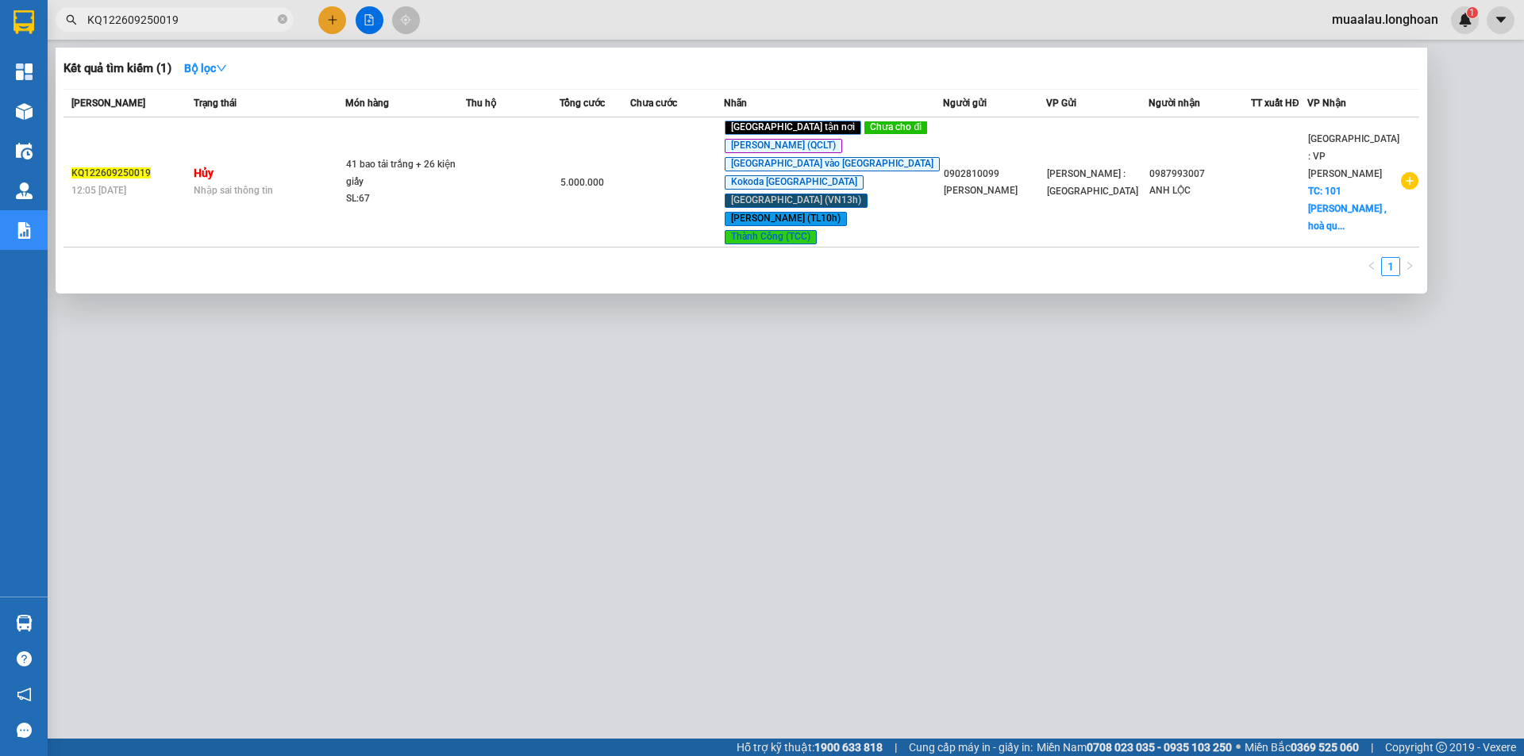
click at [189, 19] on input "KQ122609250019" at bounding box center [180, 19] width 187 height 17
paste input "1109250034"
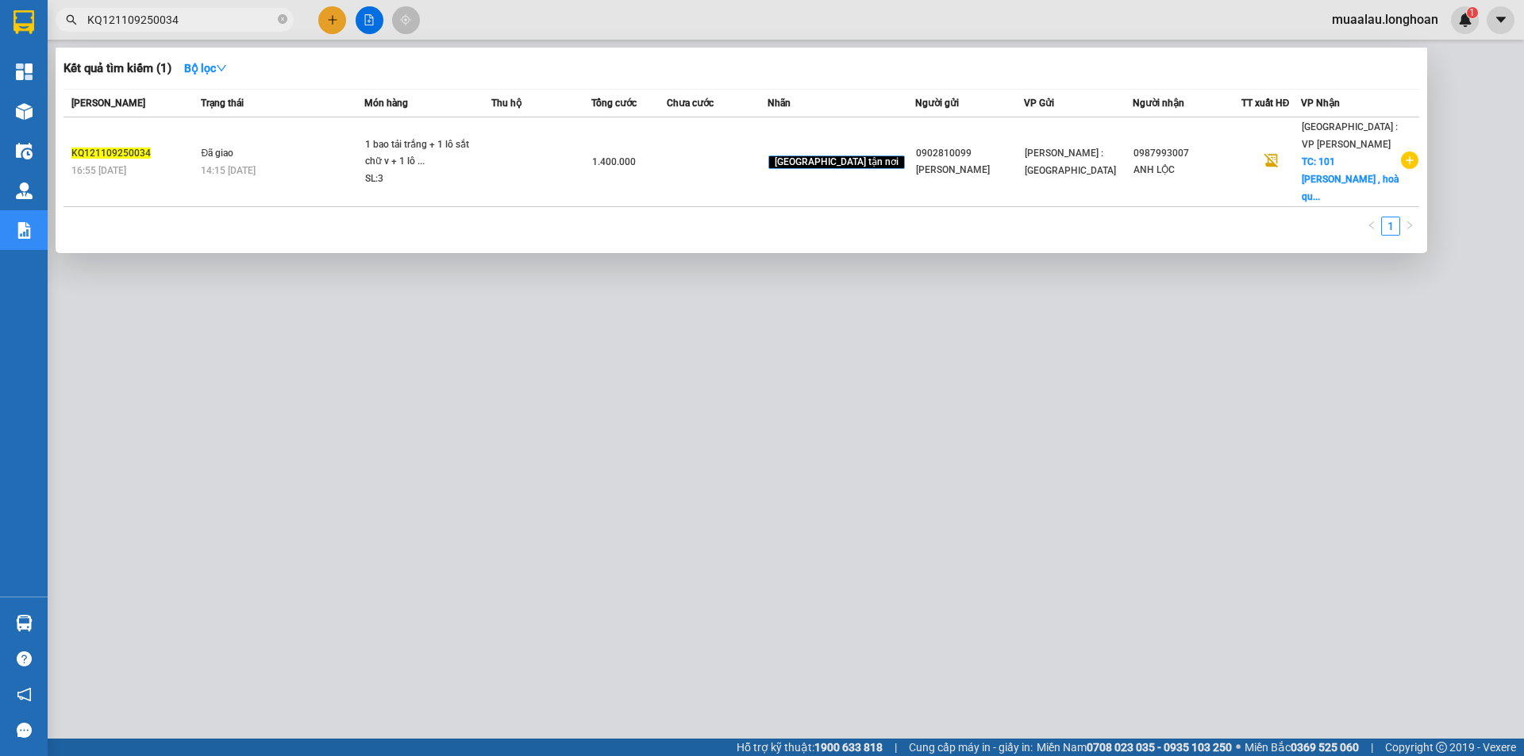
click at [193, 23] on input "KQ121109250034" at bounding box center [180, 19] width 187 height 17
paste input "2409250015"
click at [204, 12] on input "KQ122409250015" at bounding box center [180, 19] width 187 height 17
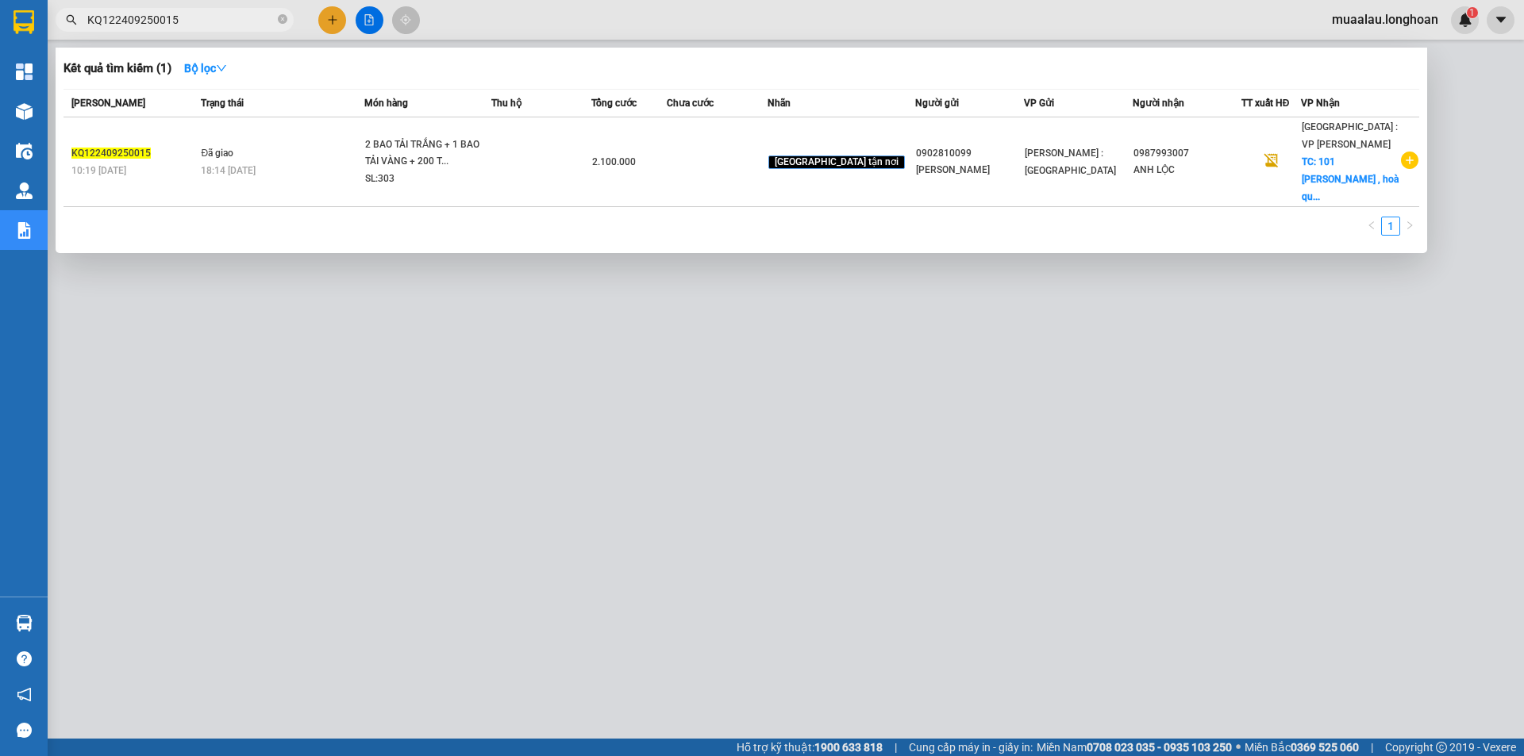
paste input "180925003"
click at [190, 19] on input "KQ121809250035" at bounding box center [180, 19] width 187 height 17
paste input "2609250019"
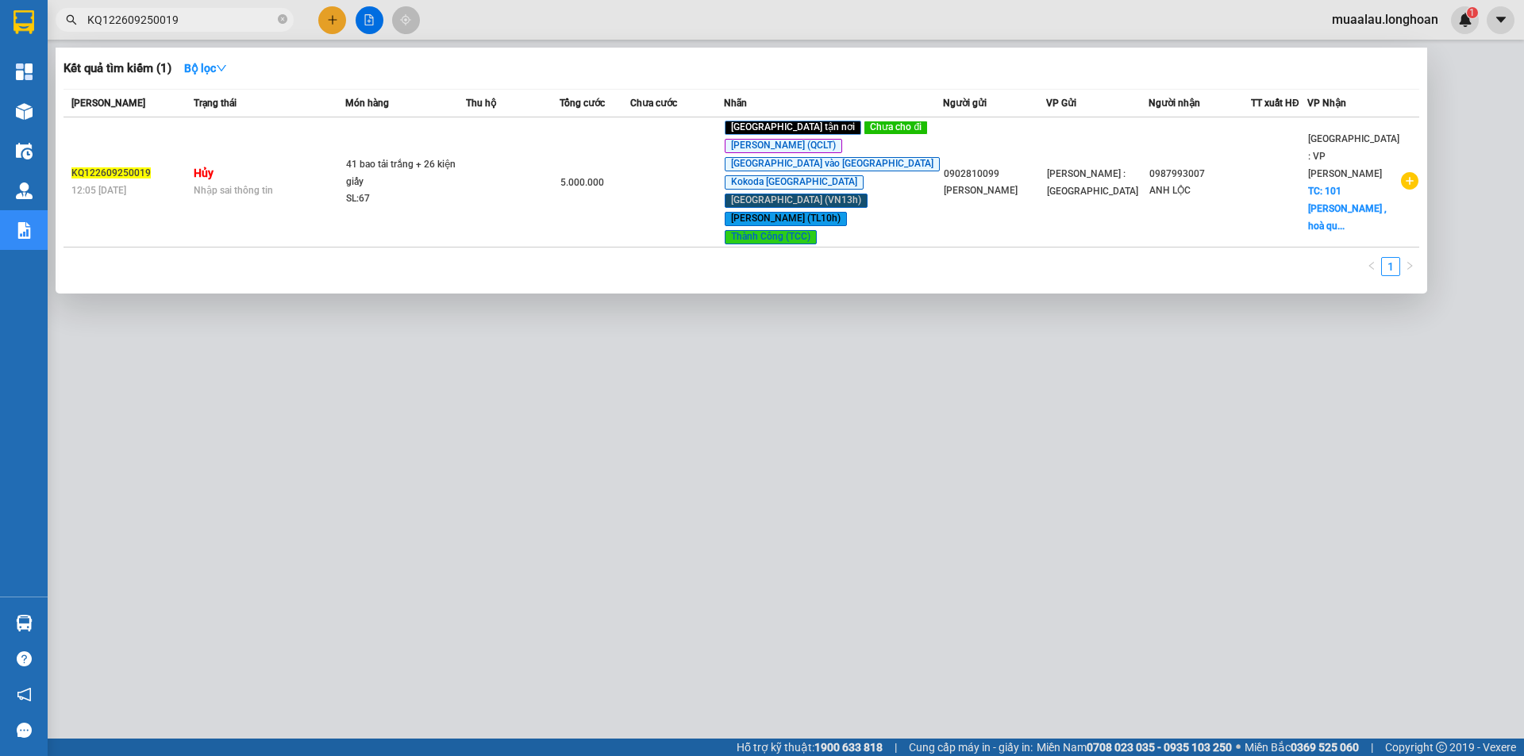
click at [206, 21] on input "KQ122609250019" at bounding box center [180, 19] width 187 height 17
paste input "1909250020"
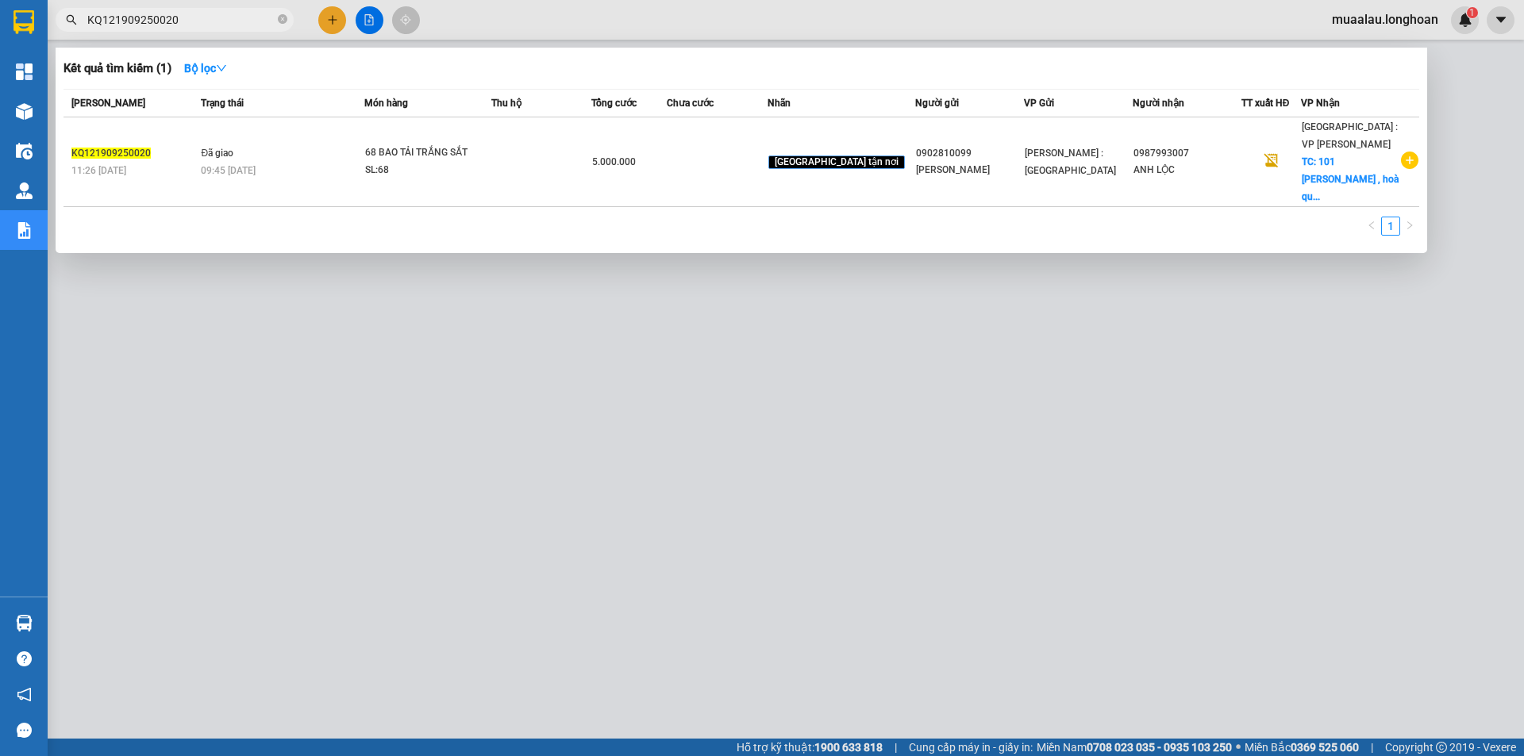
click at [591, 583] on div at bounding box center [762, 378] width 1524 height 756
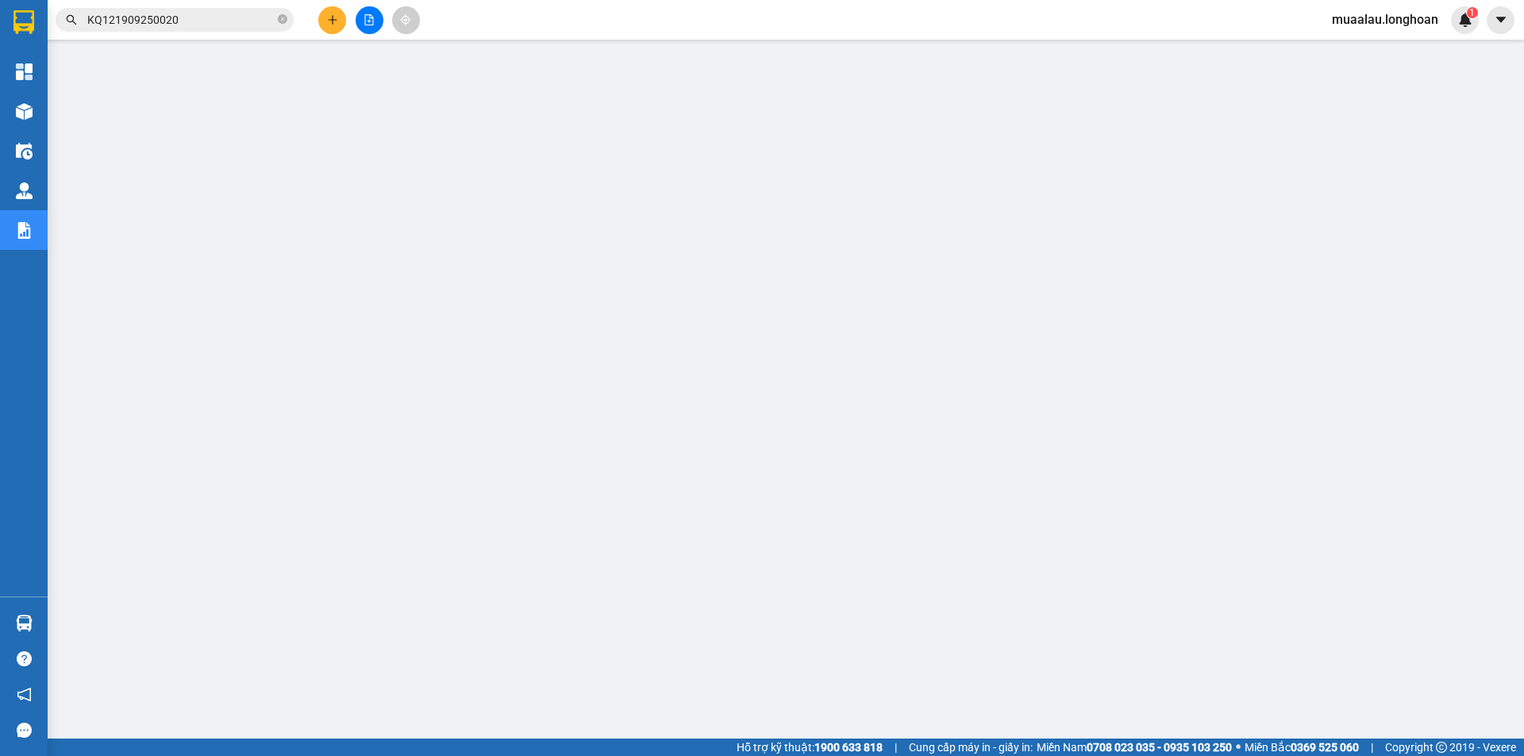
click at [186, 17] on input "KQ121909250020" at bounding box center [180, 19] width 187 height 17
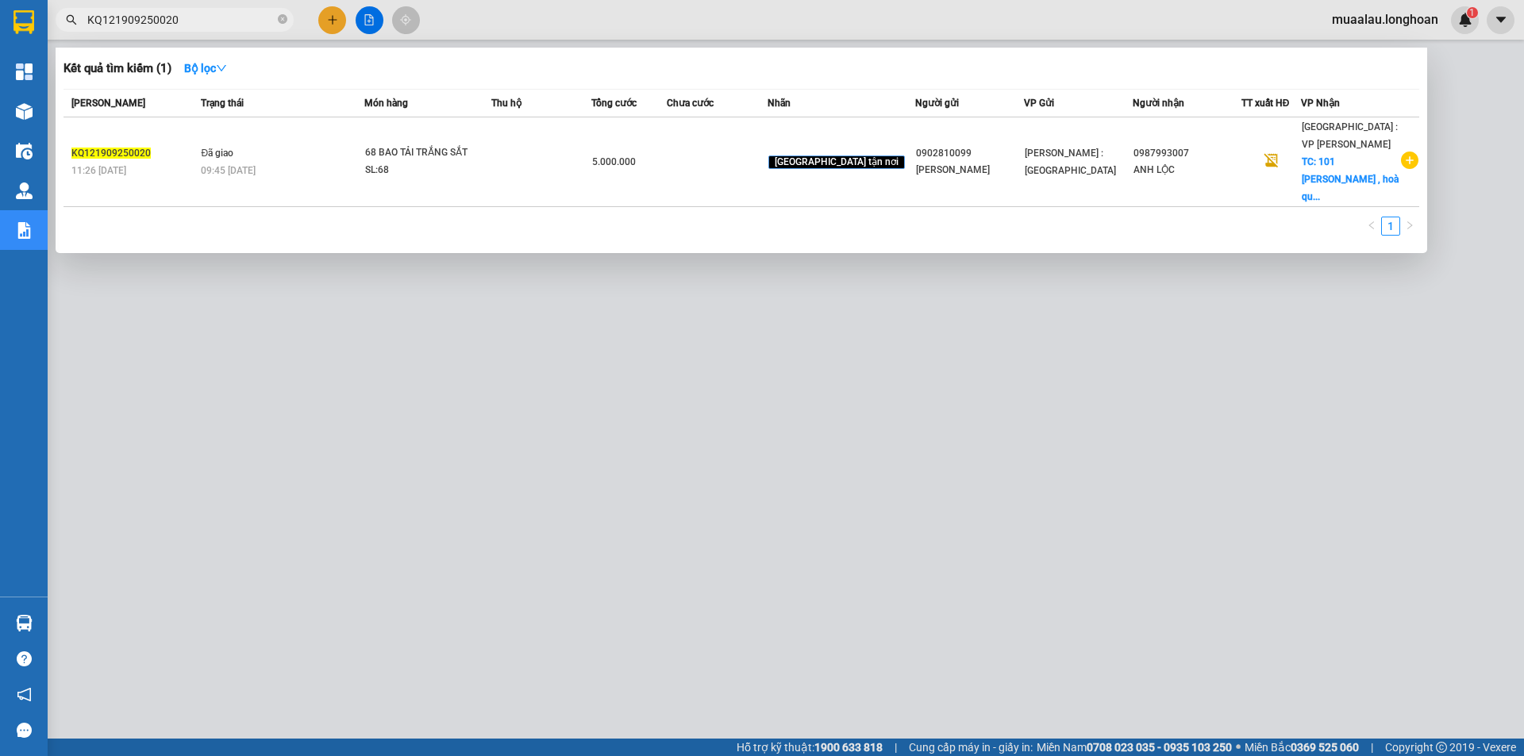
click at [186, 17] on input "KQ121909250020" at bounding box center [180, 19] width 187 height 17
paste input "HNTH0310250016"
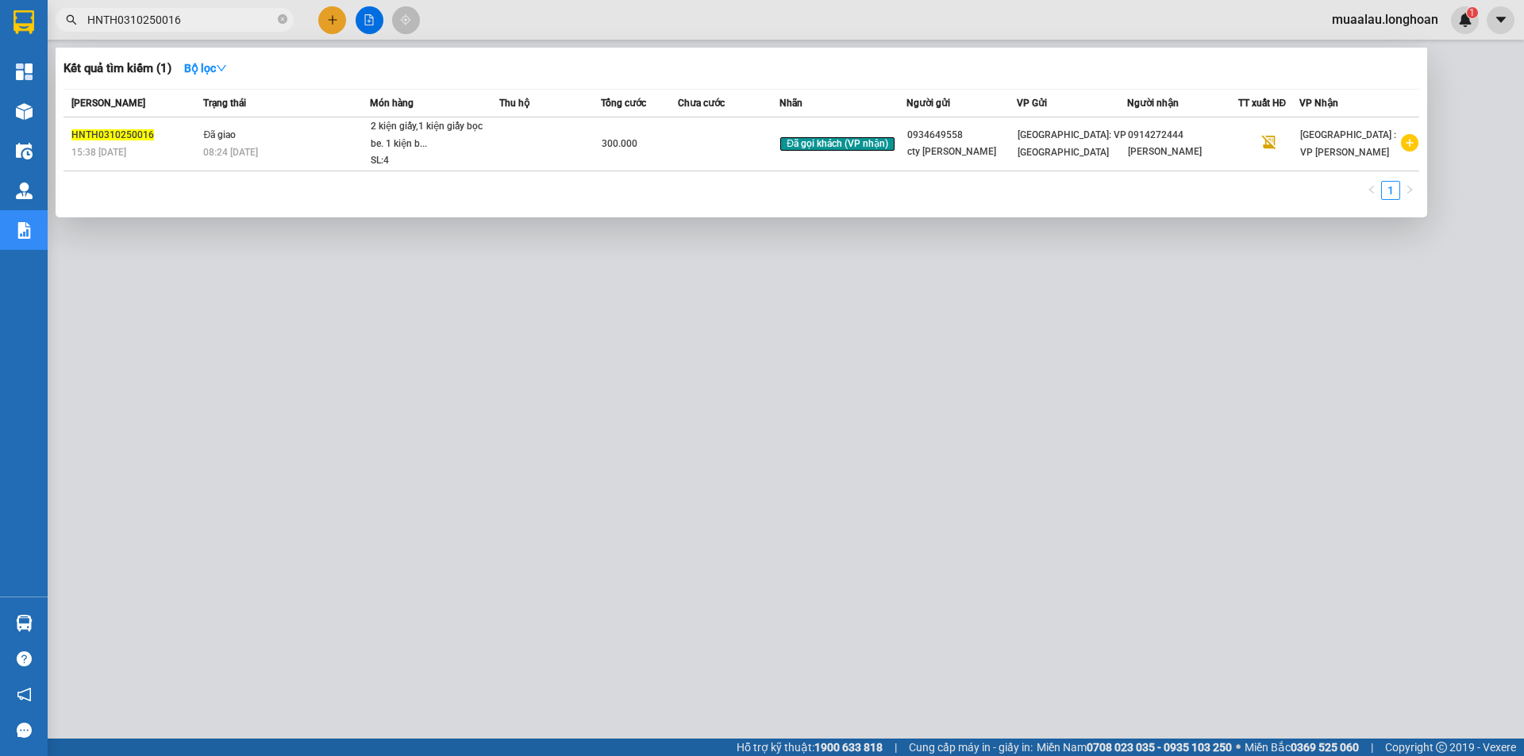
click at [192, 17] on input "HNTH0310250016" at bounding box center [180, 19] width 187 height 17
paste input "VP100310250018"
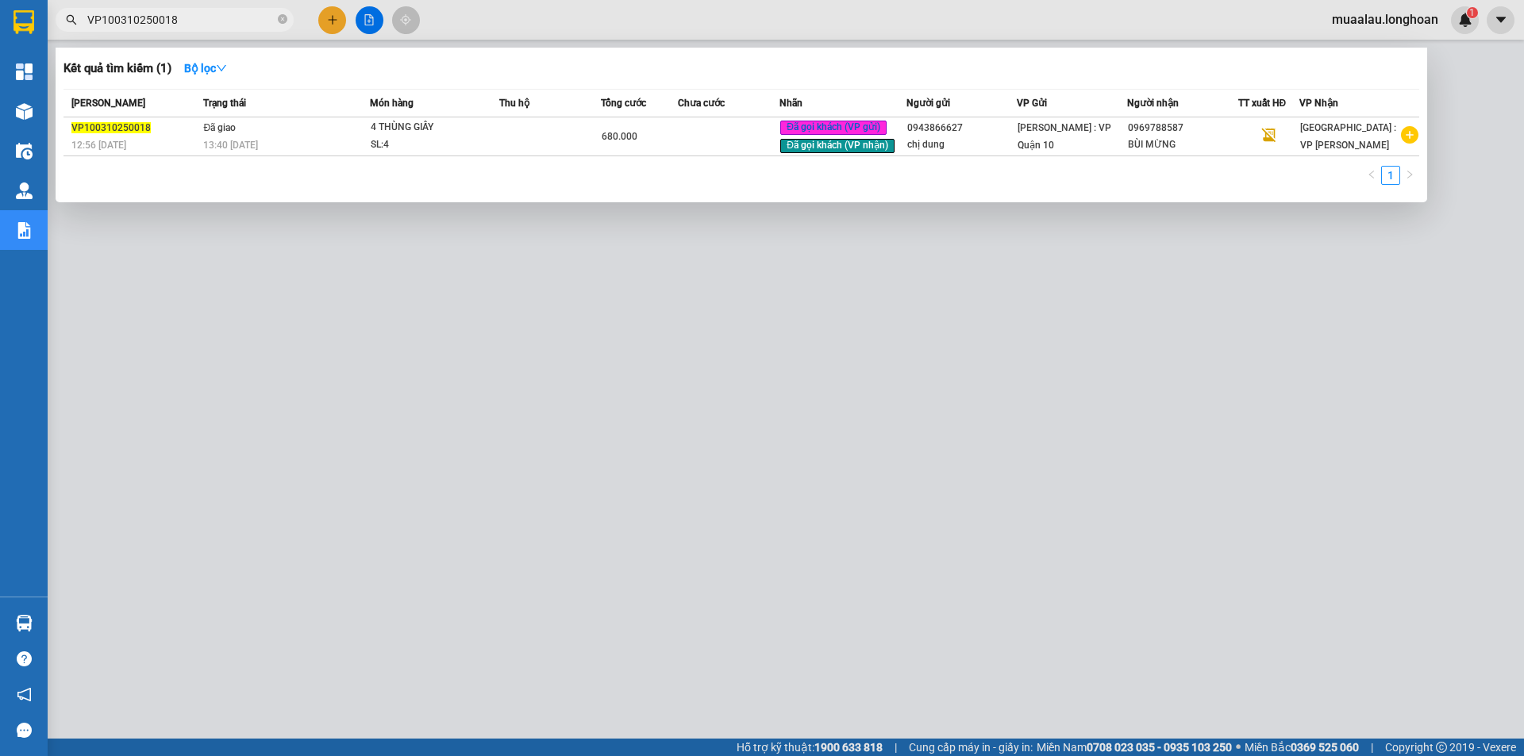
click at [184, 25] on input "VP100310250018" at bounding box center [180, 19] width 187 height 17
paste input "HNTH0310250016"
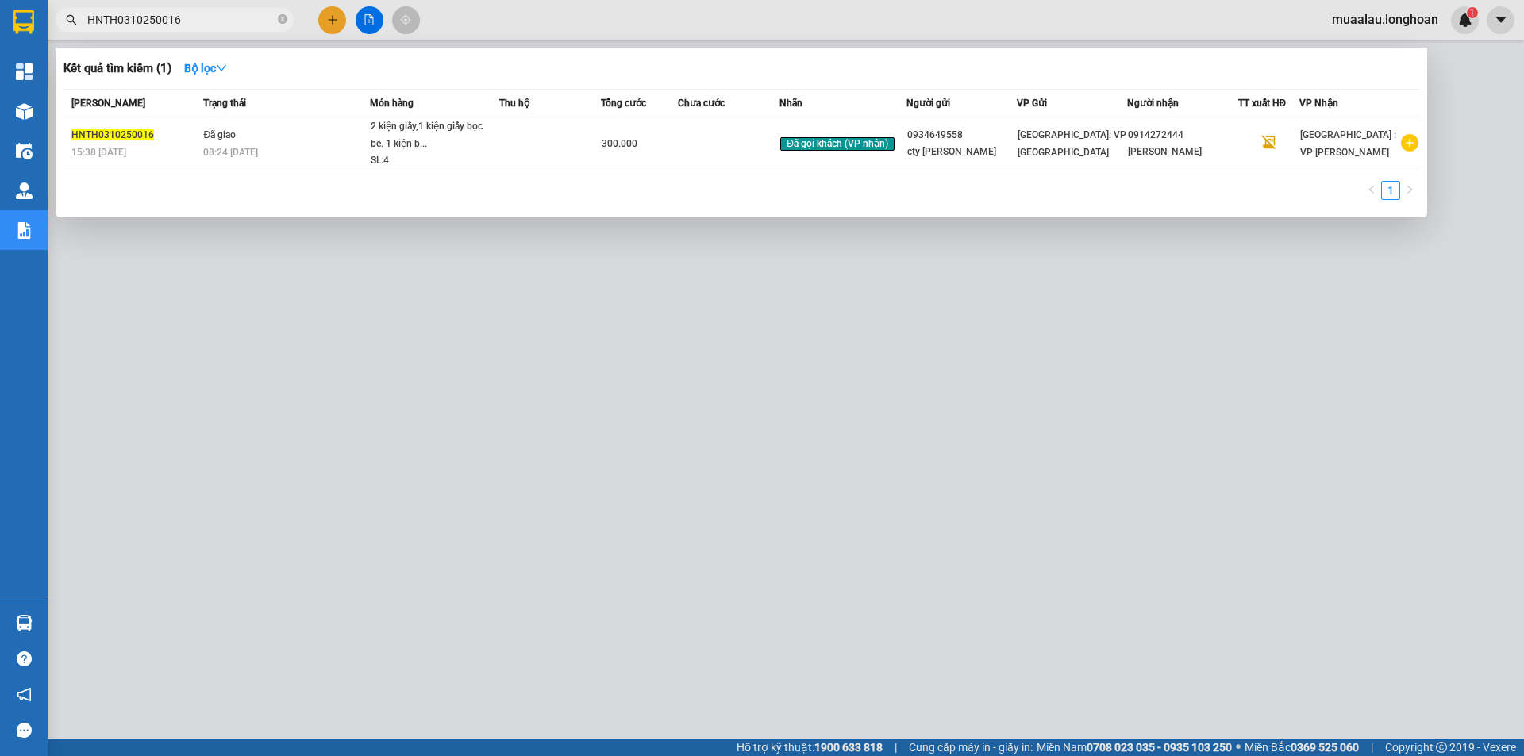
click at [183, 25] on input "HNTH0310250016" at bounding box center [180, 19] width 187 height 17
paste input "VPHP0210250007"
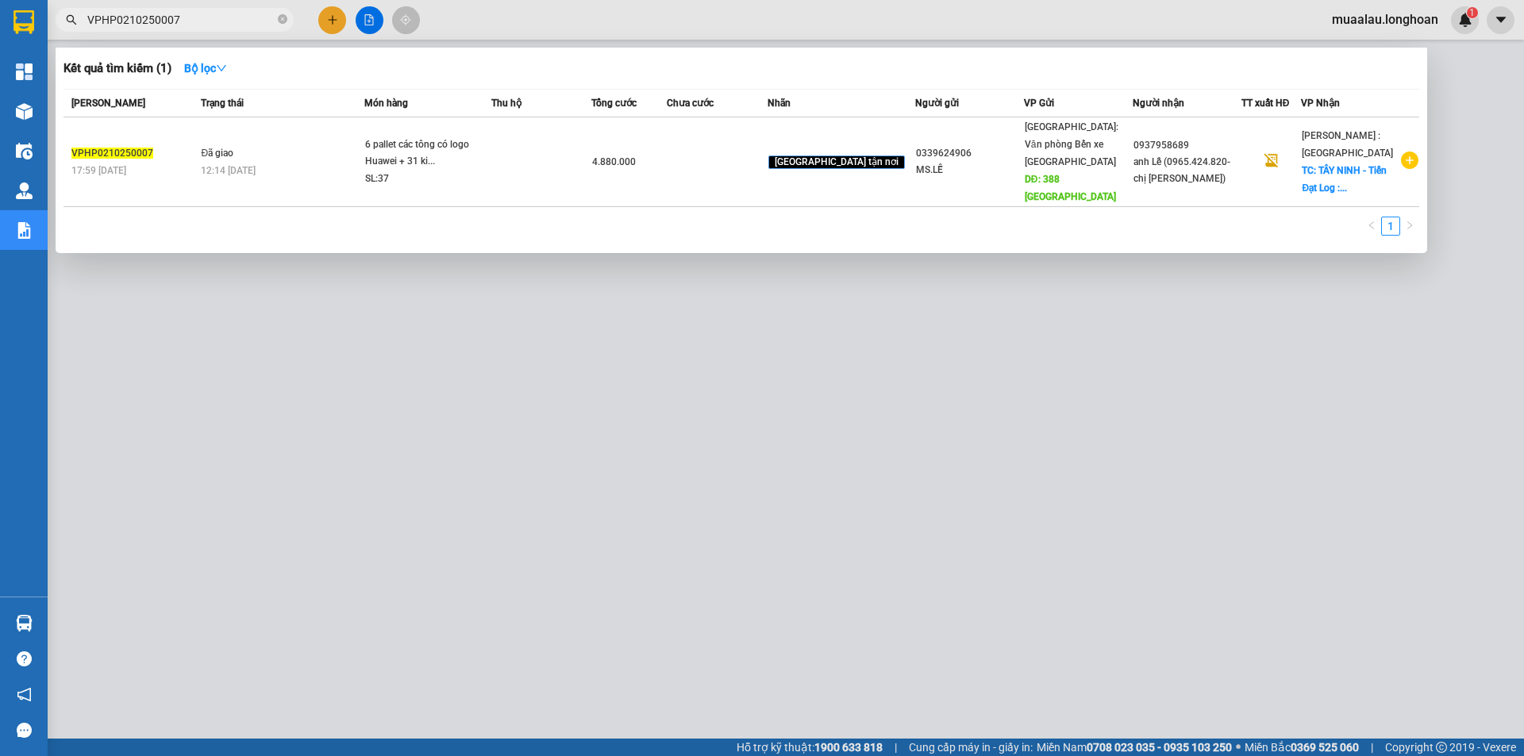
click at [190, 19] on input "VPHP0210250007" at bounding box center [180, 19] width 187 height 17
paste input "VD061025002"
click at [394, 603] on div at bounding box center [762, 378] width 1524 height 756
click at [187, 23] on input "VPVD0610250027" at bounding box center [180, 19] width 187 height 17
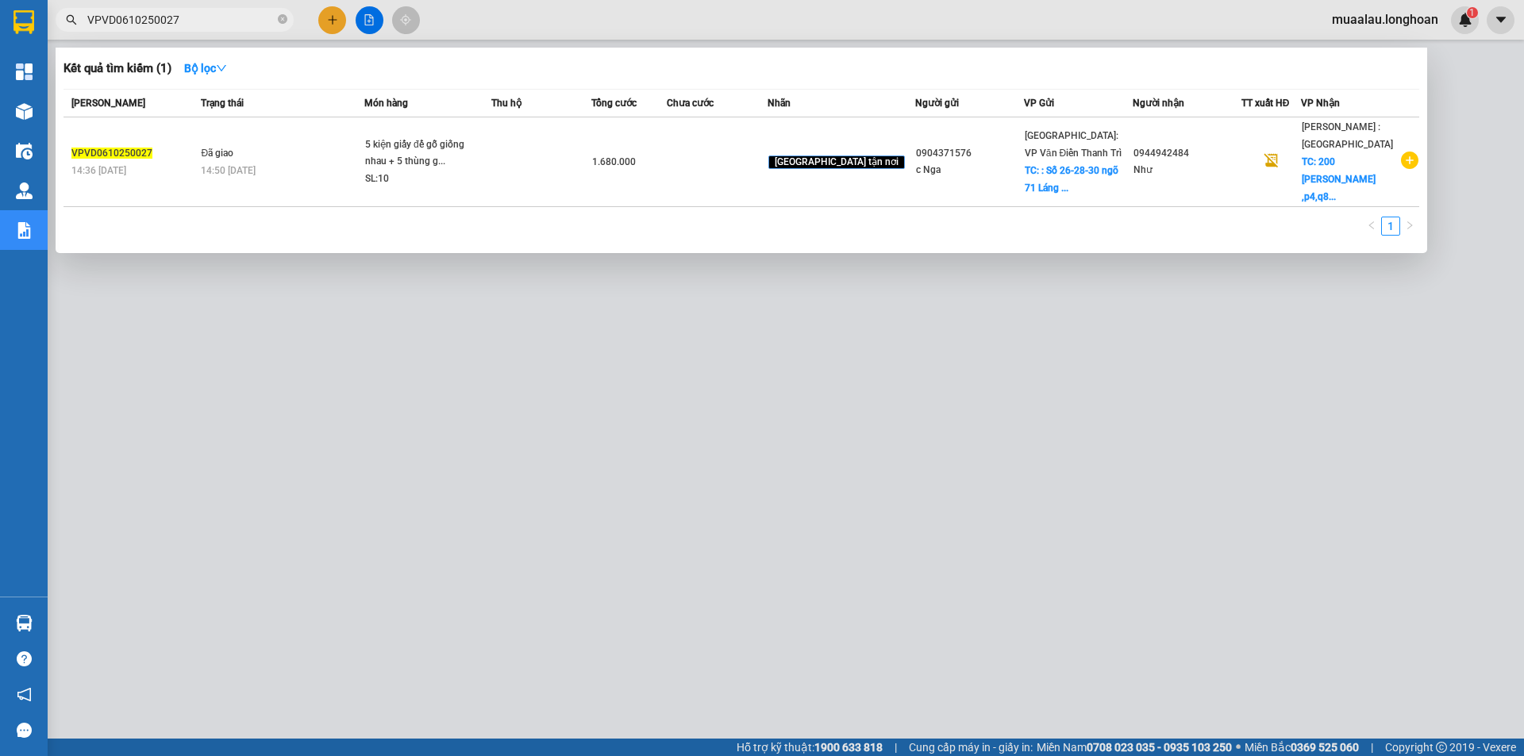
click at [187, 23] on input "VPVD0610250027" at bounding box center [180, 19] width 187 height 17
paste input "TX0910250030"
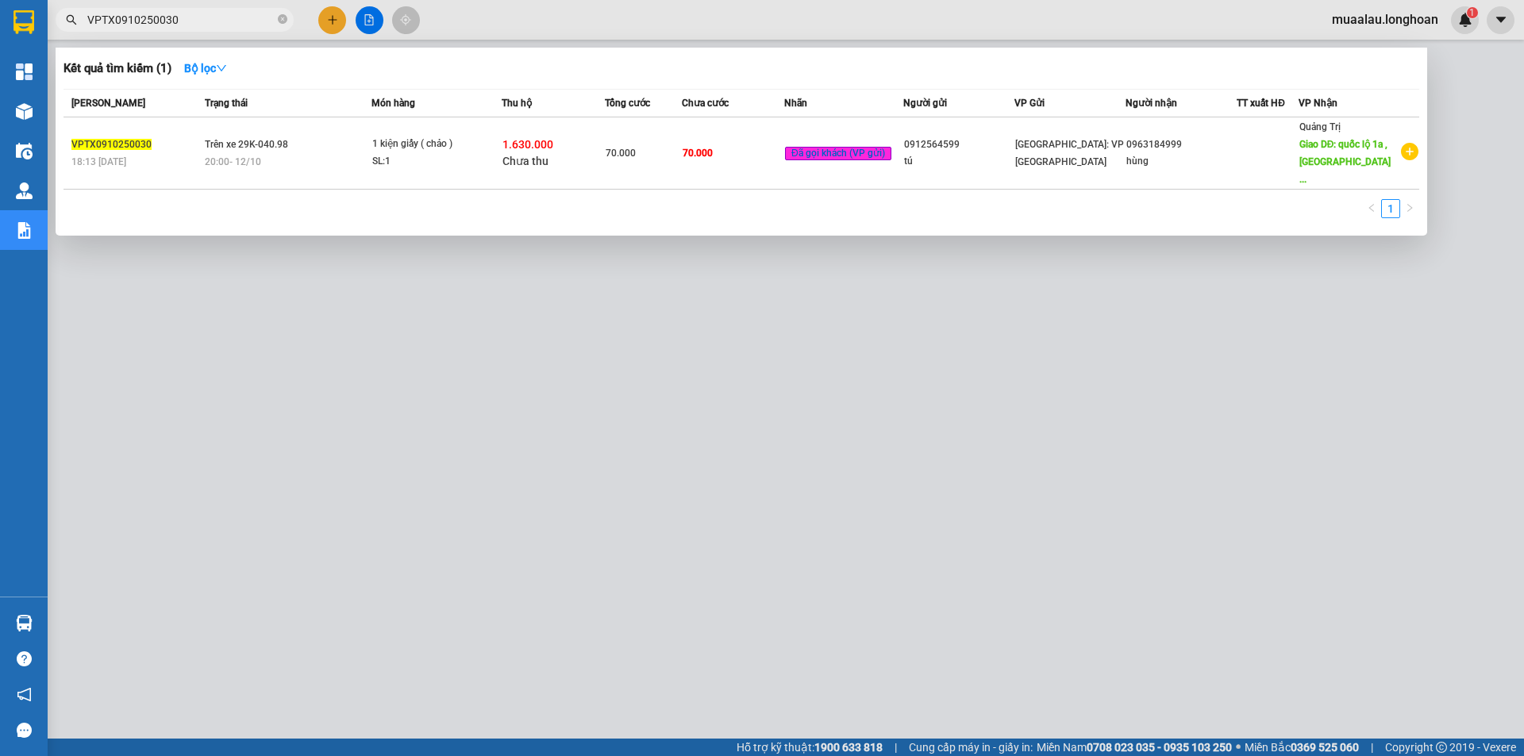
type input "VPTX0910250030"
click at [200, 640] on div at bounding box center [762, 378] width 1524 height 756
